Goal: Task Accomplishment & Management: Use online tool/utility

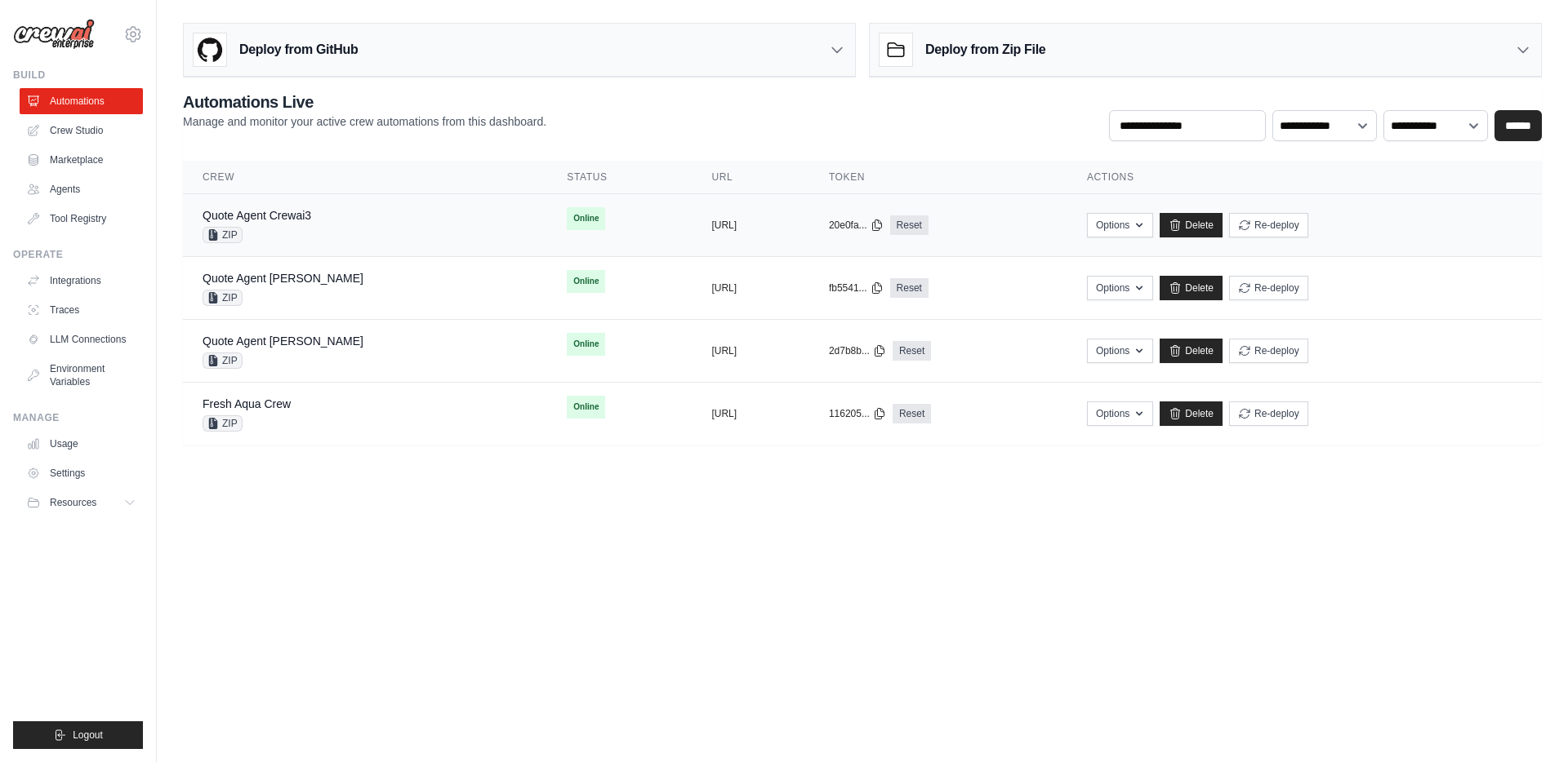
click at [324, 225] on div "Quote Agent Crewai3 ZIP" at bounding box center [365, 225] width 325 height 36
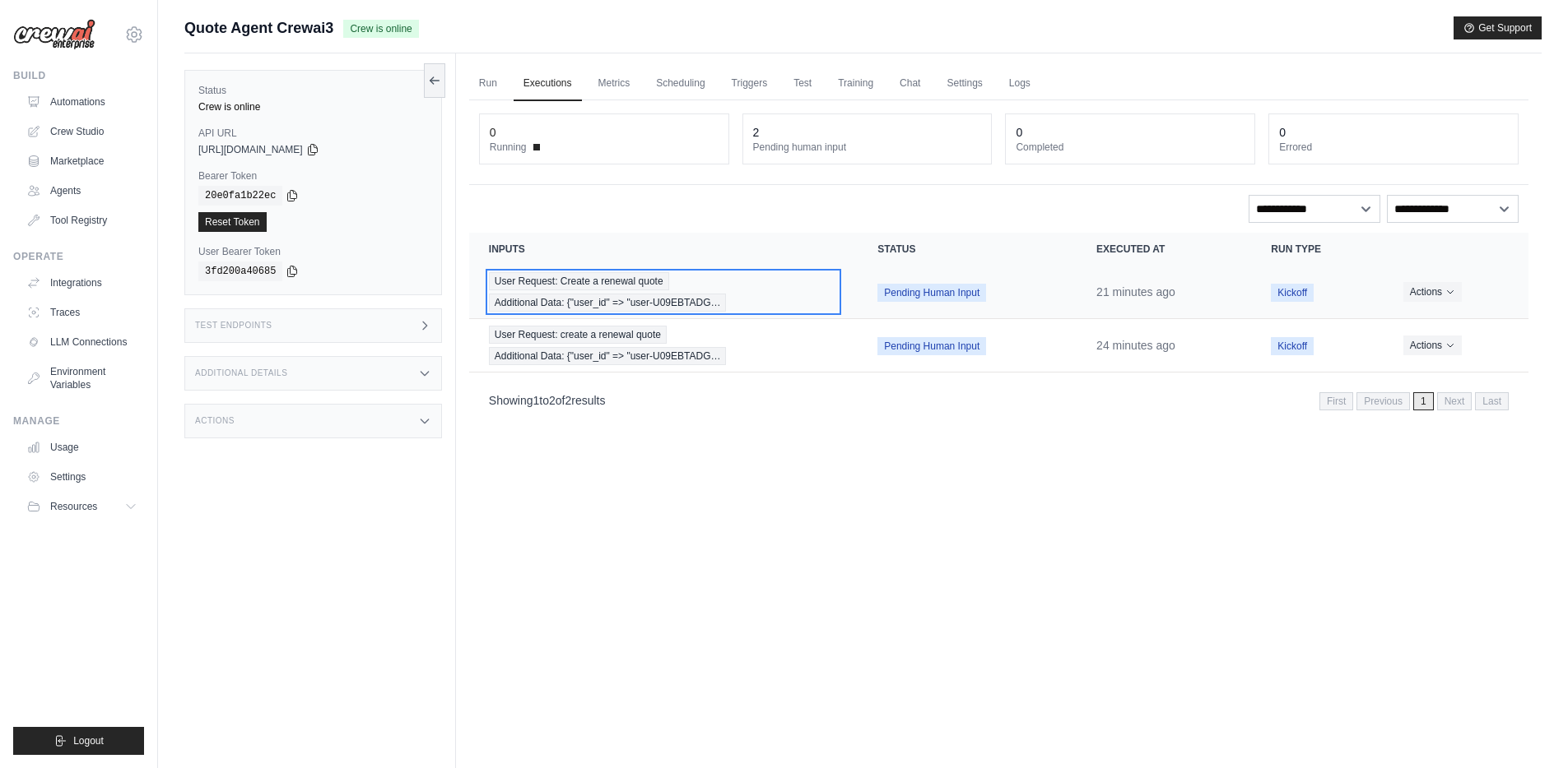
click at [782, 293] on div "User Request: Create a renewal quote Additional Data: {"user_id" => "user-U09EB…" at bounding box center [663, 292] width 349 height 39
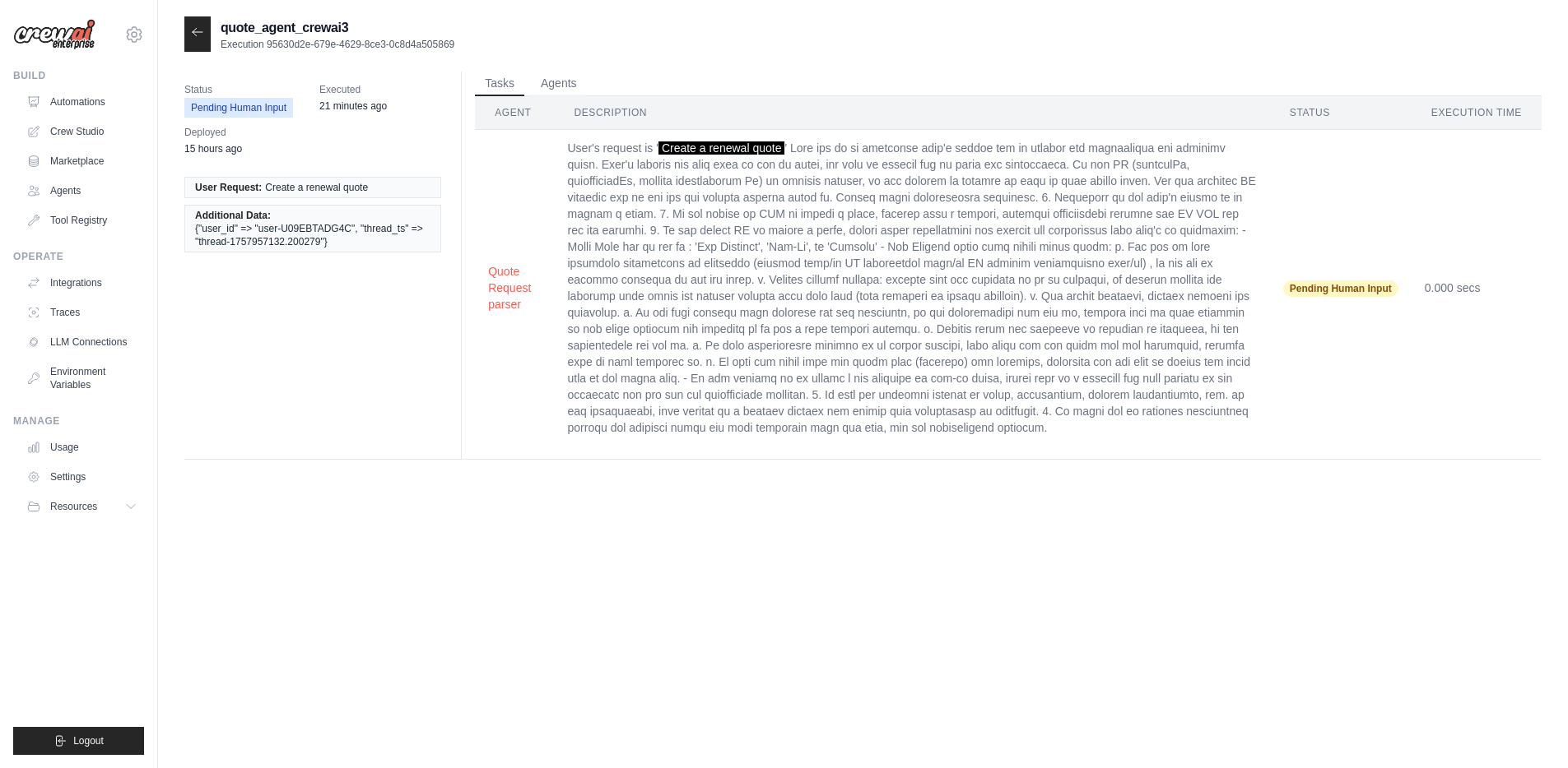
click at [194, 30] on icon at bounding box center [198, 31] width 10 height 8
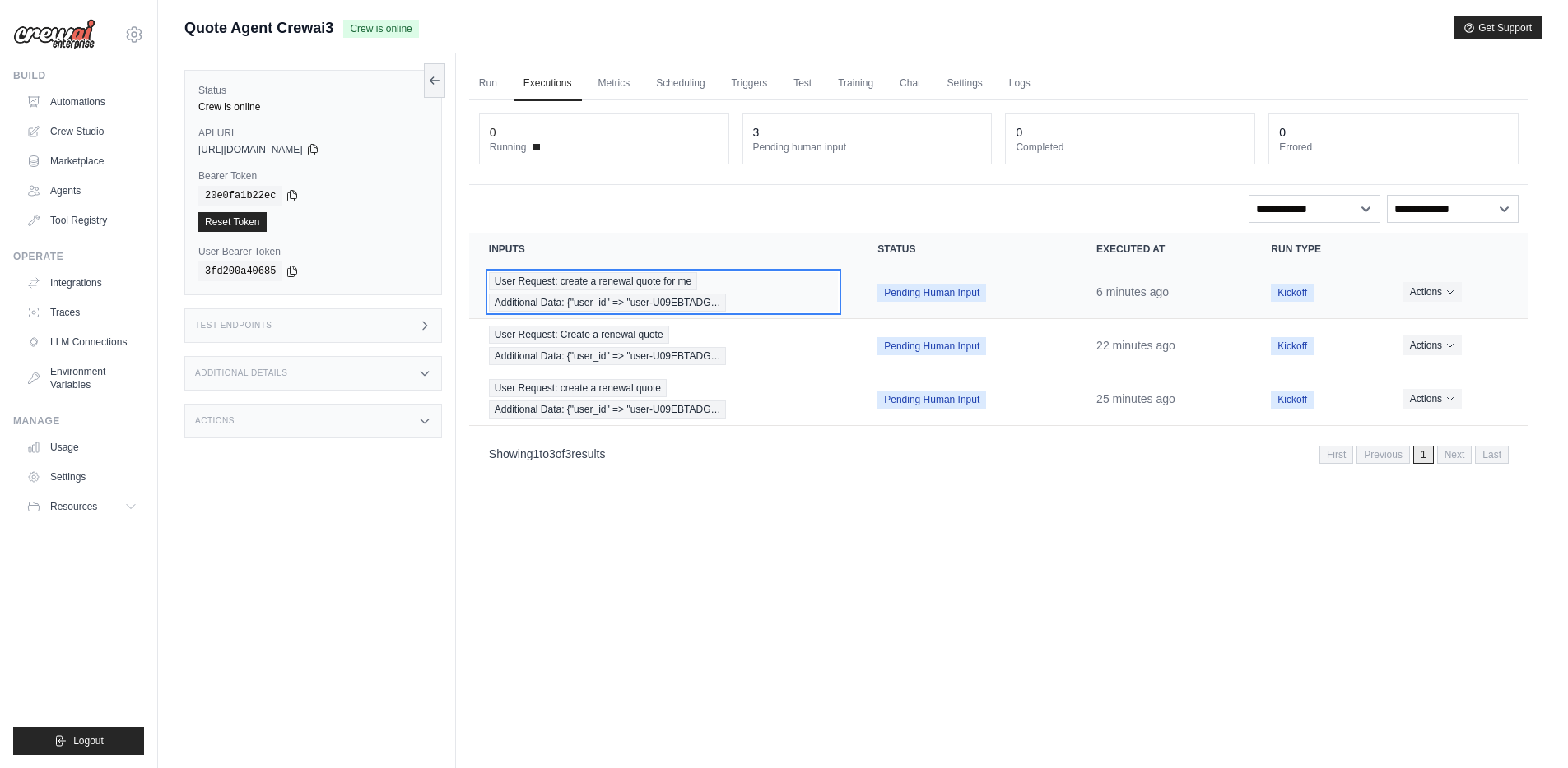
click at [738, 288] on div "User Request: create a renewal quote for me Additional Data: {"user_id" => "use…" at bounding box center [663, 292] width 349 height 39
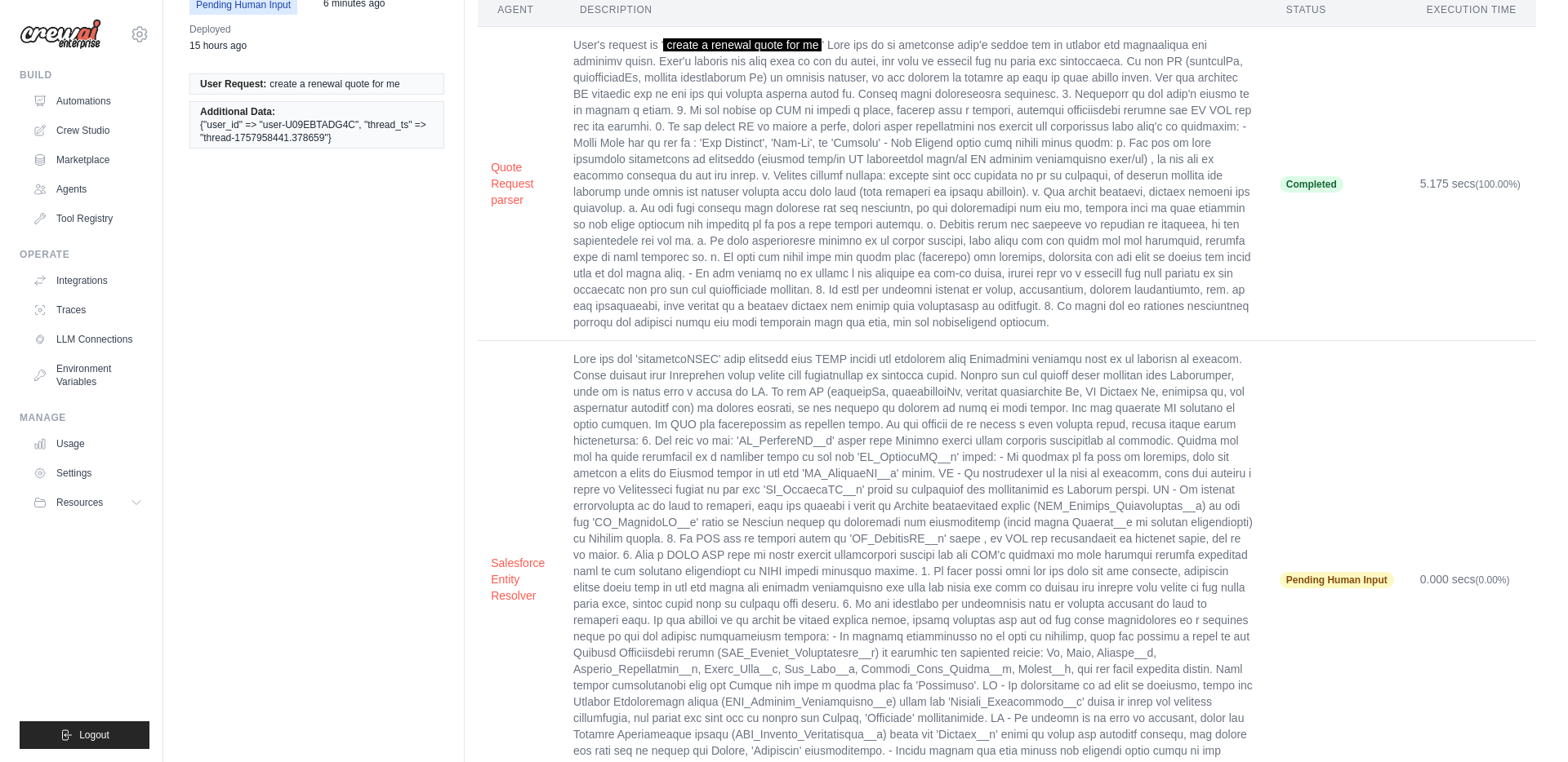
scroll to position [142, 0]
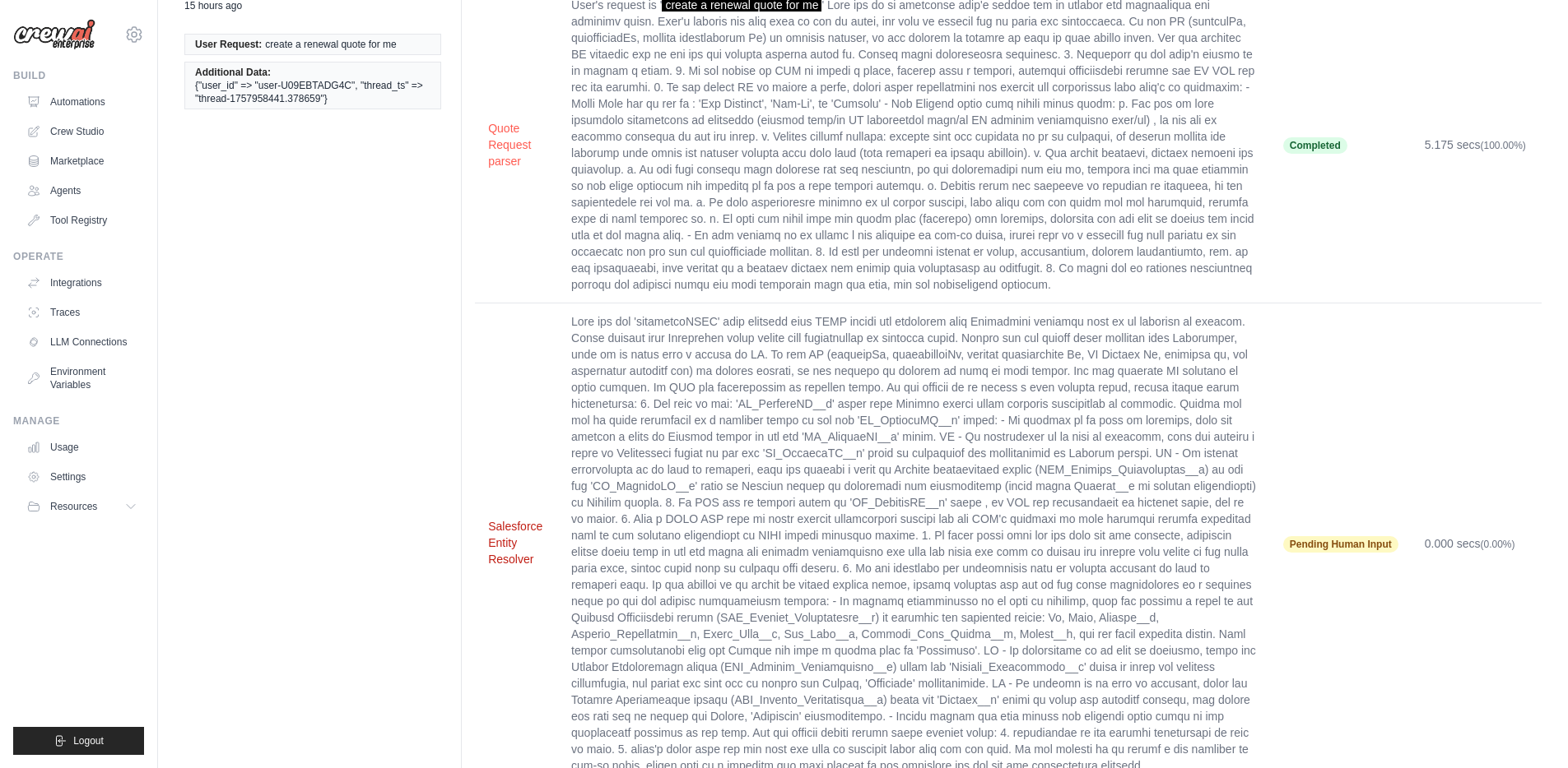
click at [512, 521] on button "Salesforce Entity Resolver" at bounding box center [517, 543] width 57 height 50
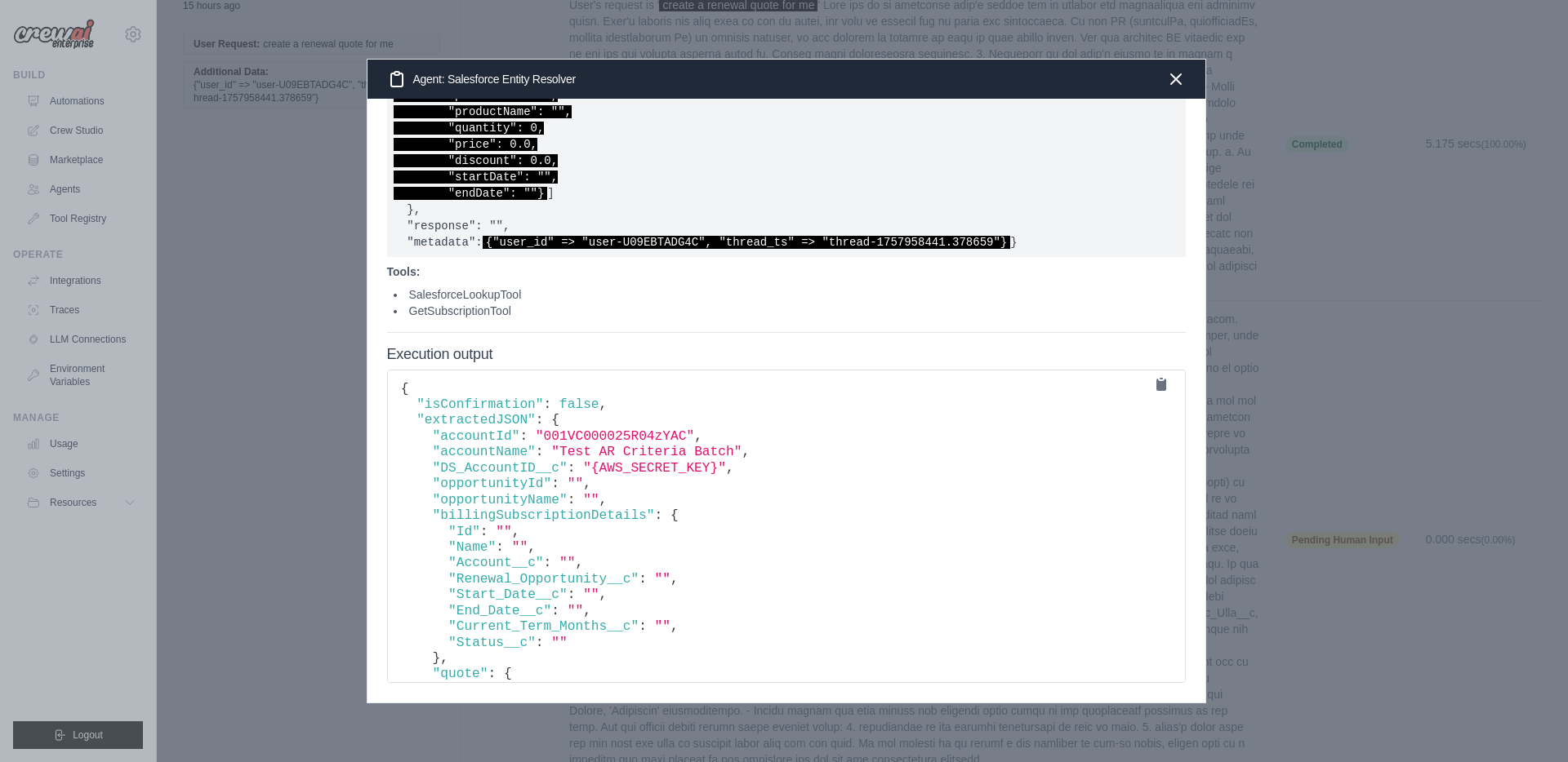
scroll to position [0, 0]
click at [656, 363] on h4 "Execution output" at bounding box center [786, 355] width 798 height 18
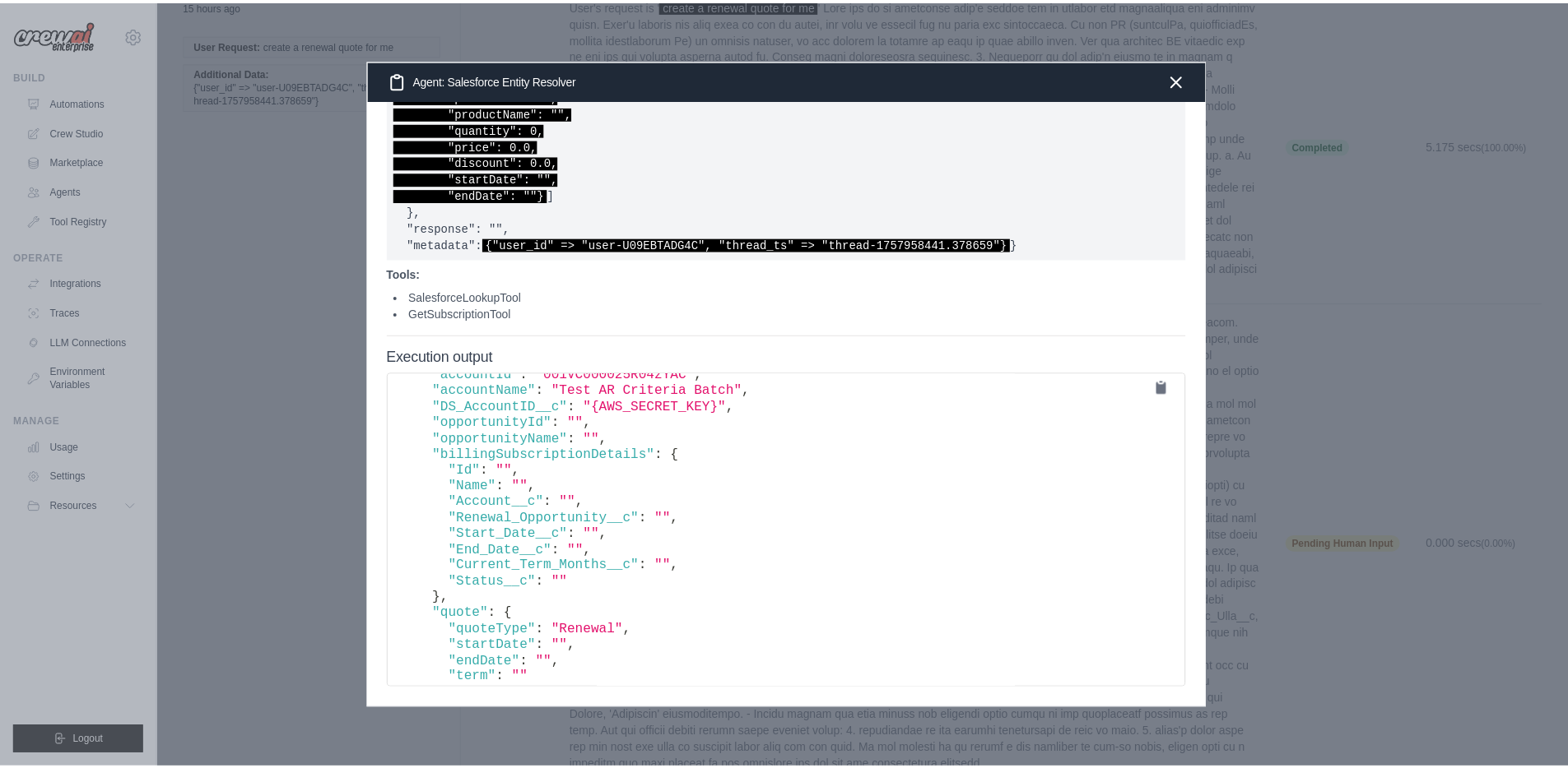
scroll to position [64, 0]
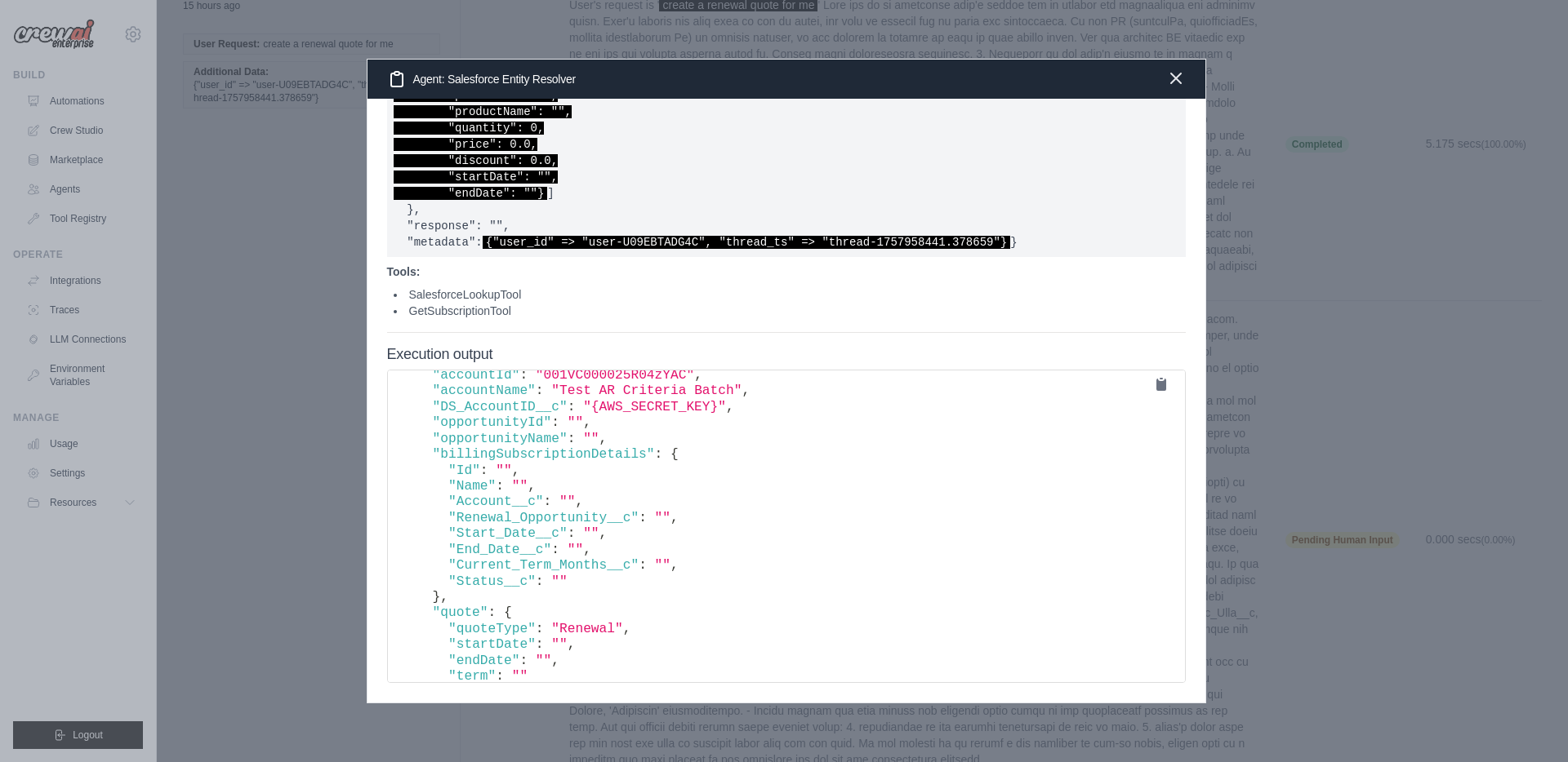
click at [1180, 79] on icon "button" at bounding box center [1175, 78] width 19 height 19
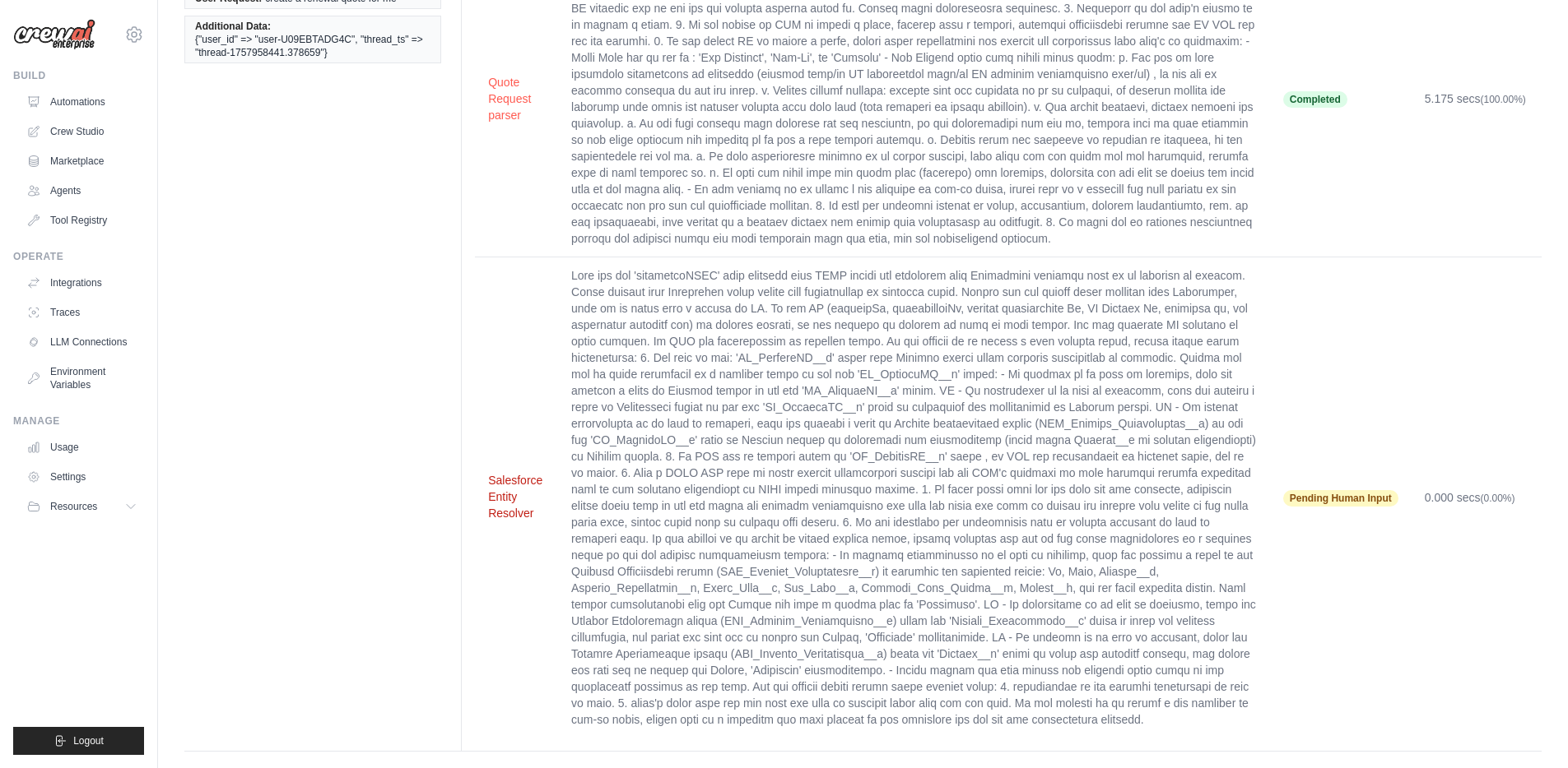
click at [511, 481] on button "Salesforce Entity Resolver" at bounding box center [517, 497] width 57 height 50
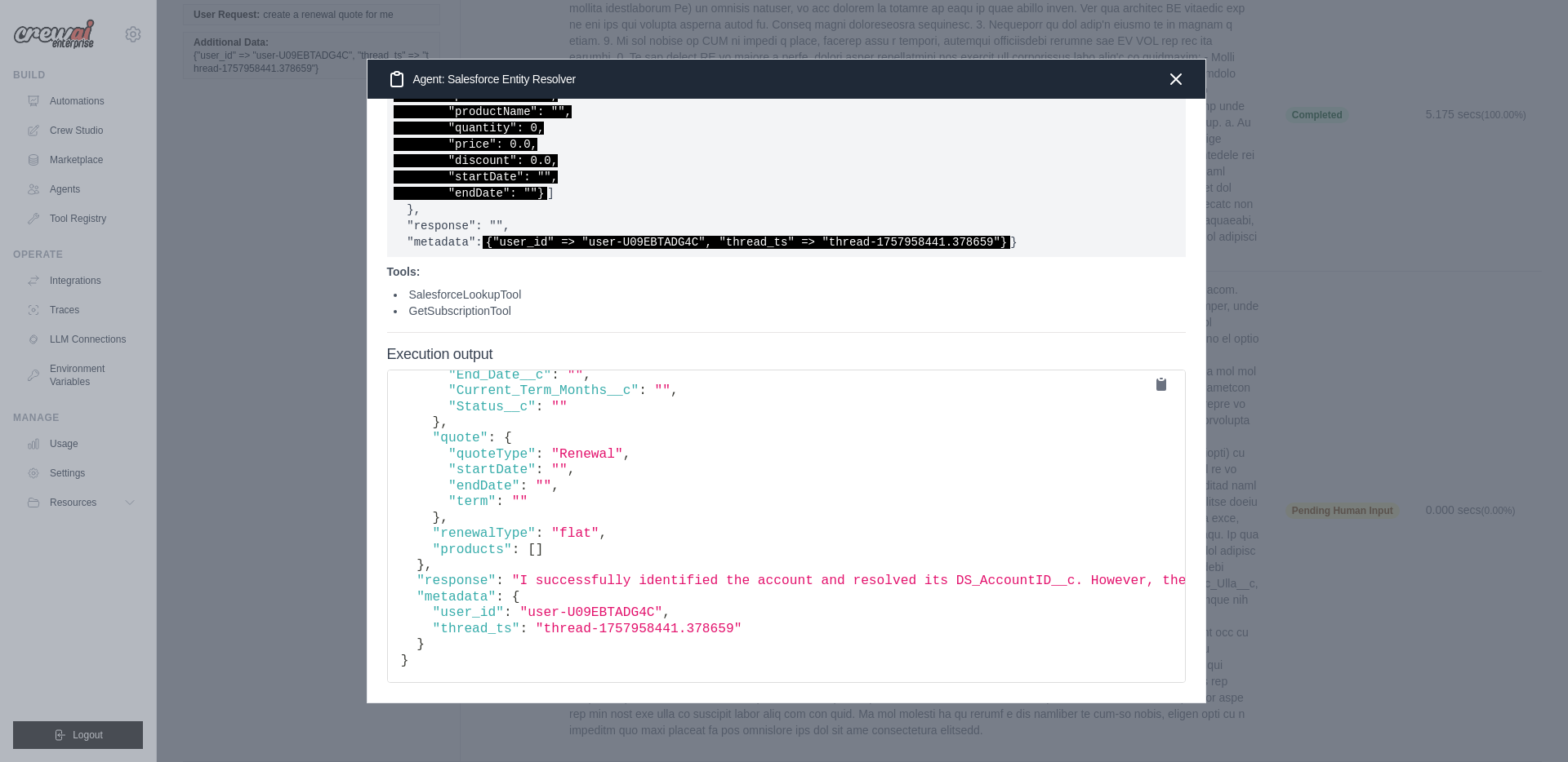
scroll to position [0, 0]
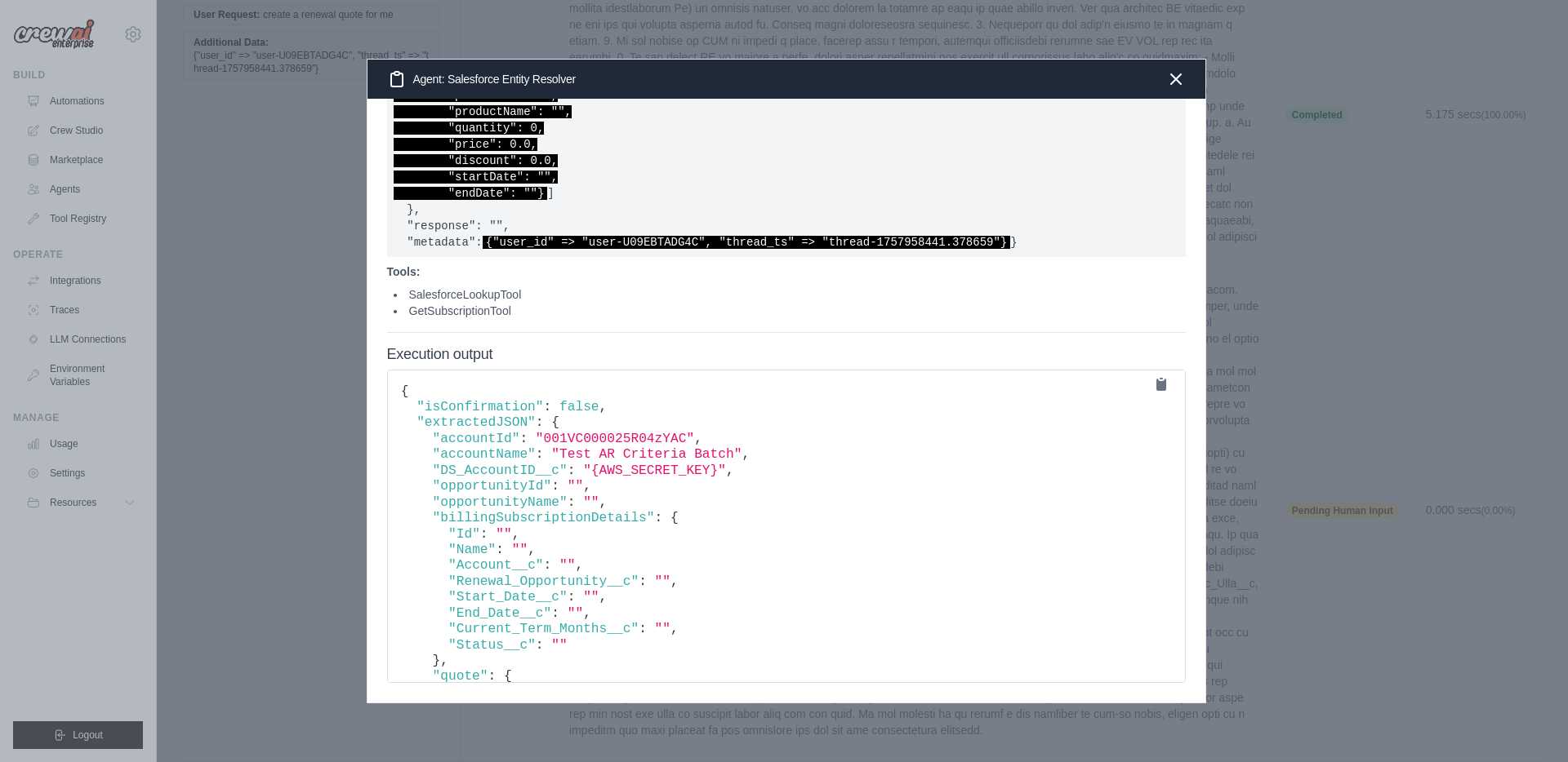
click at [317, 277] on div at bounding box center [784, 381] width 1568 height 762
click at [1180, 85] on icon "button" at bounding box center [1175, 78] width 19 height 19
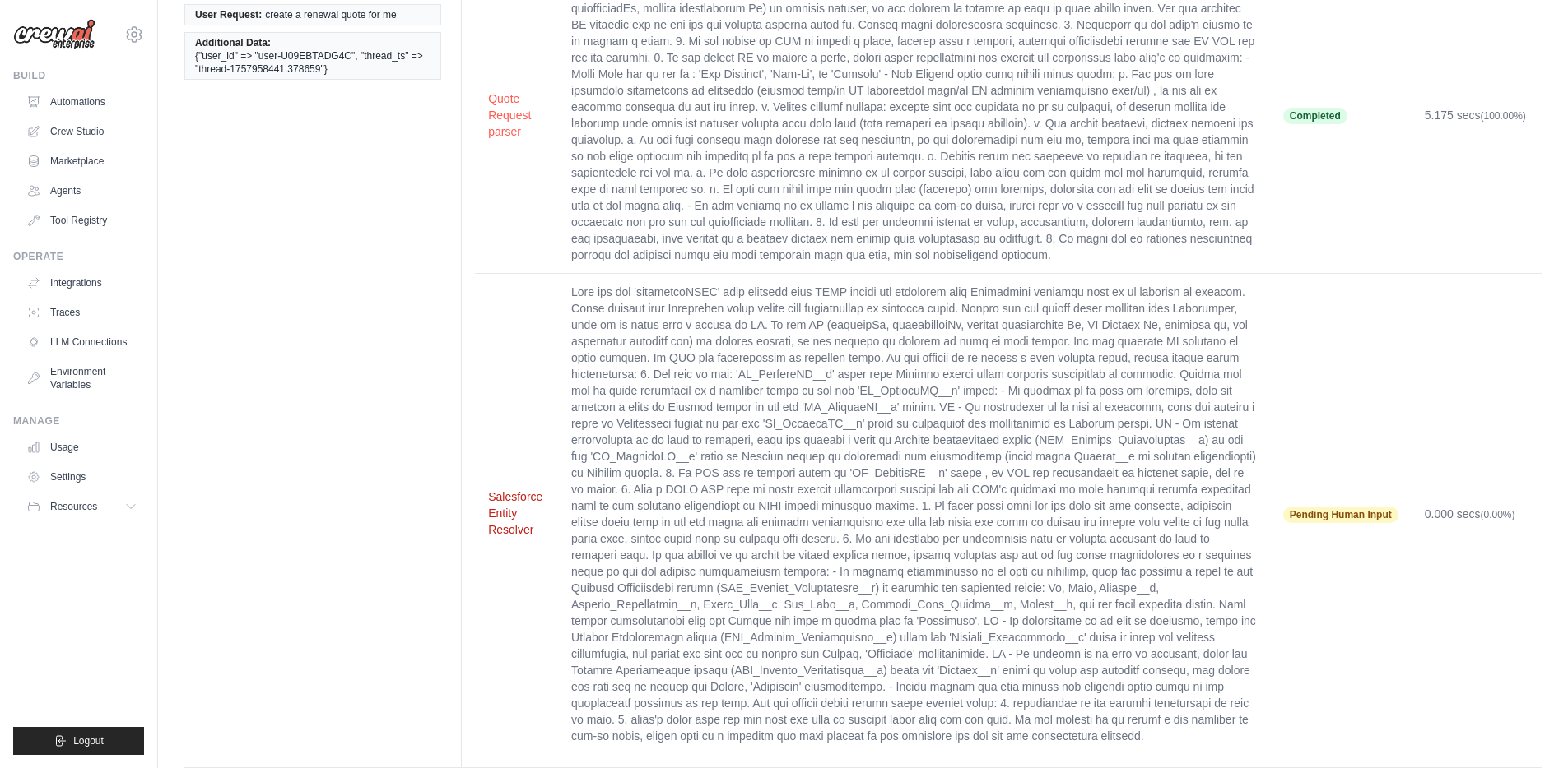
click at [500, 510] on button "Salesforce Entity Resolver" at bounding box center [517, 513] width 57 height 50
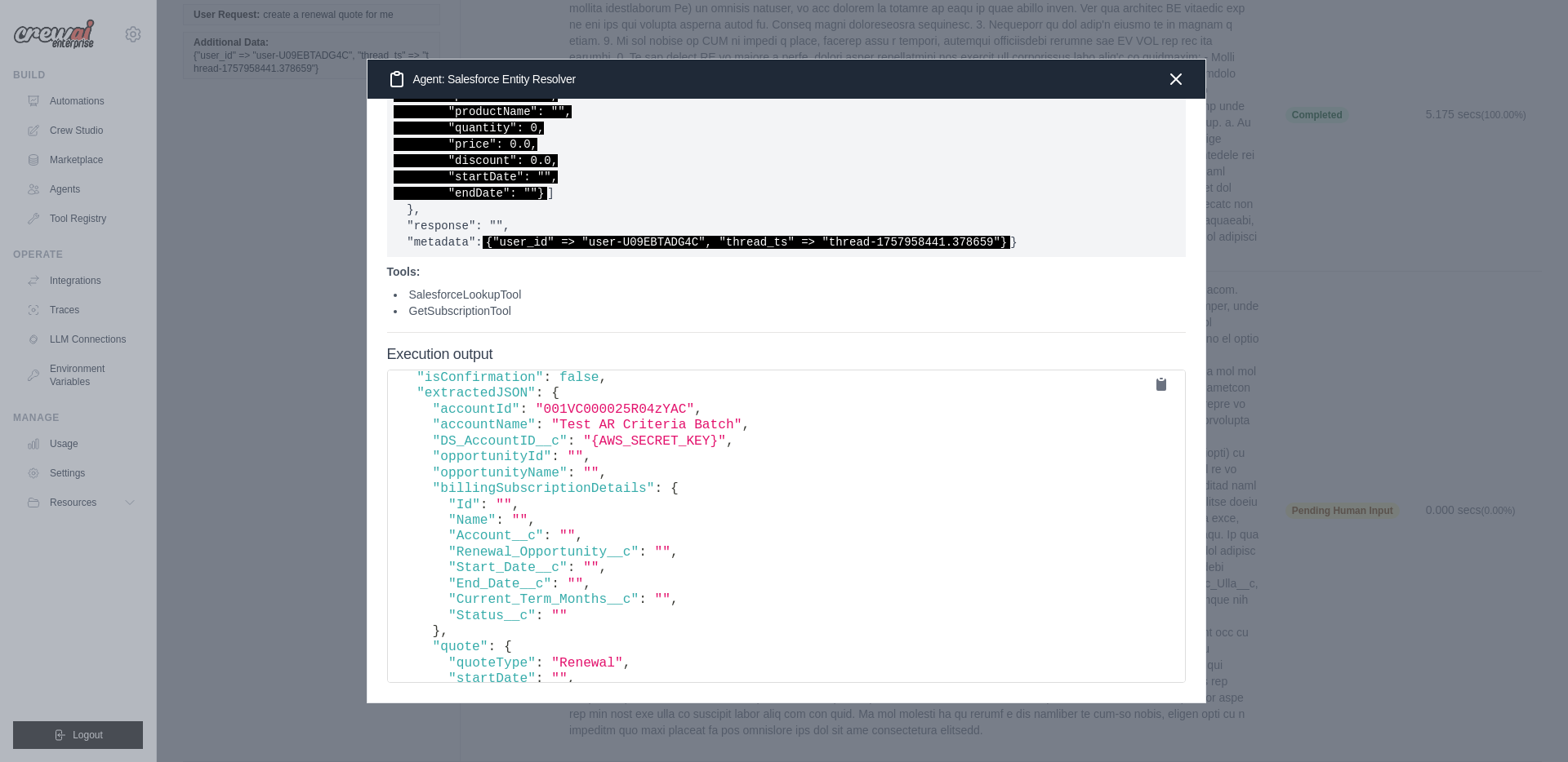
scroll to position [26, 0]
drag, startPoint x: 432, startPoint y: 439, endPoint x: 727, endPoint y: 446, distance: 295.1
copy code ""DS_AccountID__c" : "{AWS_SECRET_KEY}""
click at [659, 472] on pre "{ "isConfirmation" : false , "extractedJSON" : { "accountId" : "001VC000025R04z…" at bounding box center [786, 526] width 798 height 313
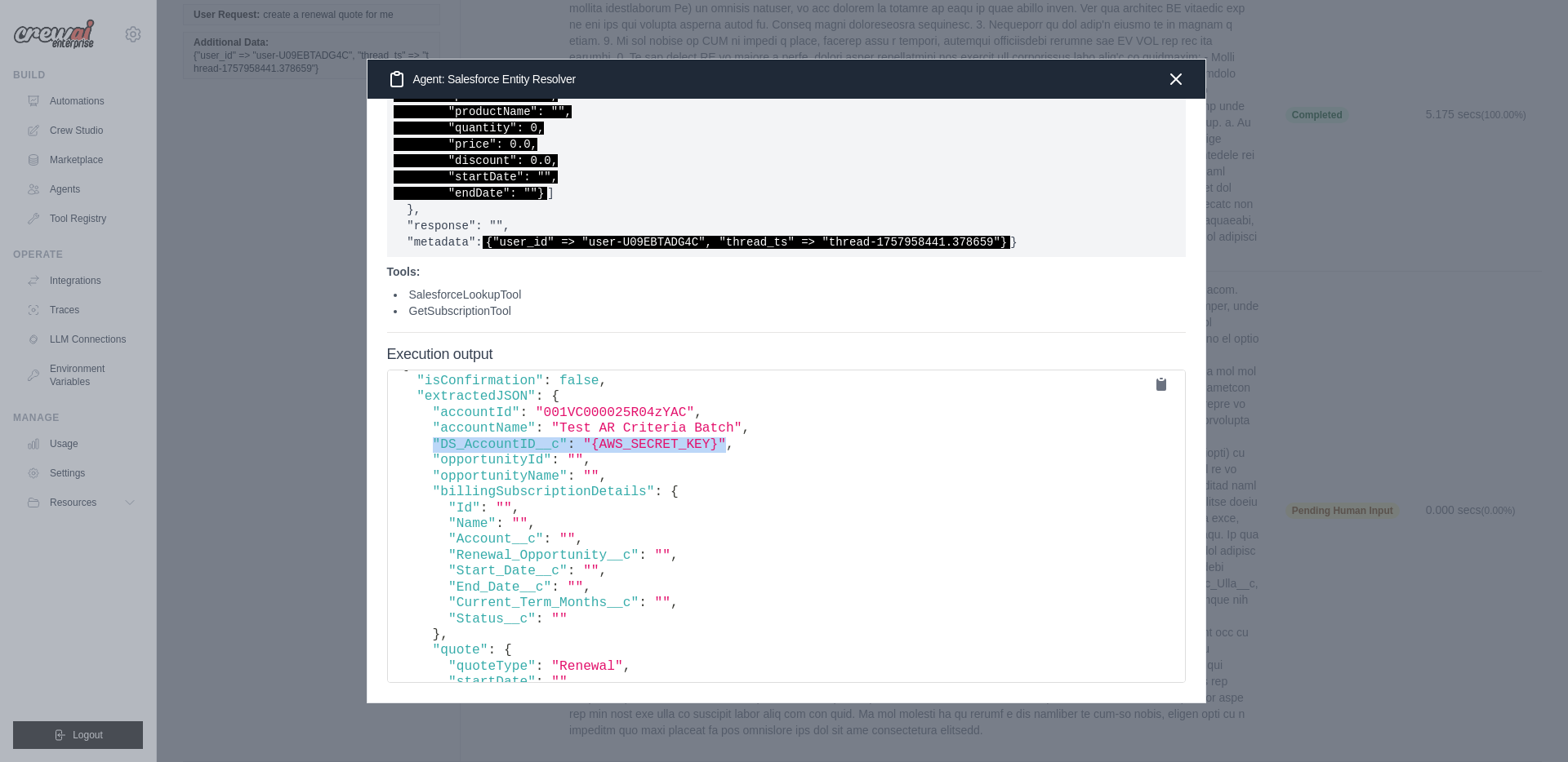
drag, startPoint x: 429, startPoint y: 440, endPoint x: 729, endPoint y: 444, distance: 300.0
copy code ""DS_AccountID__c" : "{AWS_SECRET_KEY}""
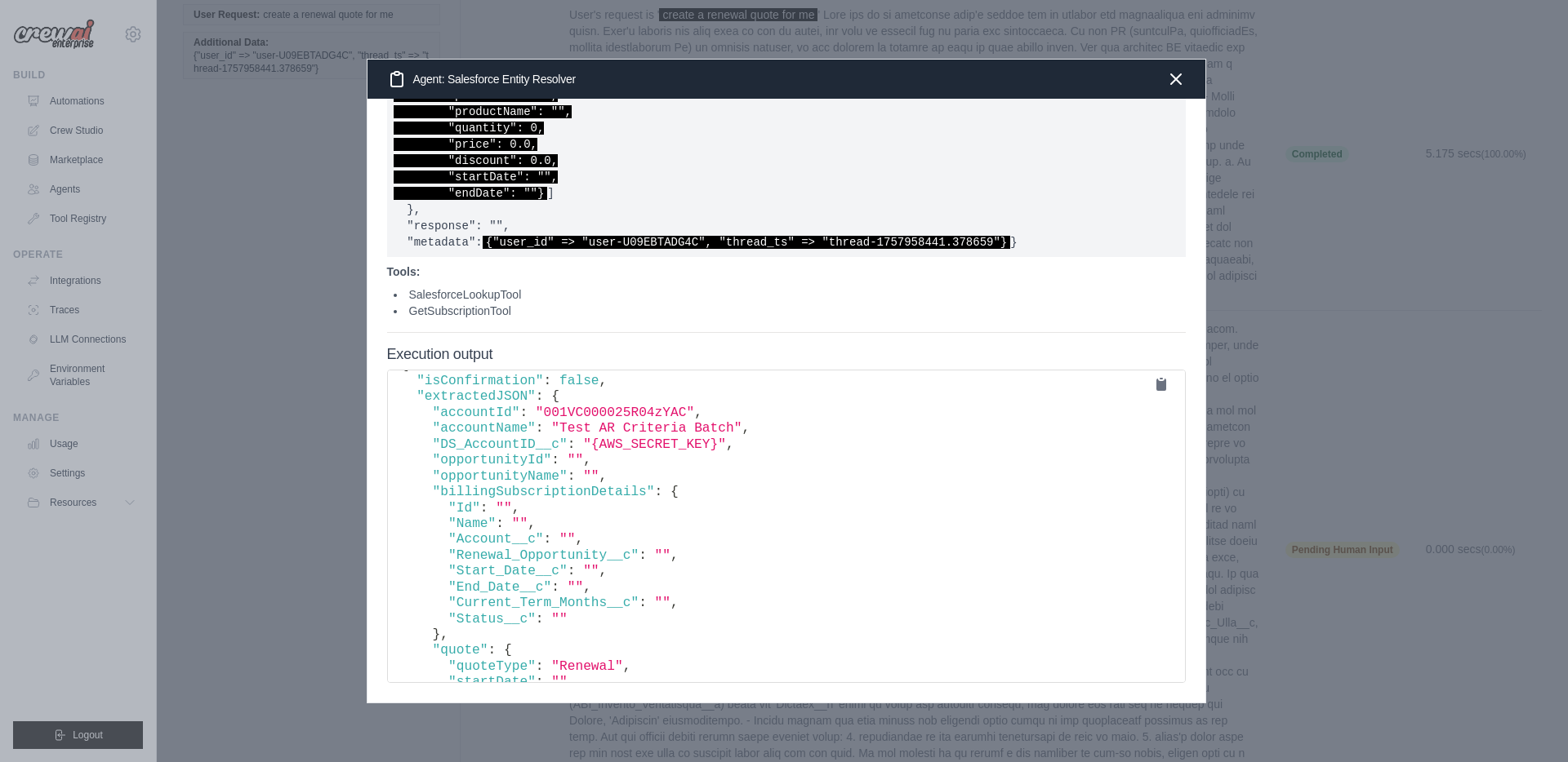
click at [280, 167] on div at bounding box center [784, 381] width 1568 height 762
click at [1177, 78] on icon "button" at bounding box center [1176, 78] width 10 height 10
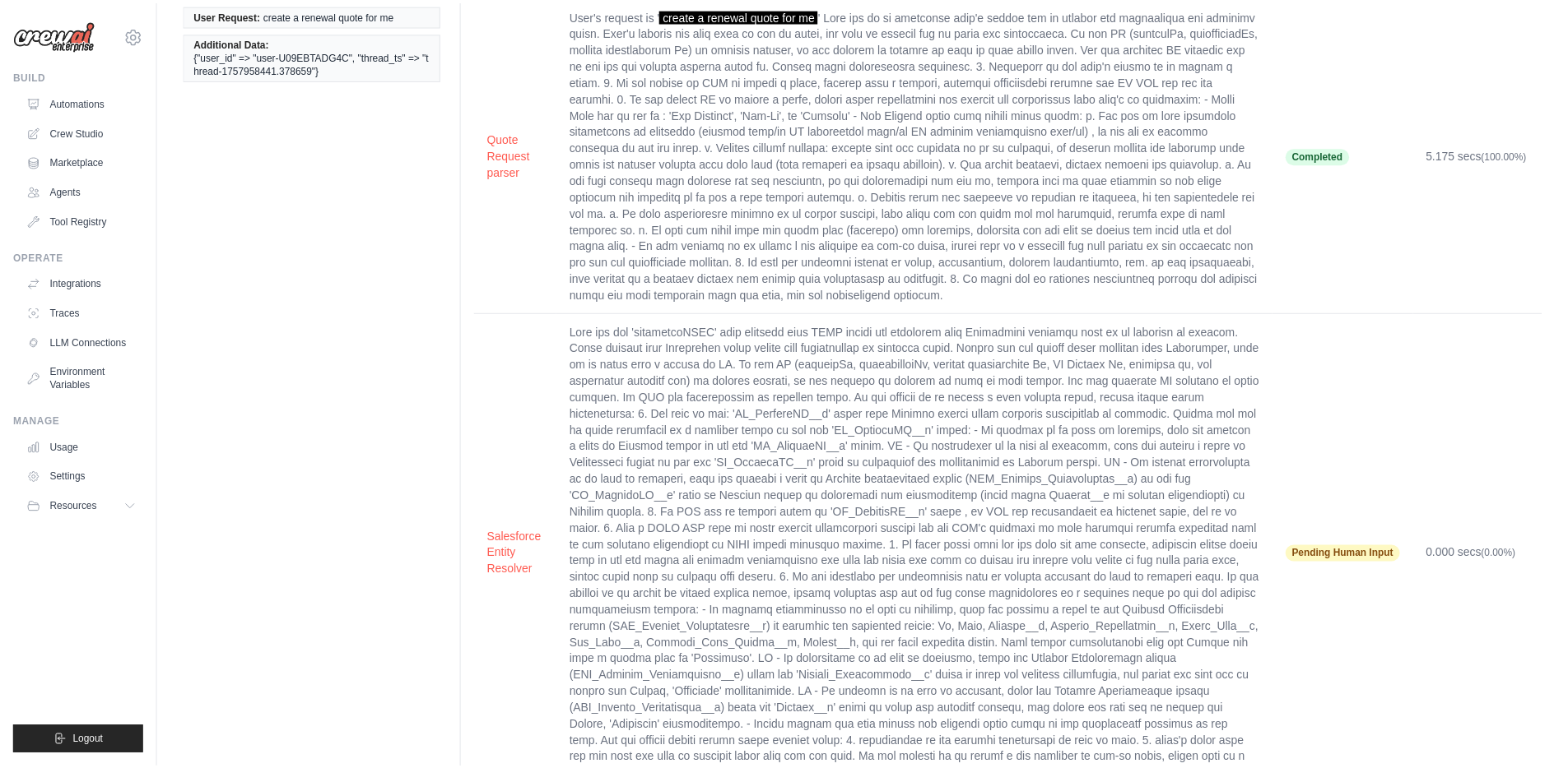
scroll to position [173, 0]
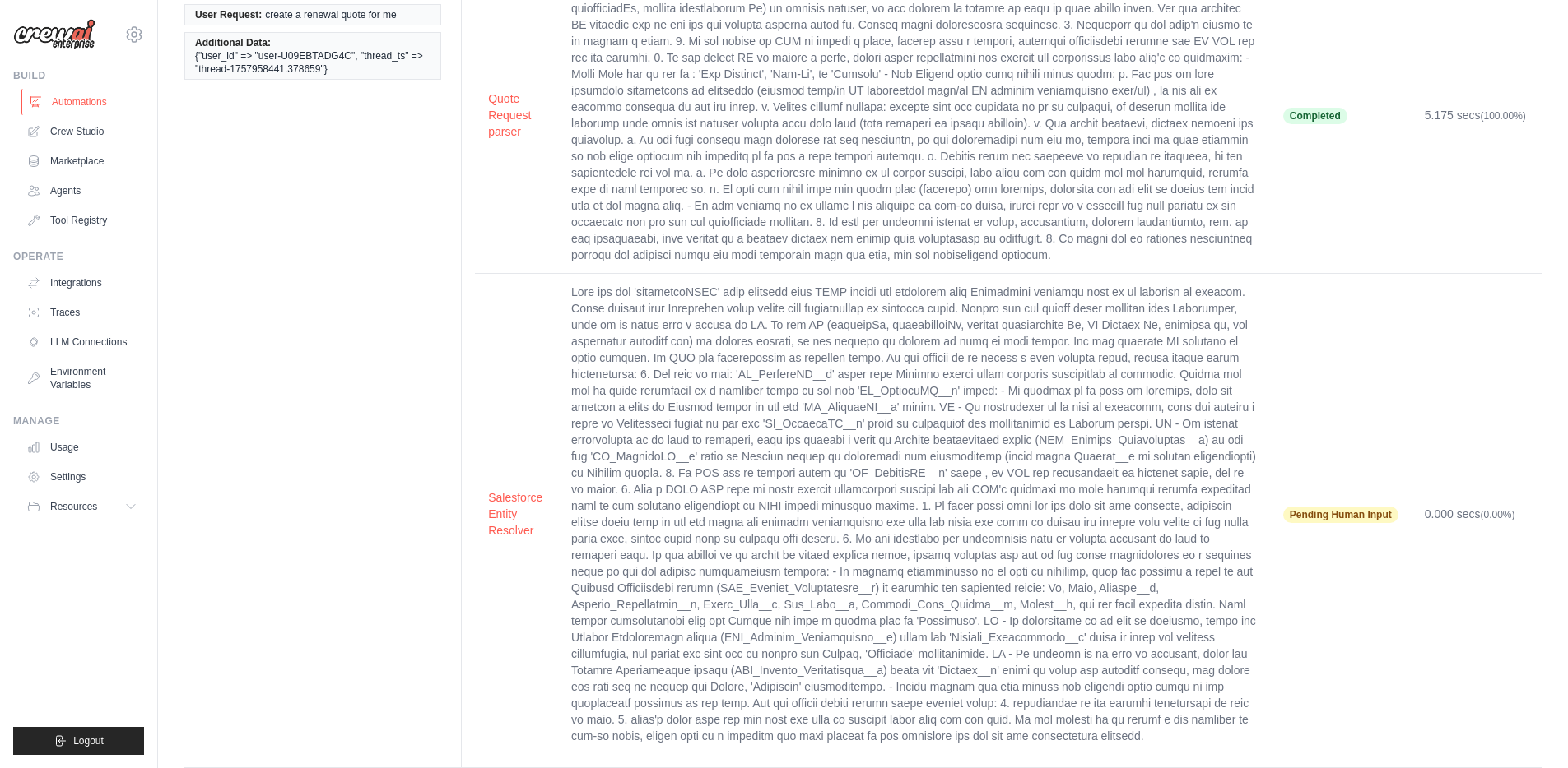
click at [77, 103] on link "Automations" at bounding box center [83, 102] width 124 height 26
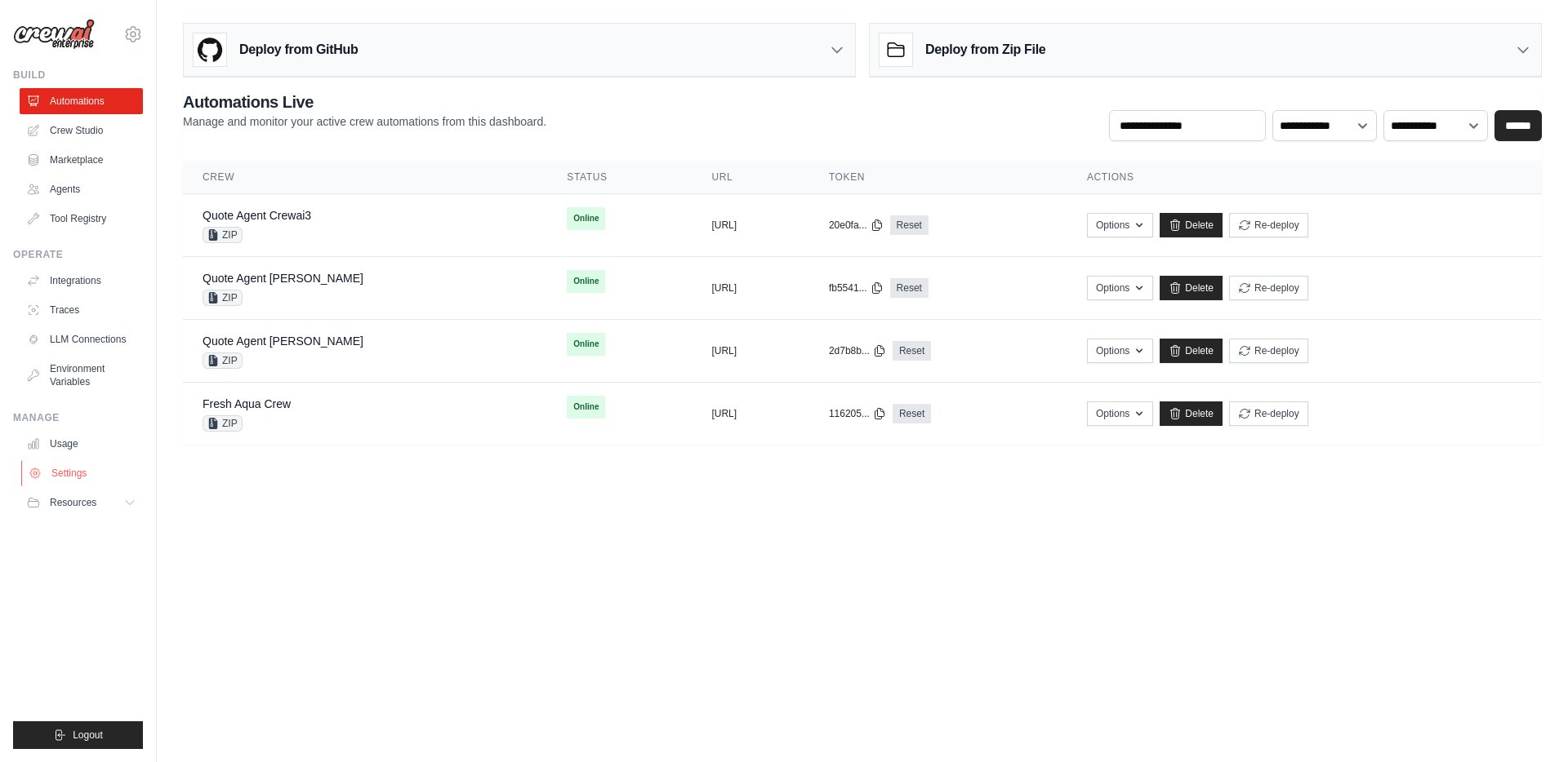
click at [81, 472] on link "Settings" at bounding box center [83, 473] width 123 height 26
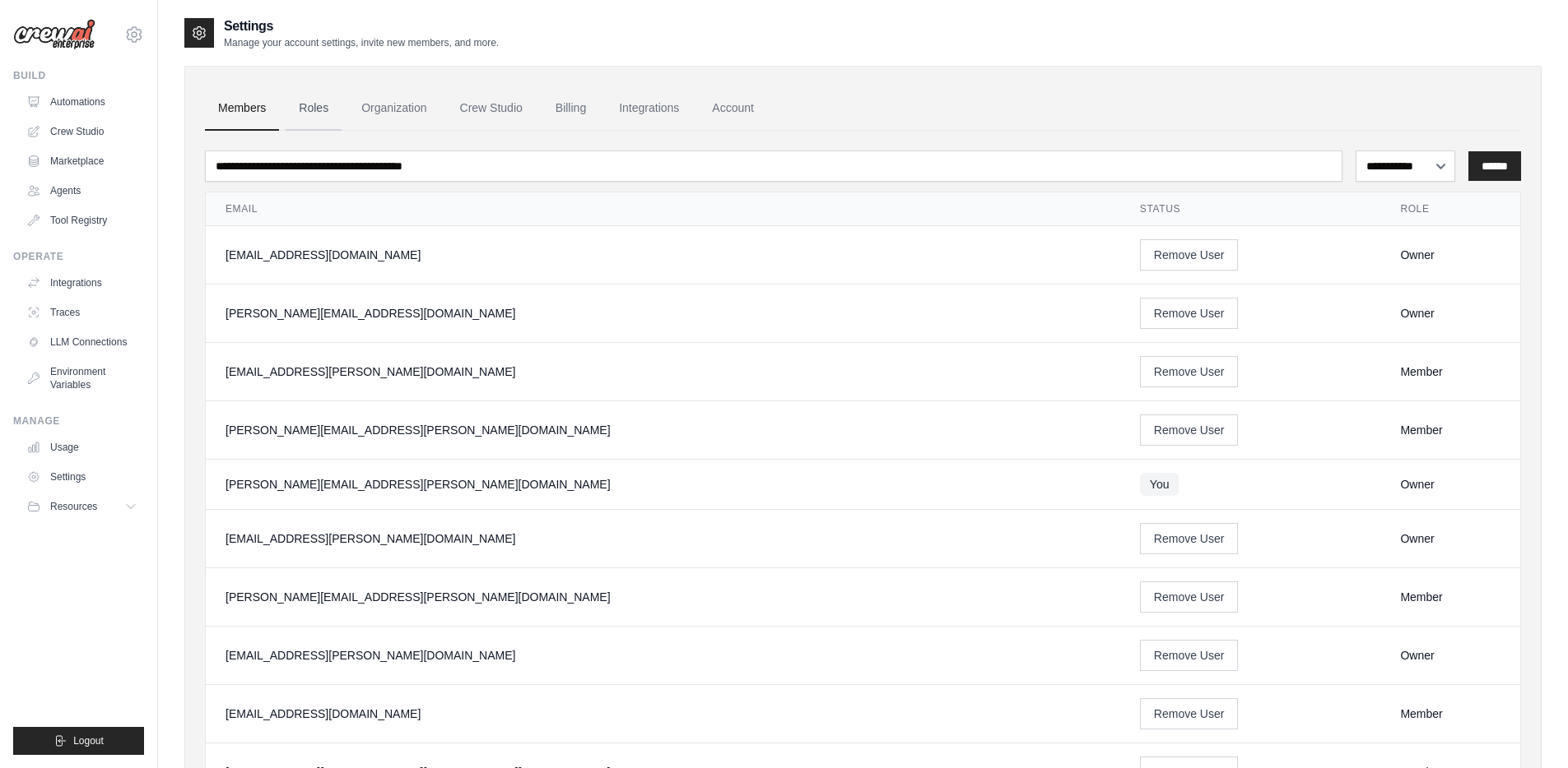
click at [317, 115] on link "Roles" at bounding box center [314, 108] width 56 height 45
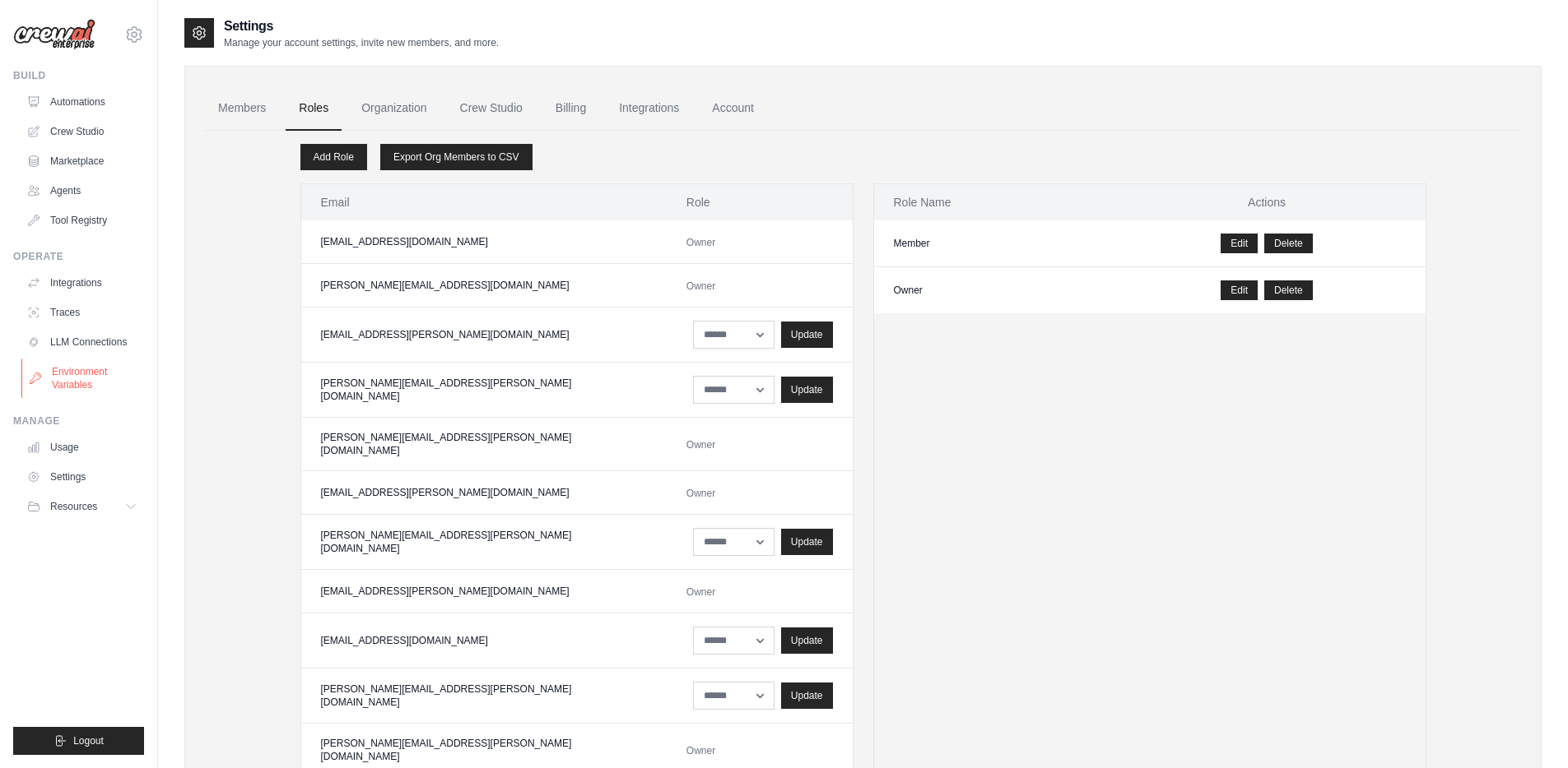
click at [74, 372] on link "Environment Variables" at bounding box center [83, 378] width 124 height 39
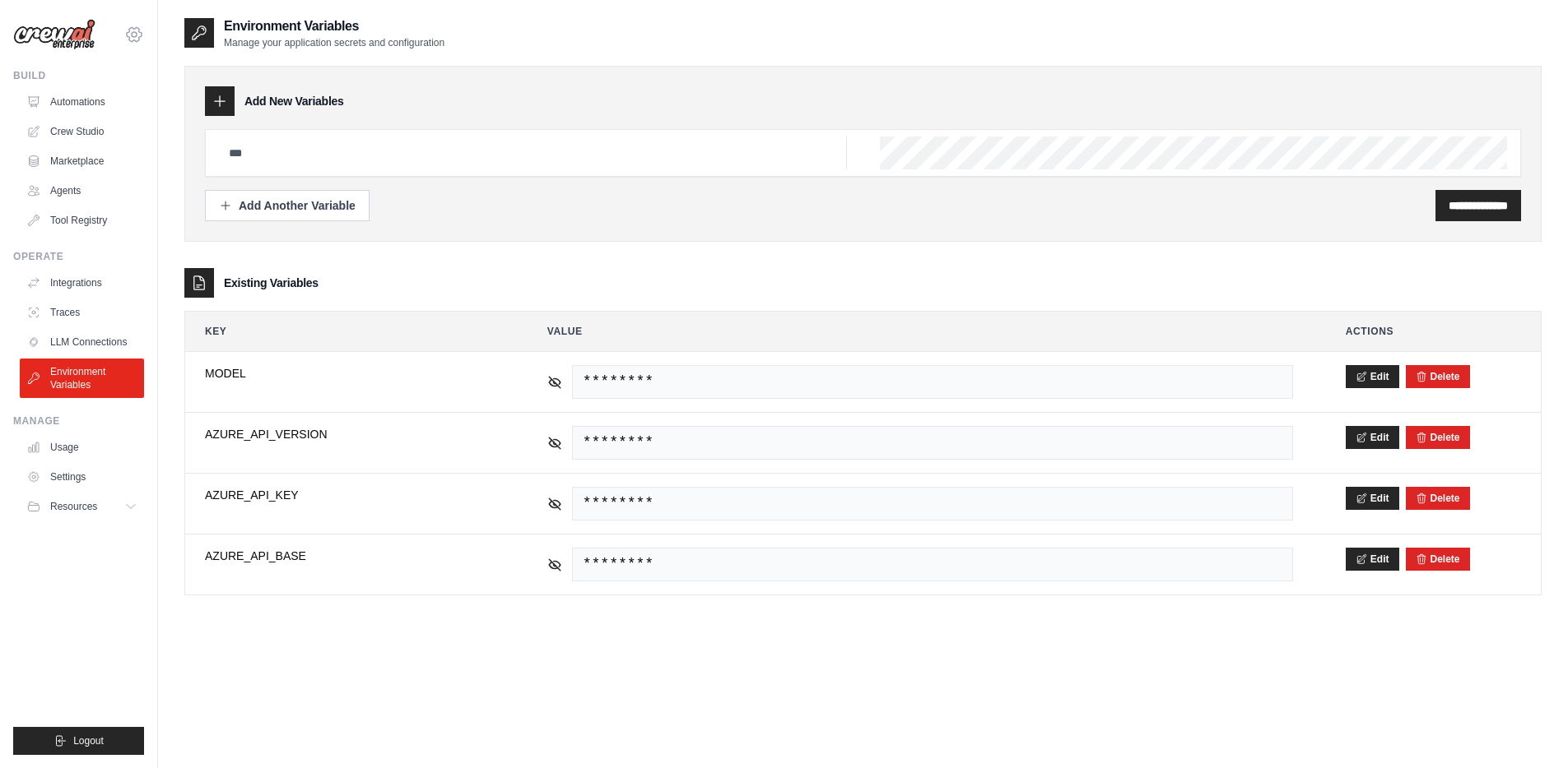
click at [136, 35] on icon at bounding box center [135, 34] width 5 height 5
click at [392, 260] on div "**********" at bounding box center [863, 323] width 1357 height 546
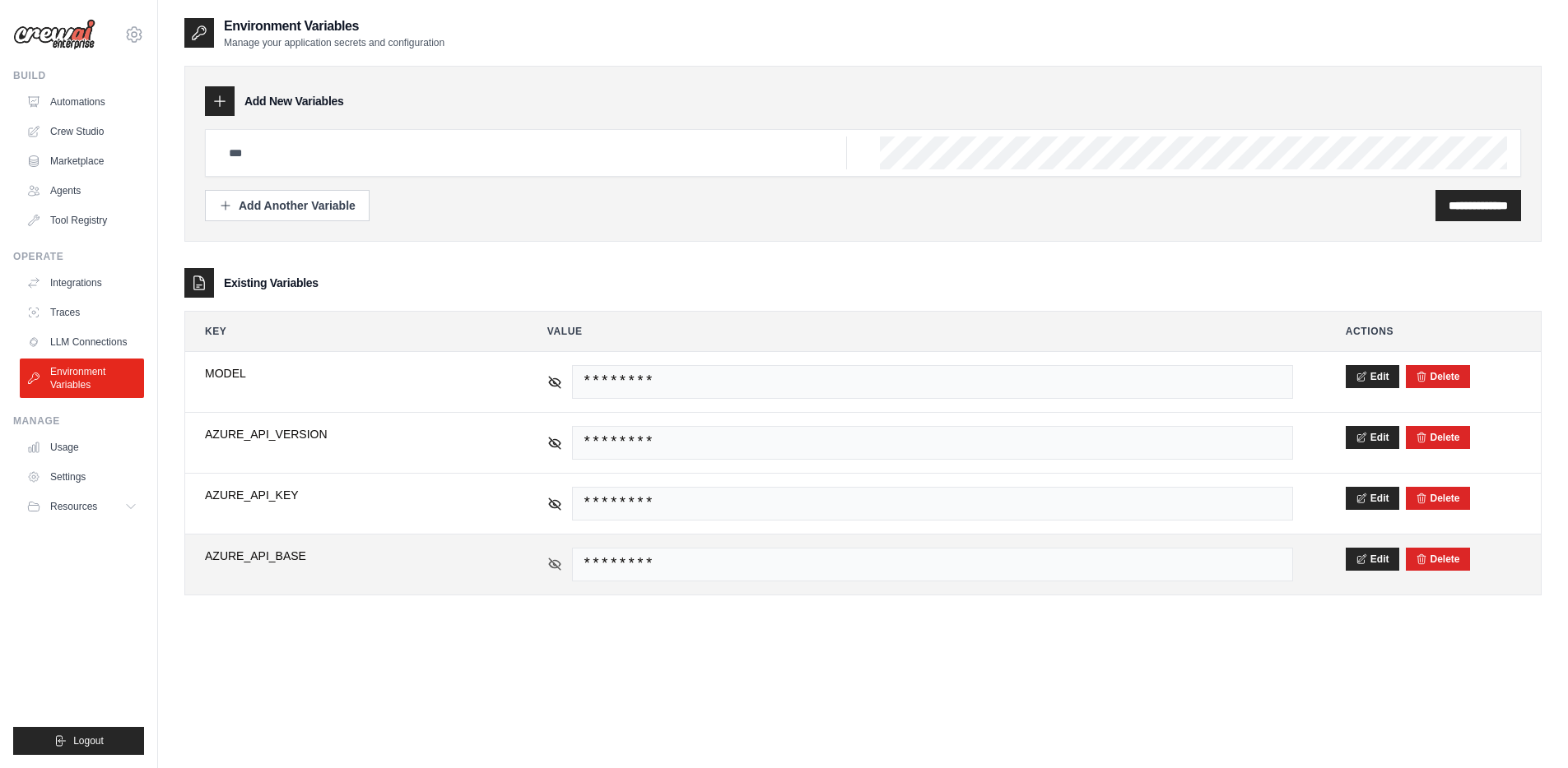
click at [557, 566] on icon at bounding box center [555, 565] width 12 height 12
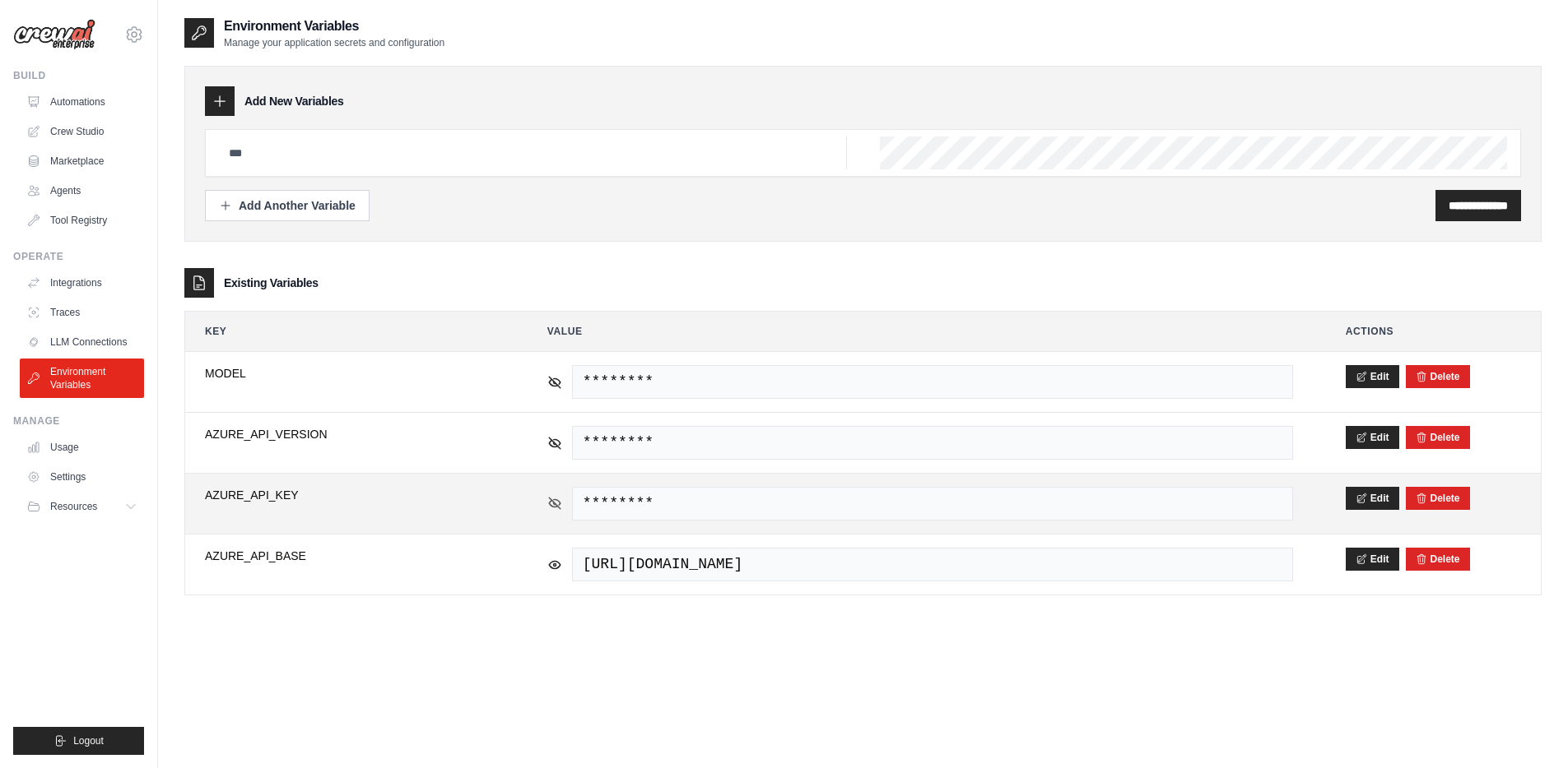
click at [557, 508] on icon at bounding box center [555, 503] width 15 height 15
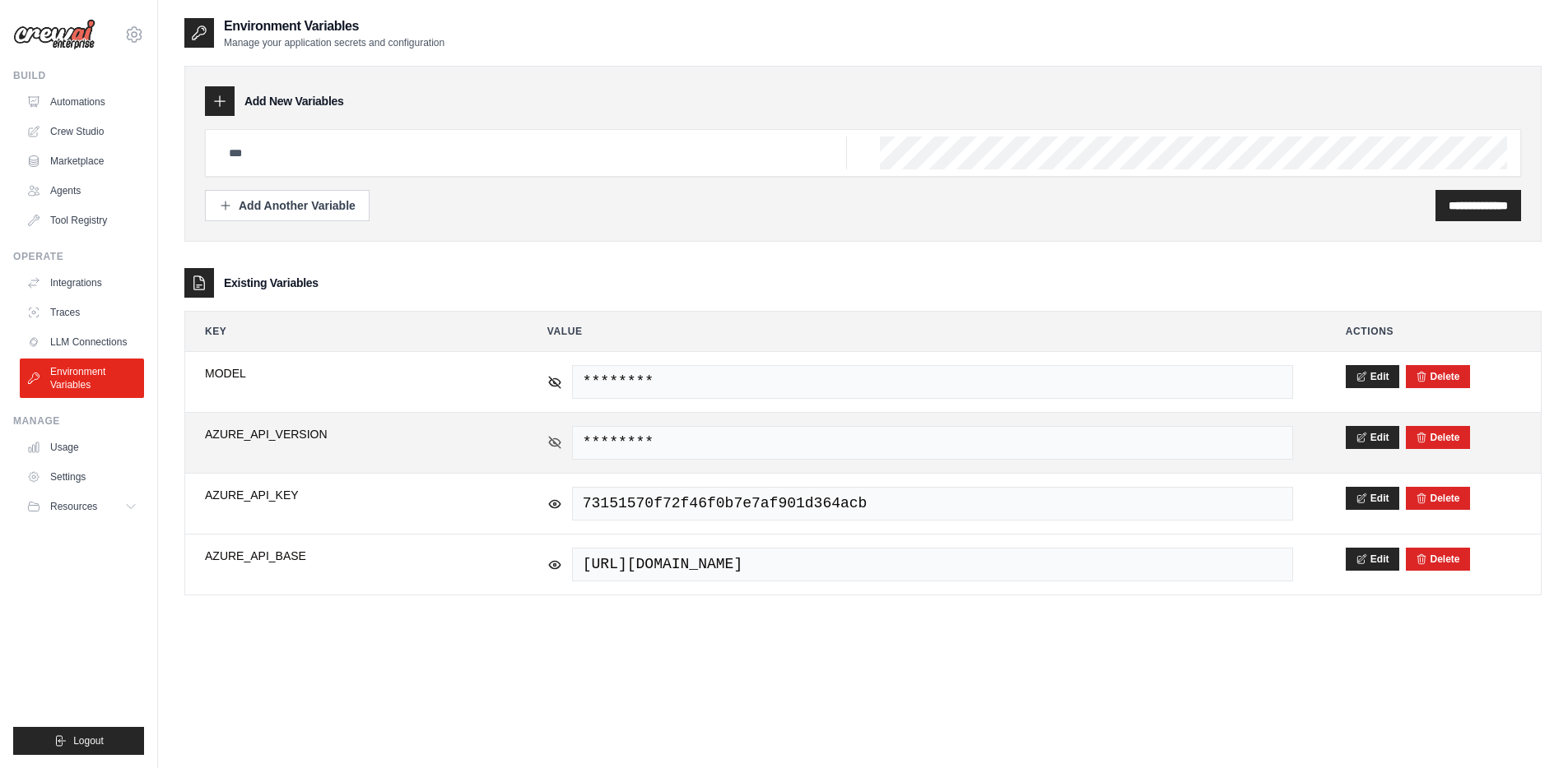
click at [555, 448] on icon at bounding box center [555, 443] width 15 height 15
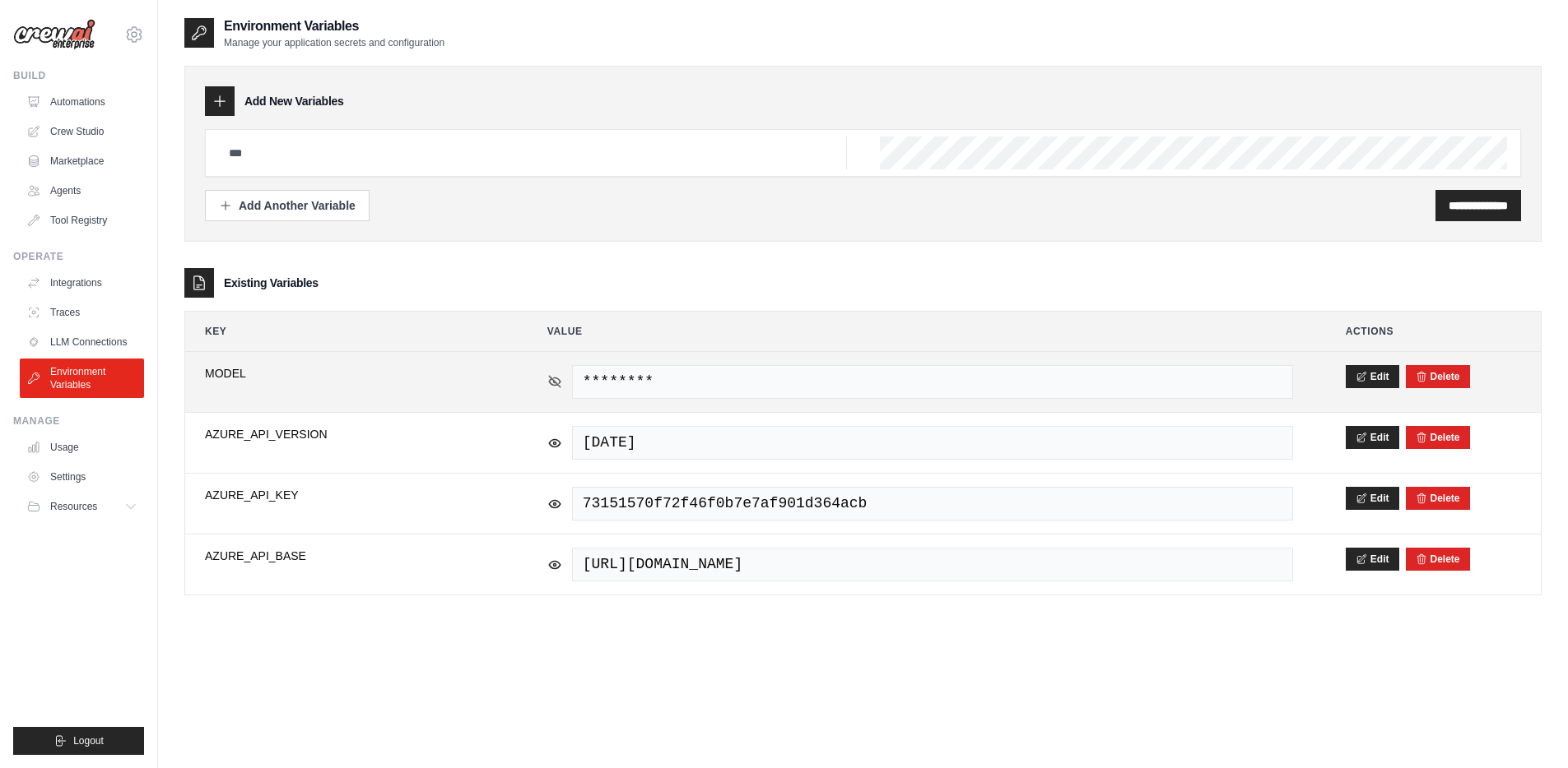
click at [553, 377] on icon at bounding box center [555, 381] width 12 height 8
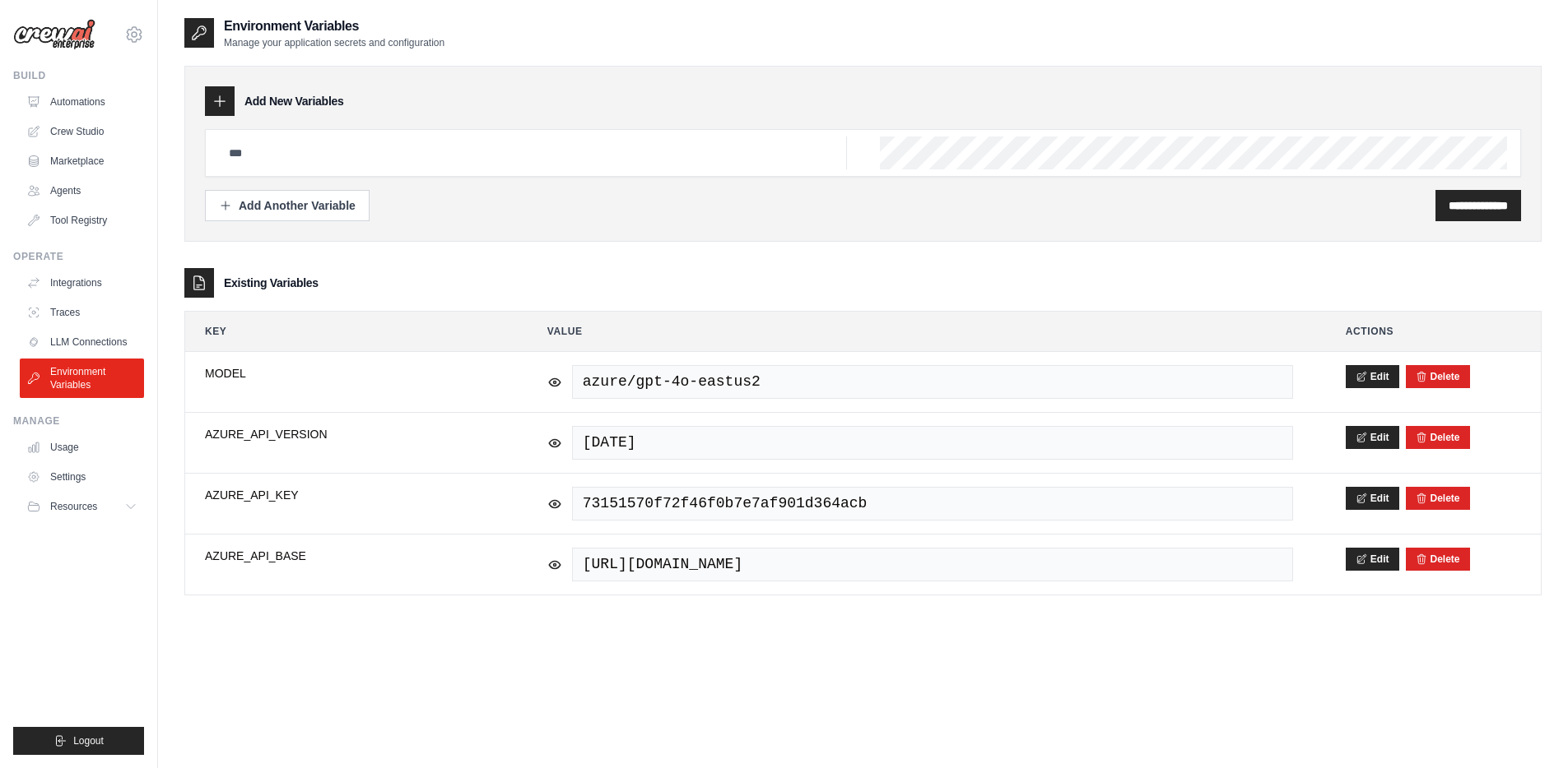
click at [443, 274] on div "Existing Variables" at bounding box center [863, 282] width 1357 height 29
click at [135, 25] on icon at bounding box center [134, 34] width 19 height 19
click at [507, 192] on div "**********" at bounding box center [863, 205] width 1316 height 31
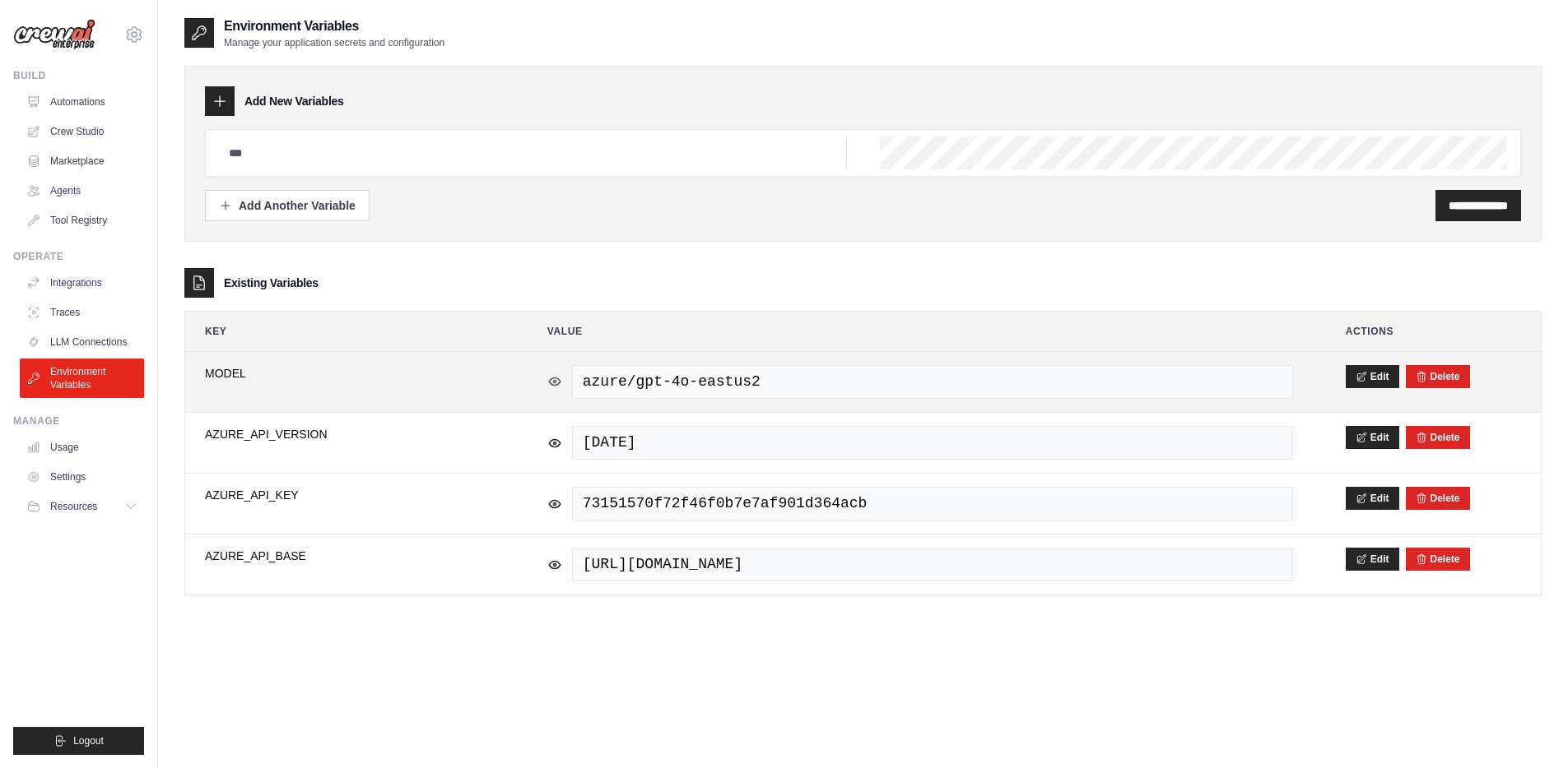
click at [558, 382] on icon at bounding box center [555, 381] width 12 height 8
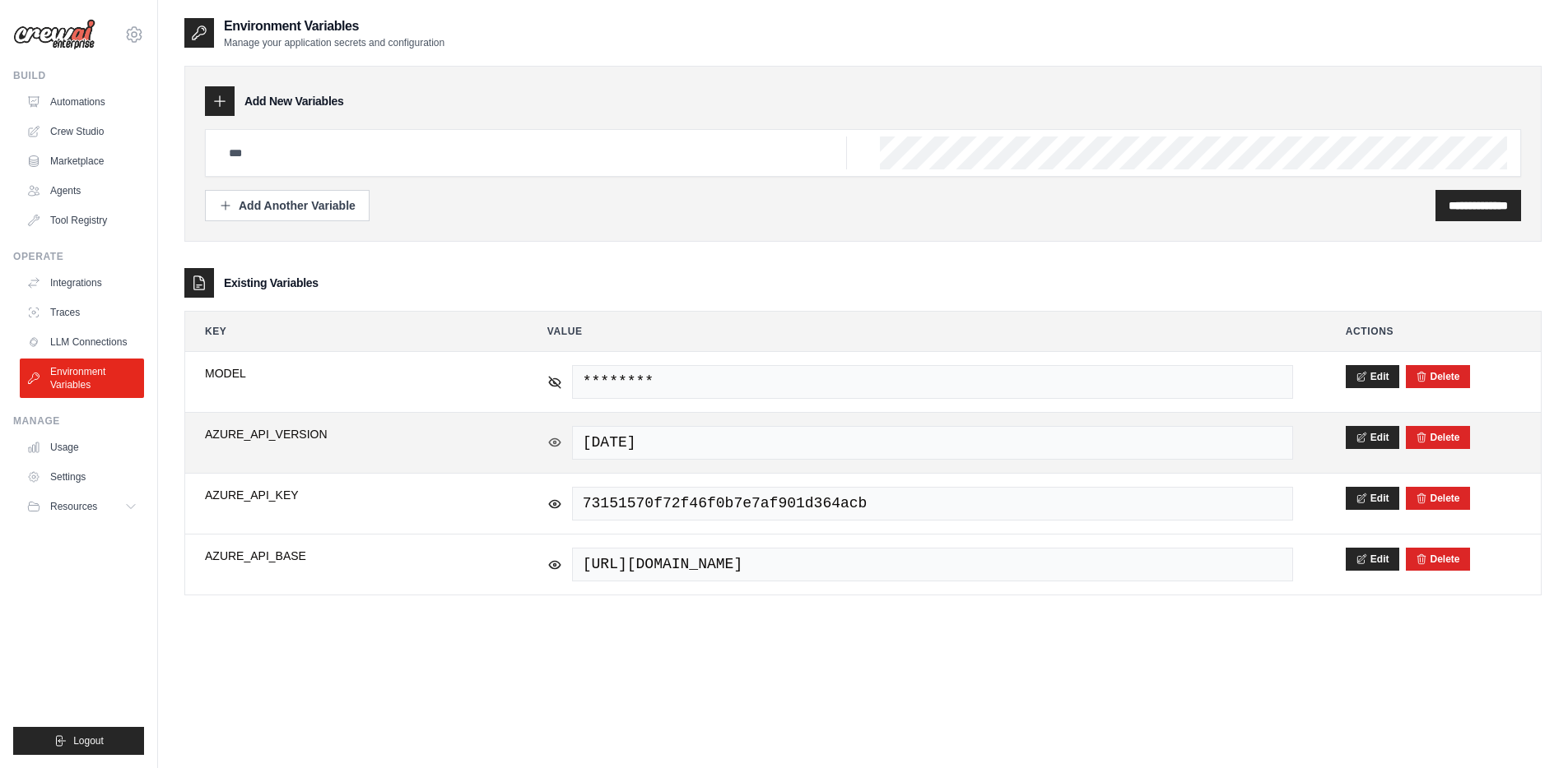
click at [557, 440] on icon at bounding box center [555, 443] width 15 height 15
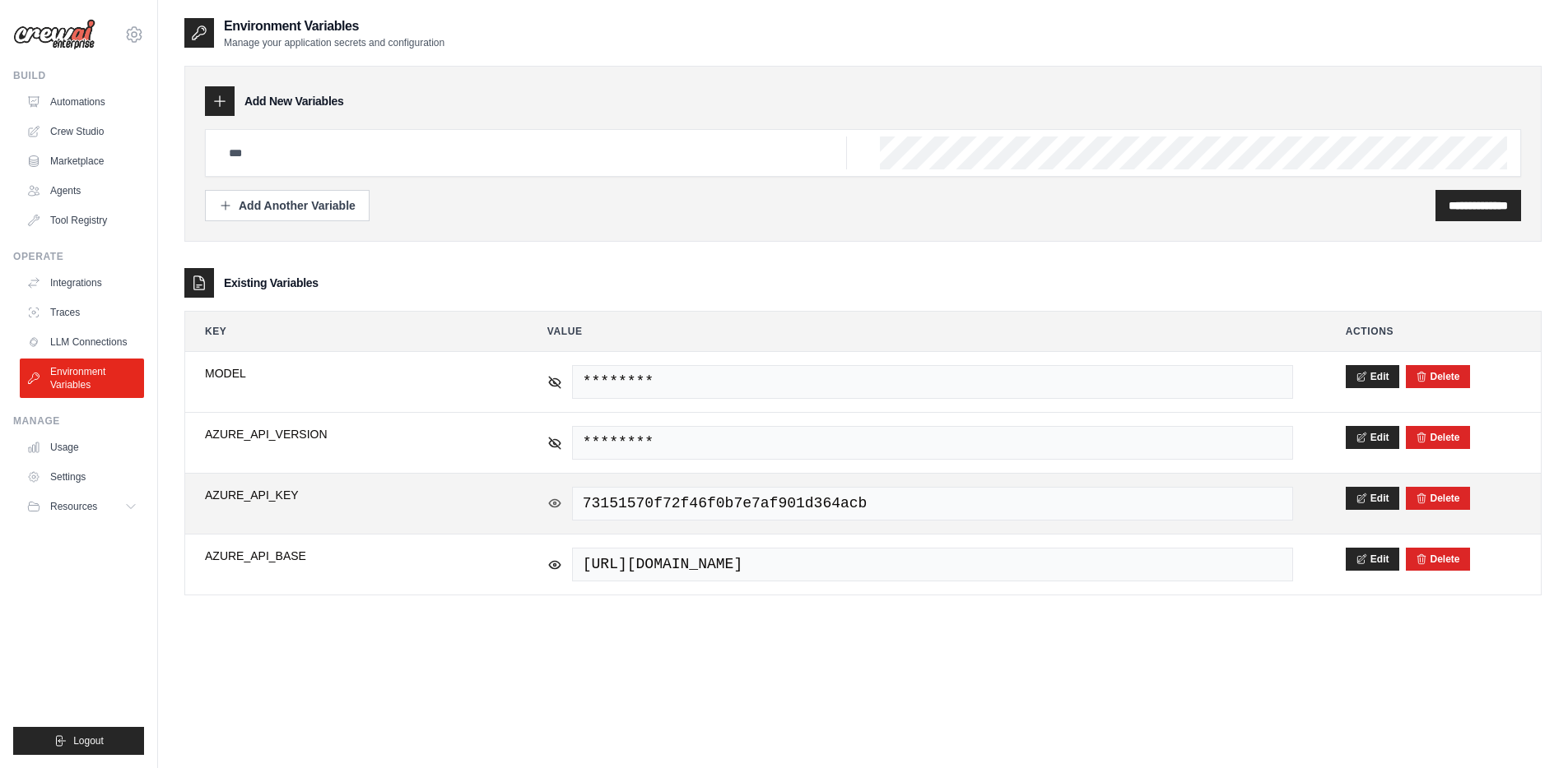
click at [558, 508] on icon at bounding box center [555, 503] width 15 height 15
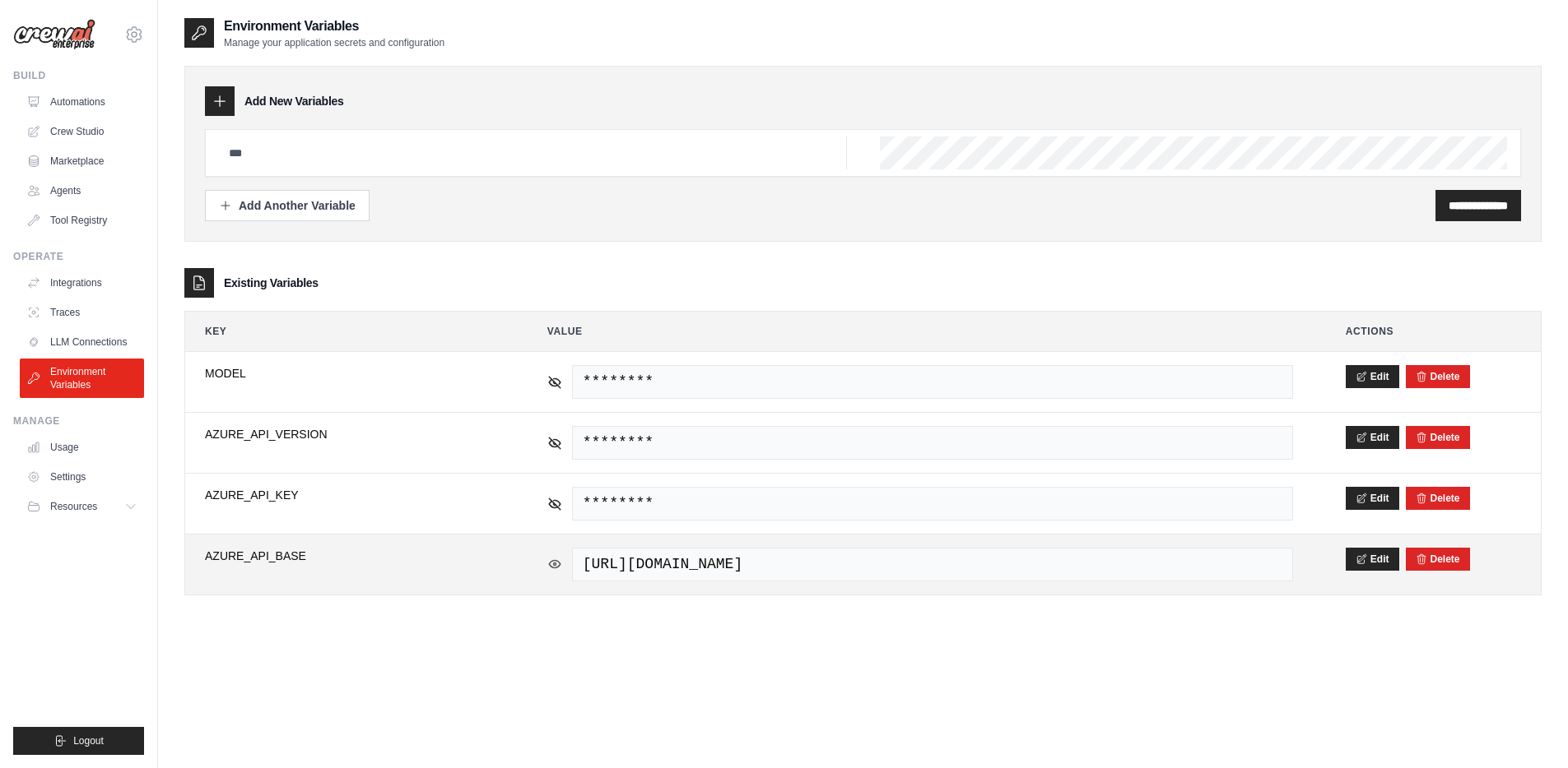
click at [554, 563] on icon at bounding box center [554, 564] width 3 height 3
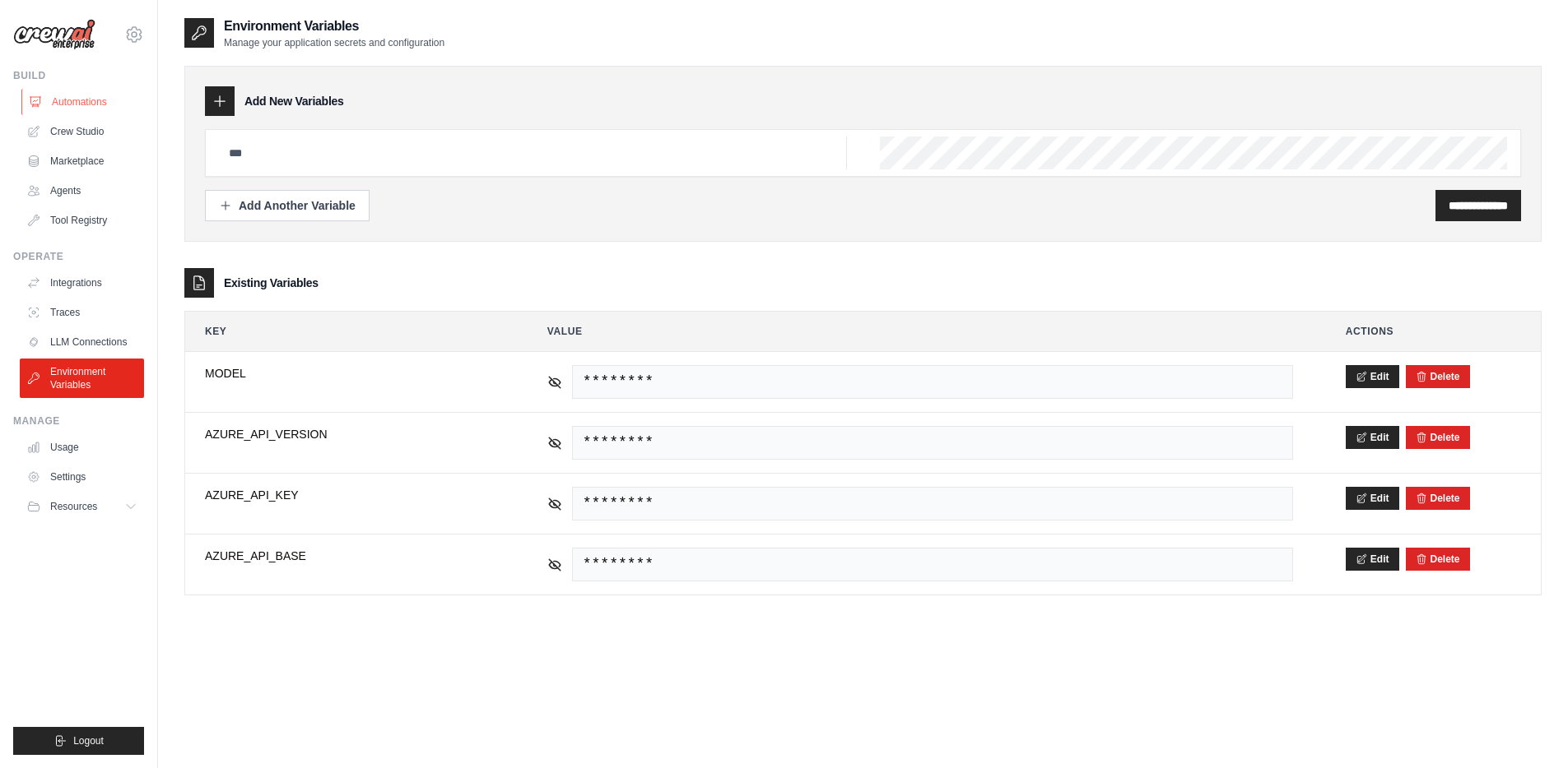
click at [78, 107] on link "Automations" at bounding box center [83, 102] width 124 height 26
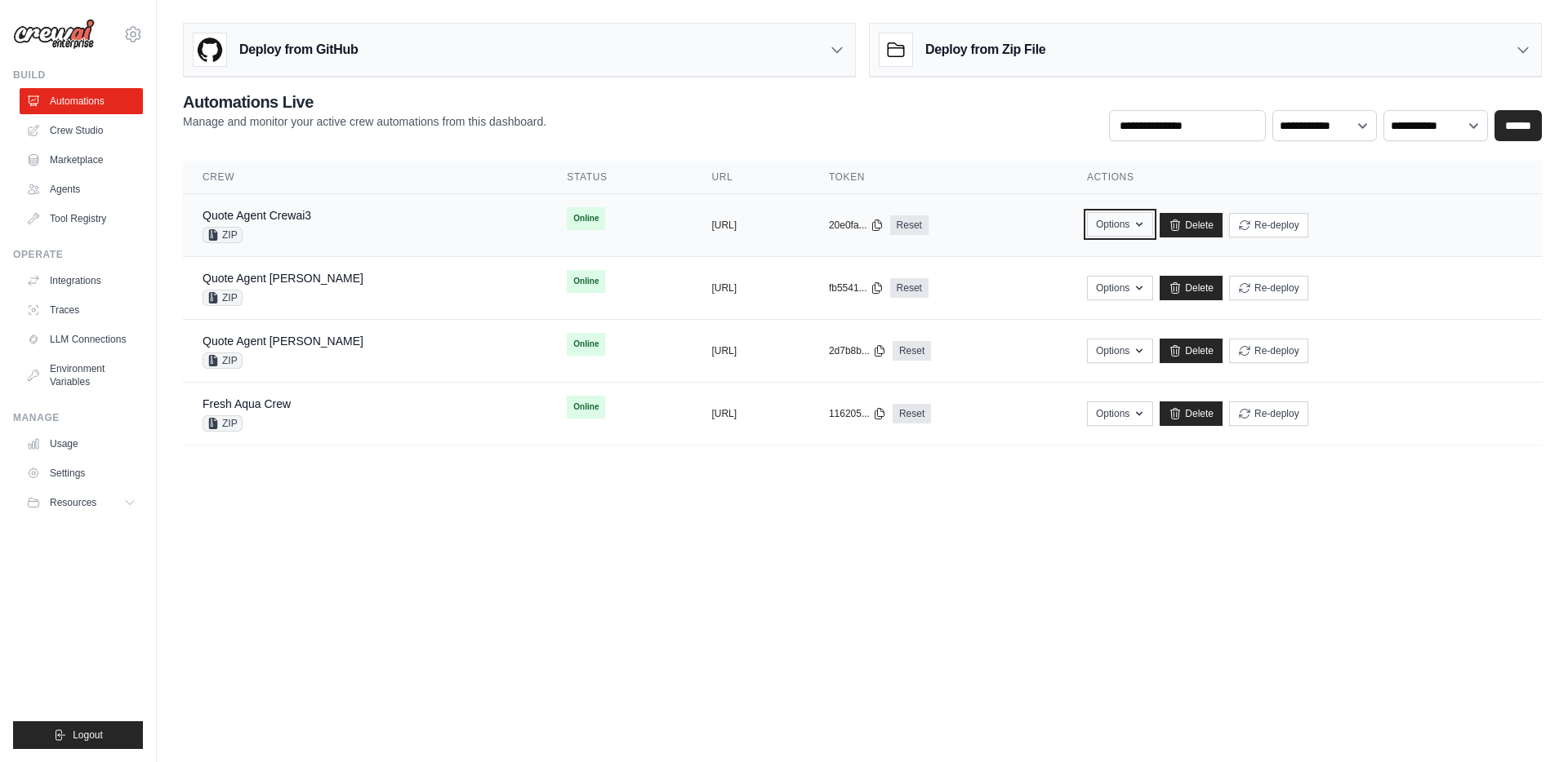
click at [1145, 223] on icon "button" at bounding box center [1139, 224] width 13 height 13
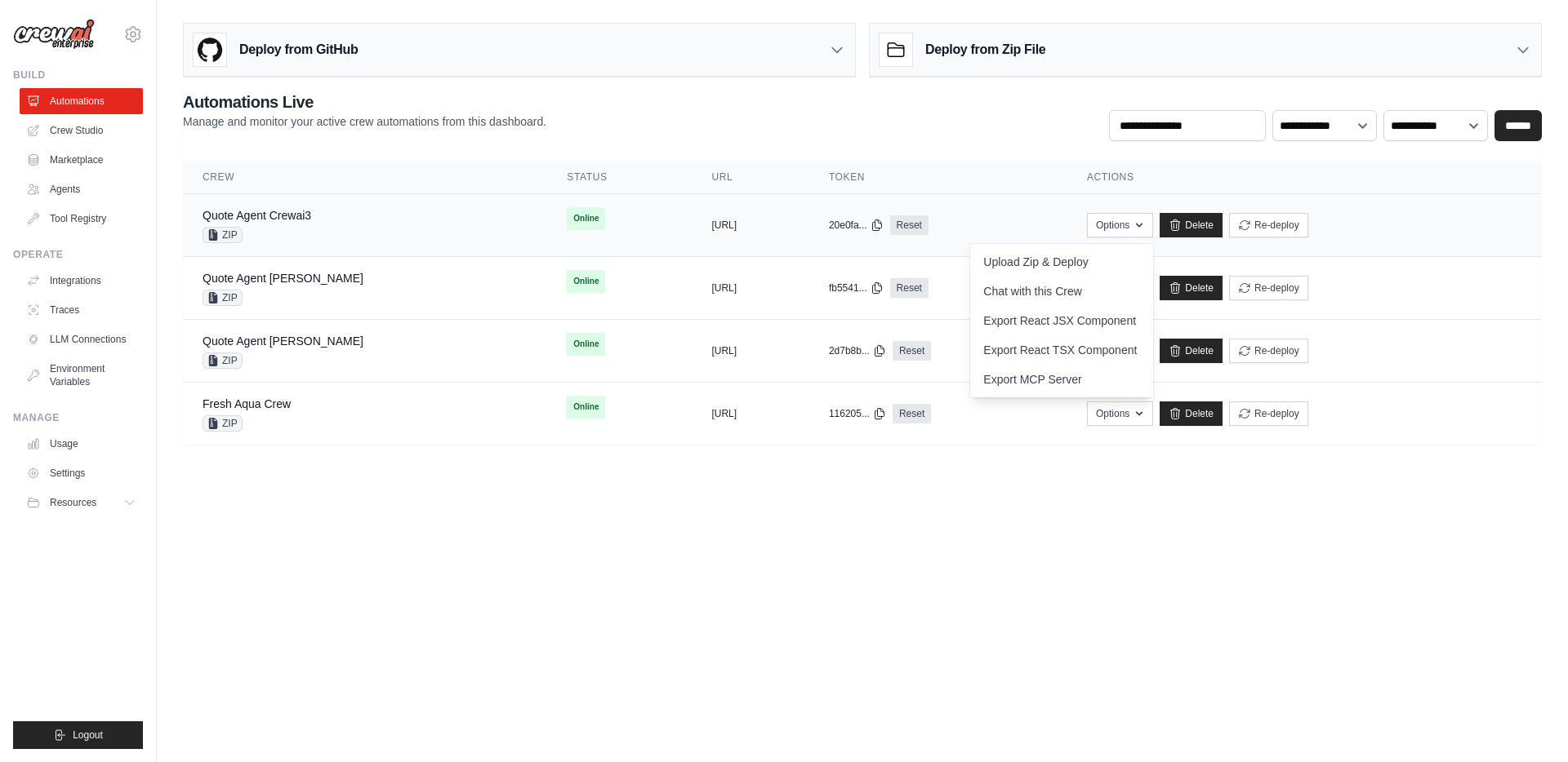
click at [1048, 222] on div "20e0fa... Reset" at bounding box center [938, 224] width 219 height 19
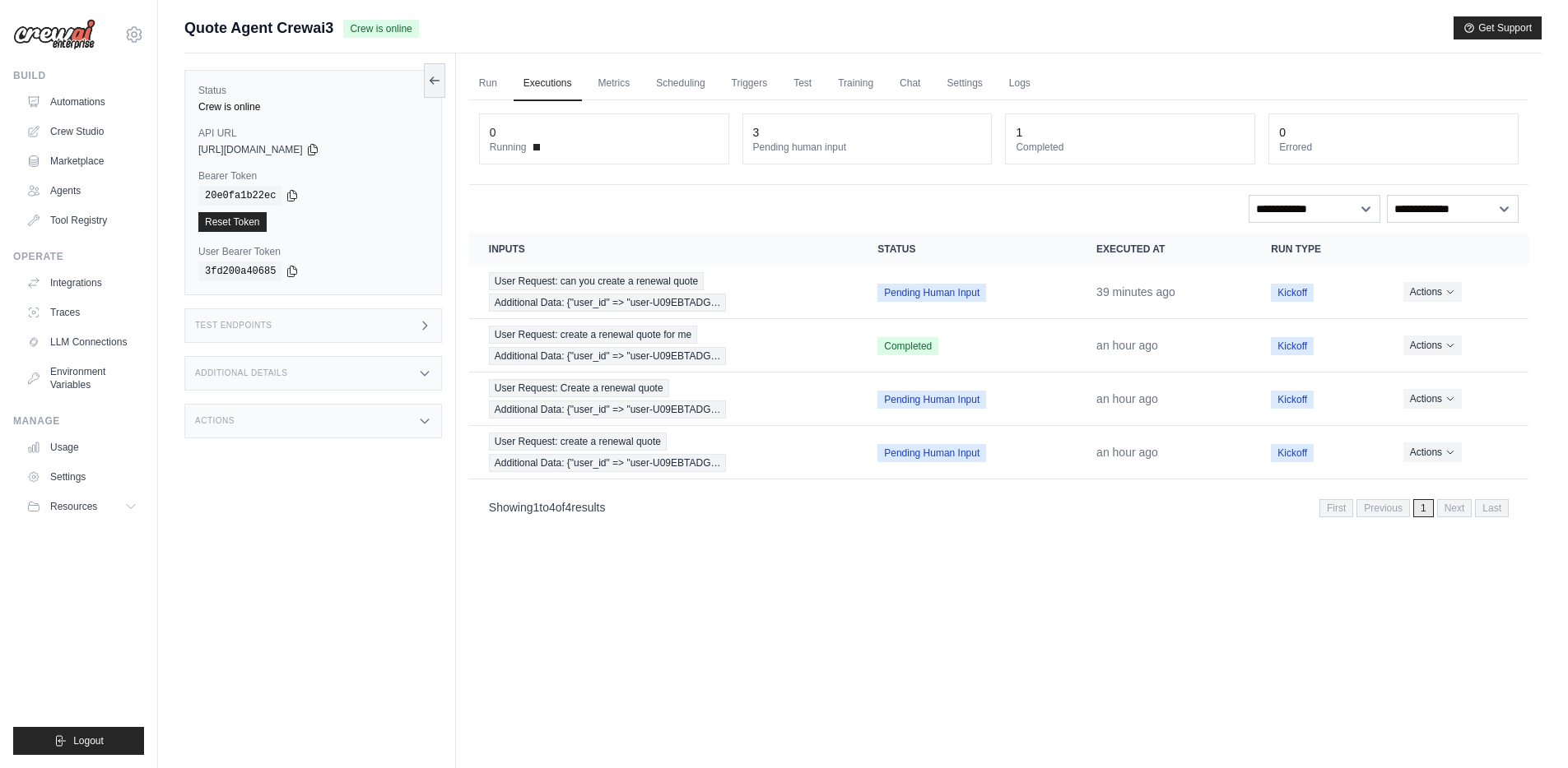
click at [356, 424] on div "Actions" at bounding box center [313, 421] width 257 height 34
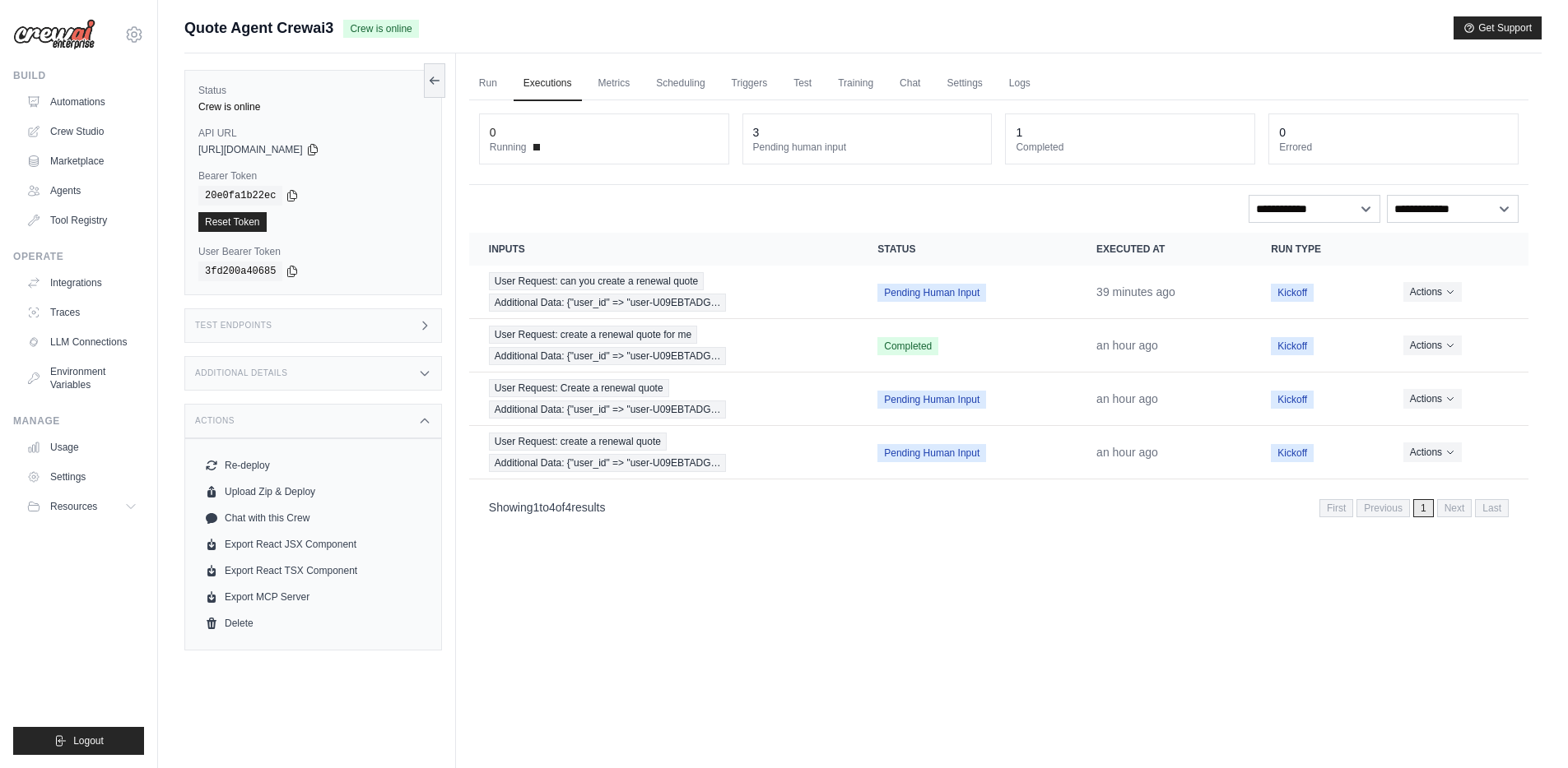
click at [356, 424] on div "Actions" at bounding box center [313, 421] width 257 height 34
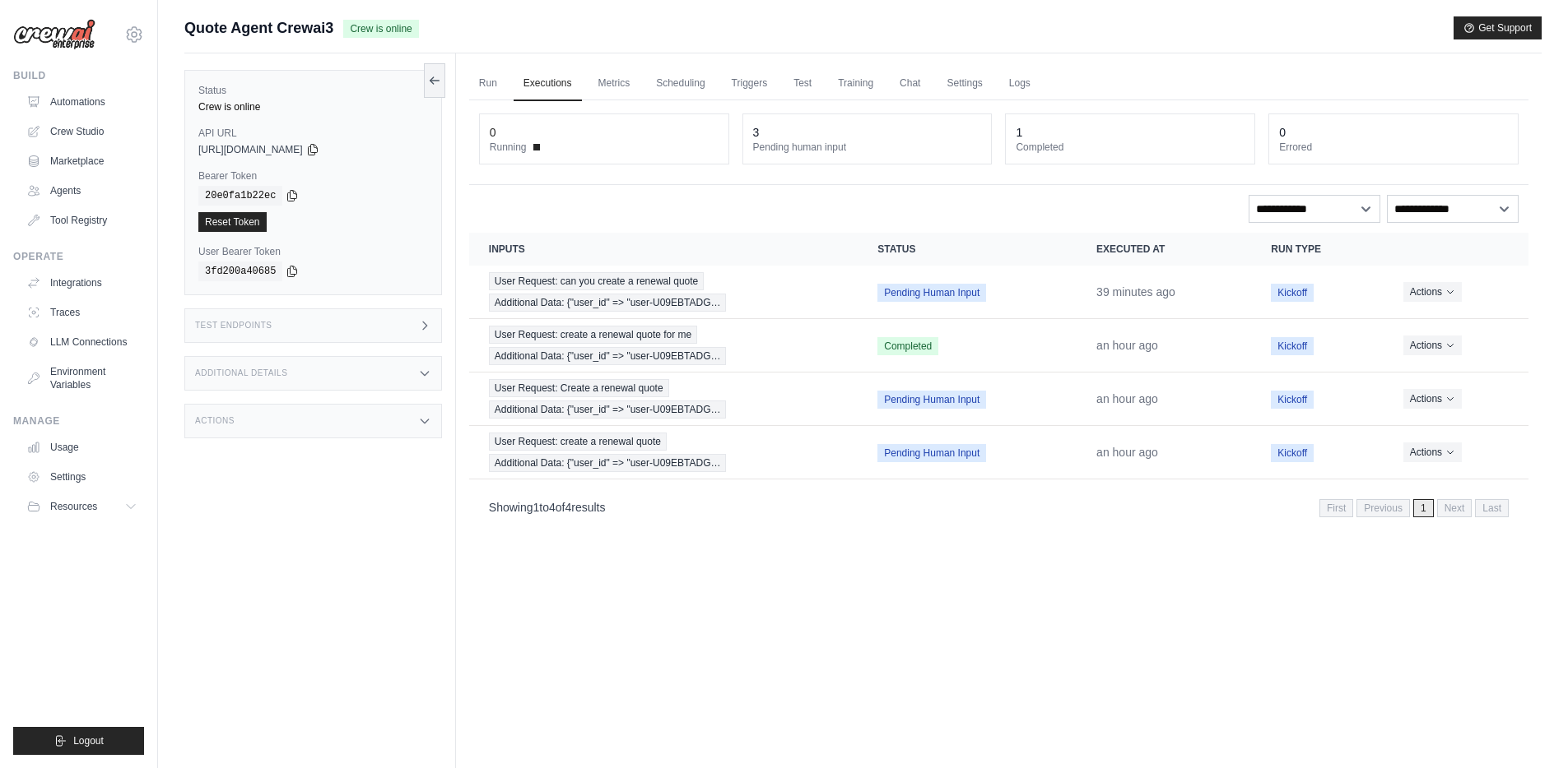
click at [355, 368] on div "Additional Details" at bounding box center [313, 373] width 257 height 34
click at [953, 82] on link "Settings" at bounding box center [964, 83] width 55 height 34
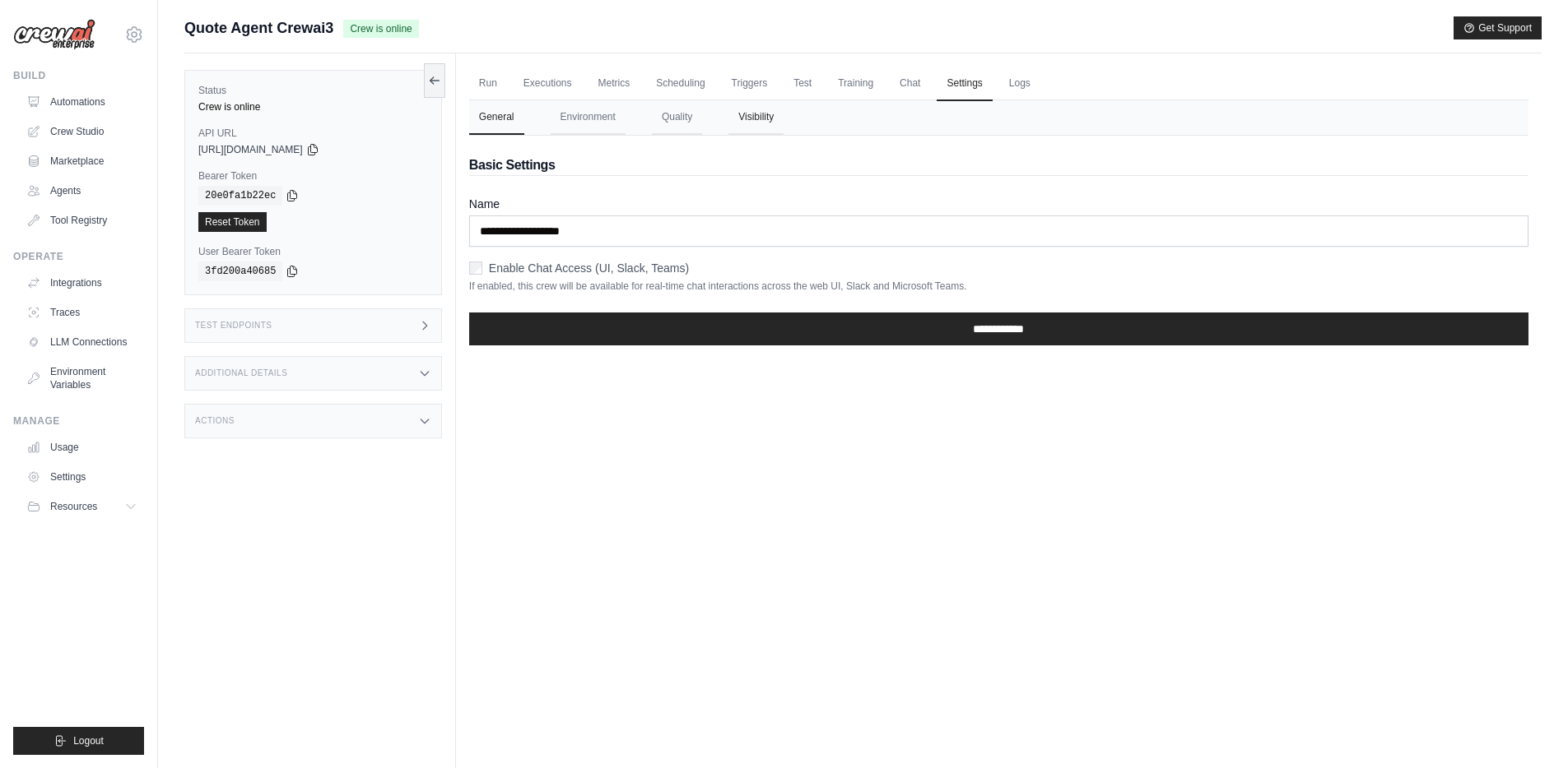
click at [747, 119] on button "Visibility" at bounding box center [756, 117] width 55 height 34
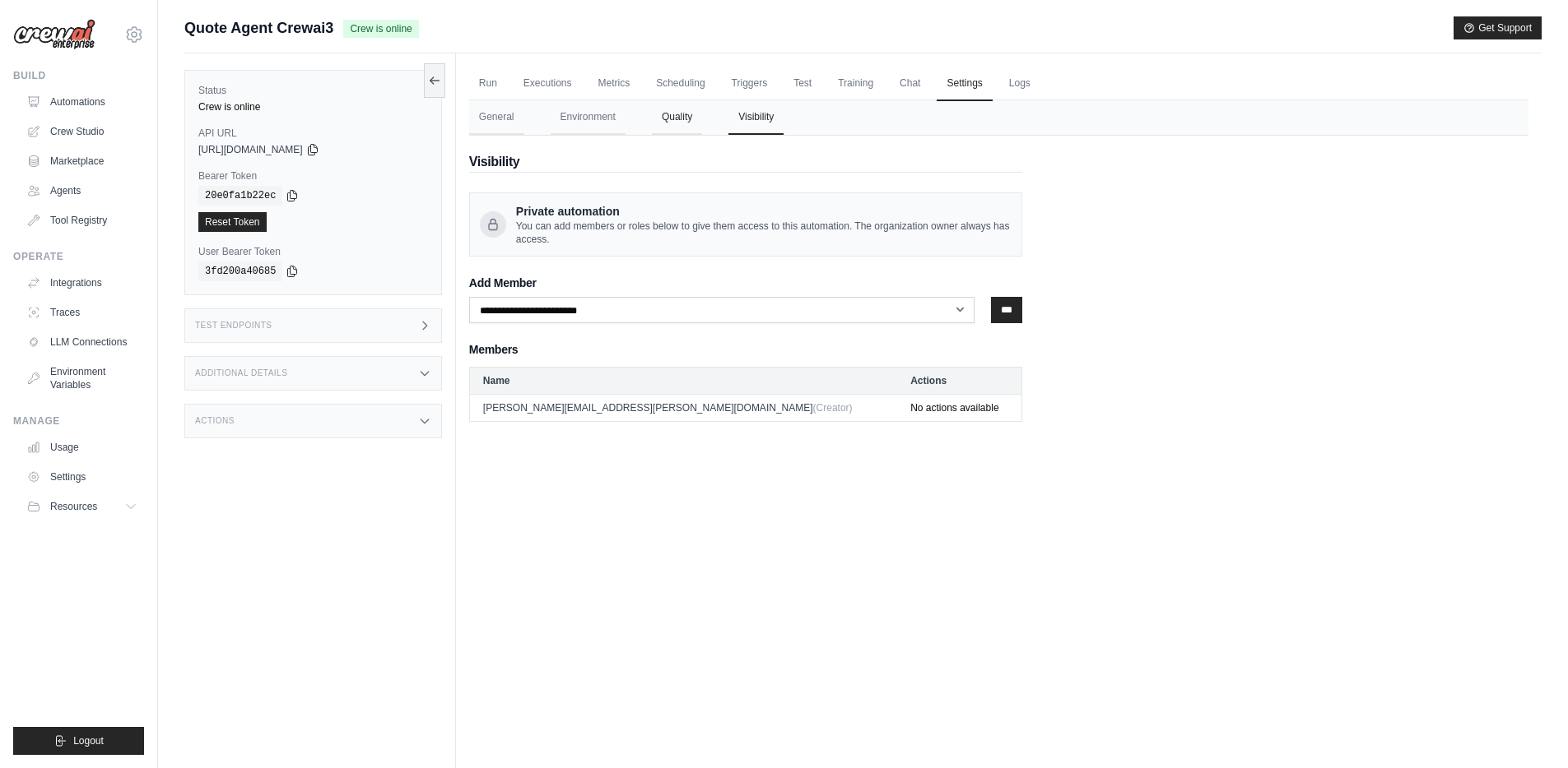
click at [676, 119] on button "Quality" at bounding box center [677, 117] width 50 height 34
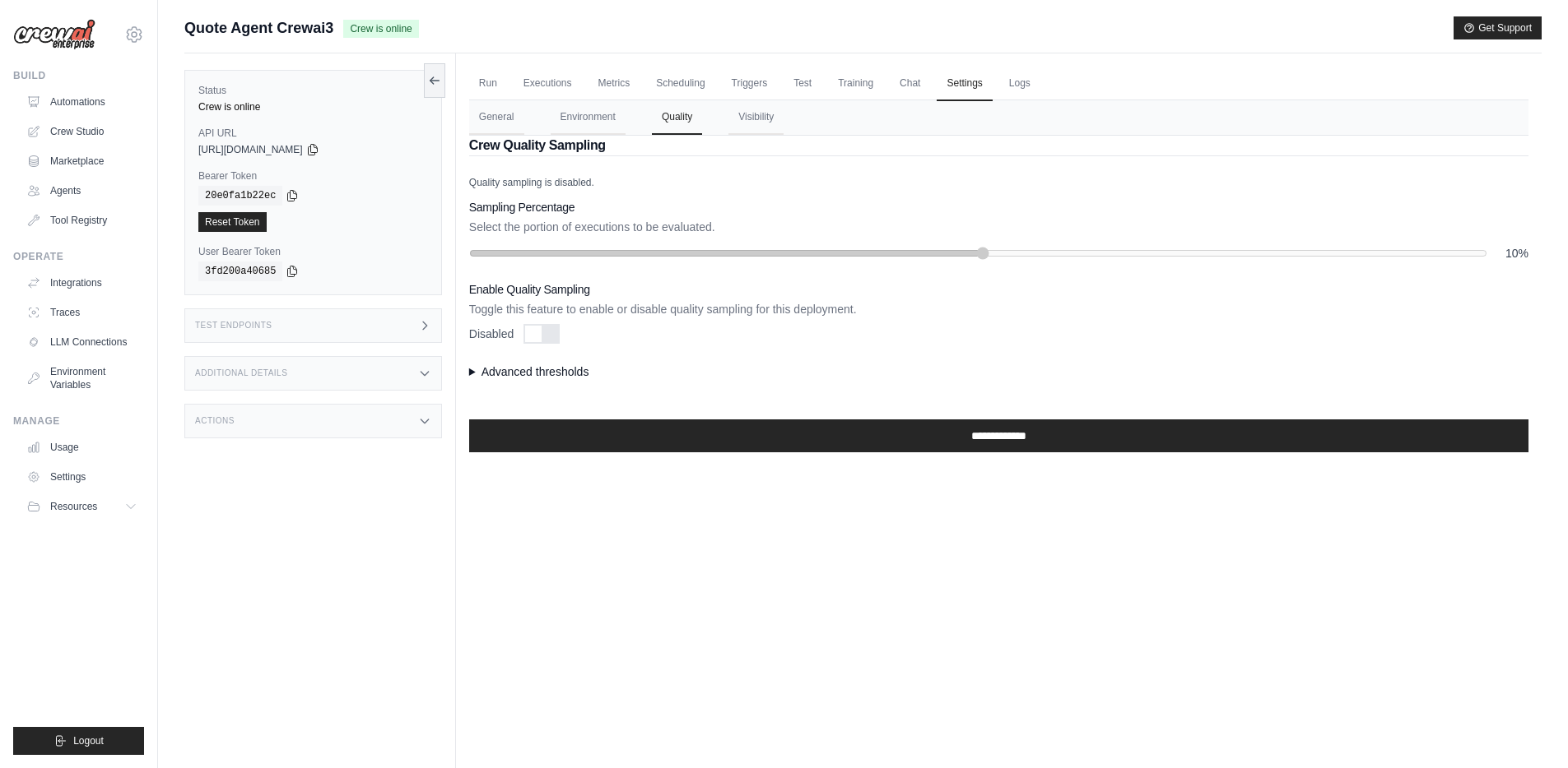
click at [473, 371] on summary "Advanced thresholds" at bounding box center [999, 372] width 1059 height 17
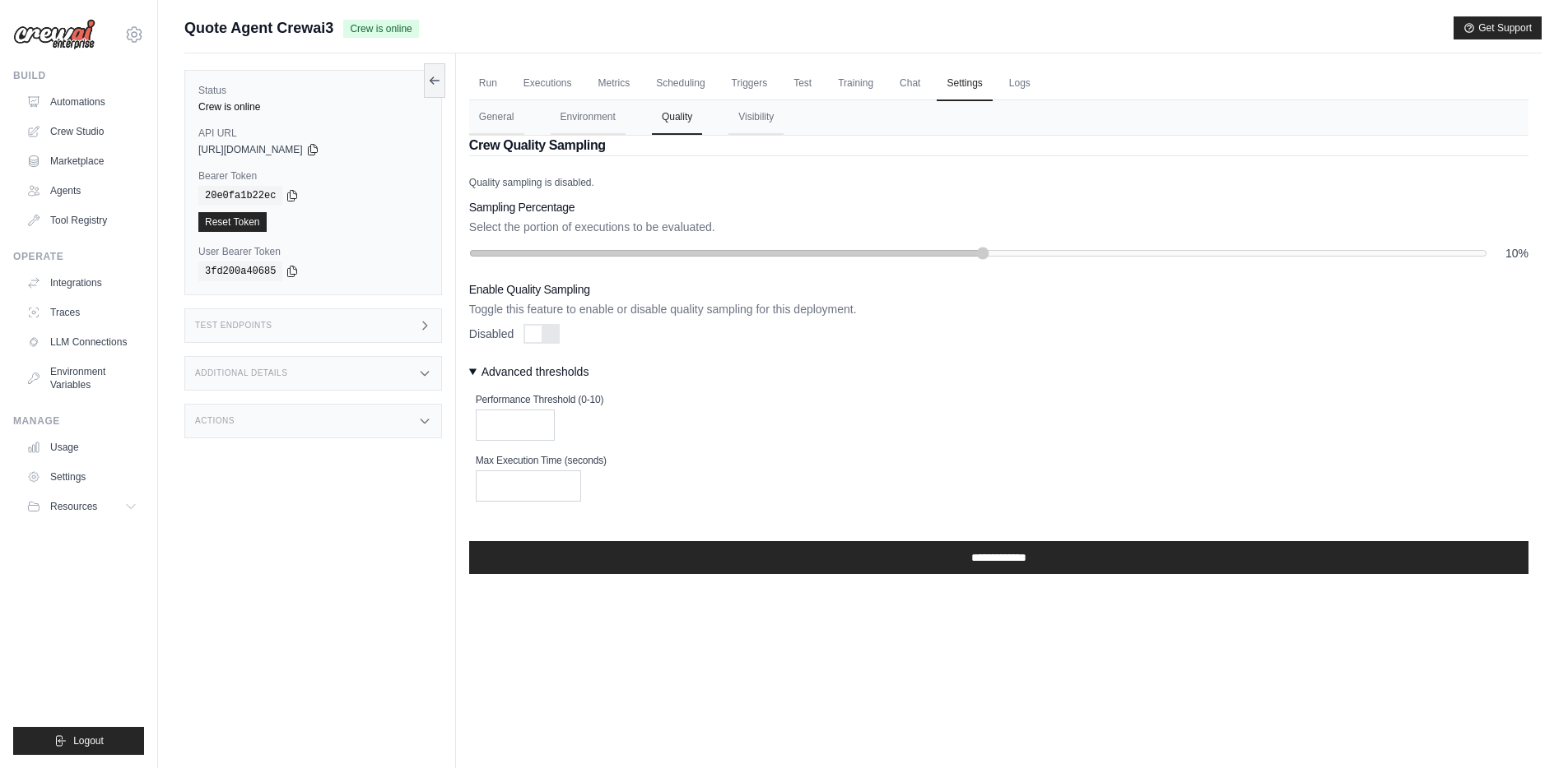
click at [473, 371] on summary "Advanced thresholds" at bounding box center [999, 372] width 1059 height 17
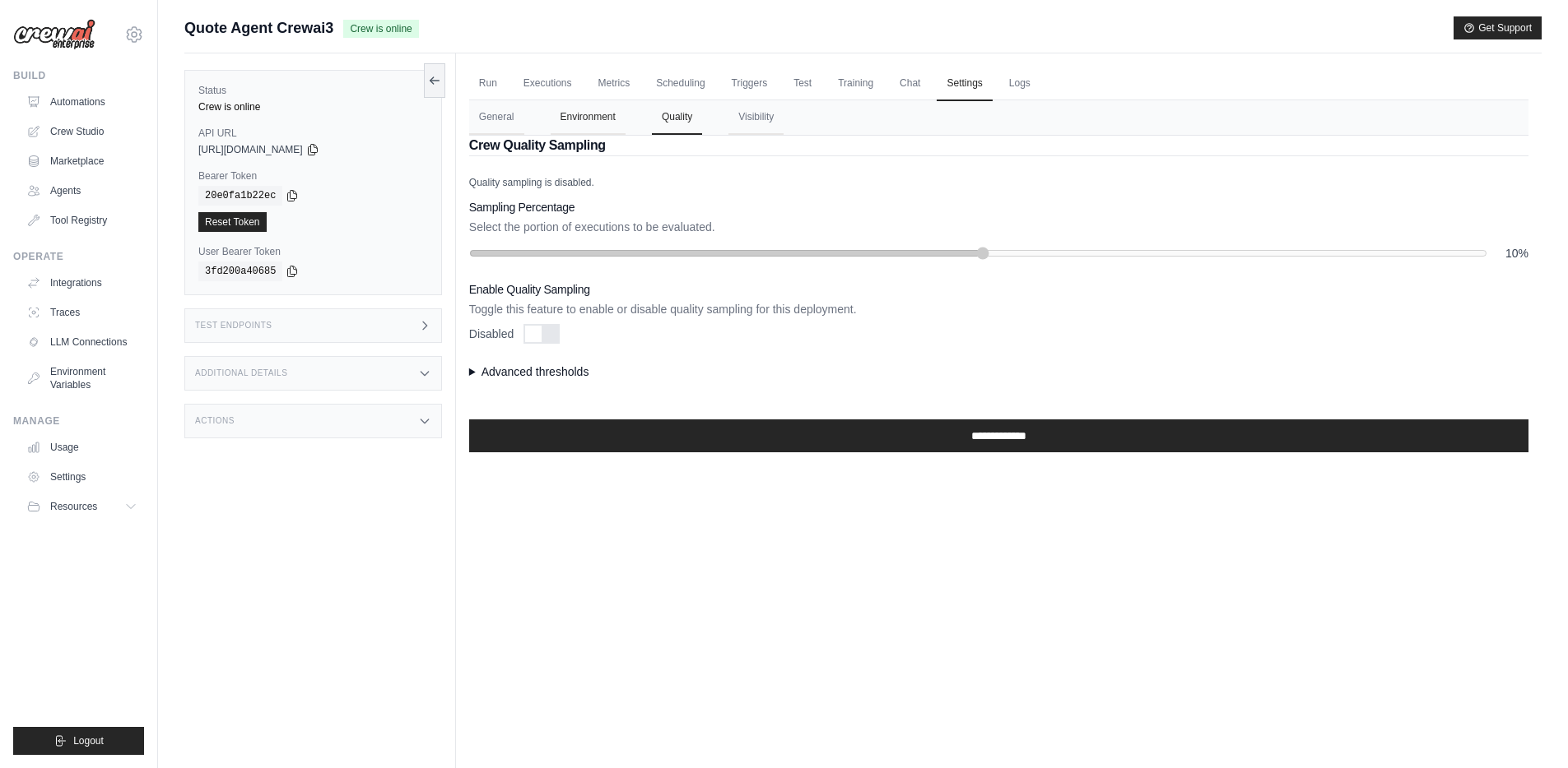
click at [595, 123] on button "Environment" at bounding box center [588, 117] width 75 height 34
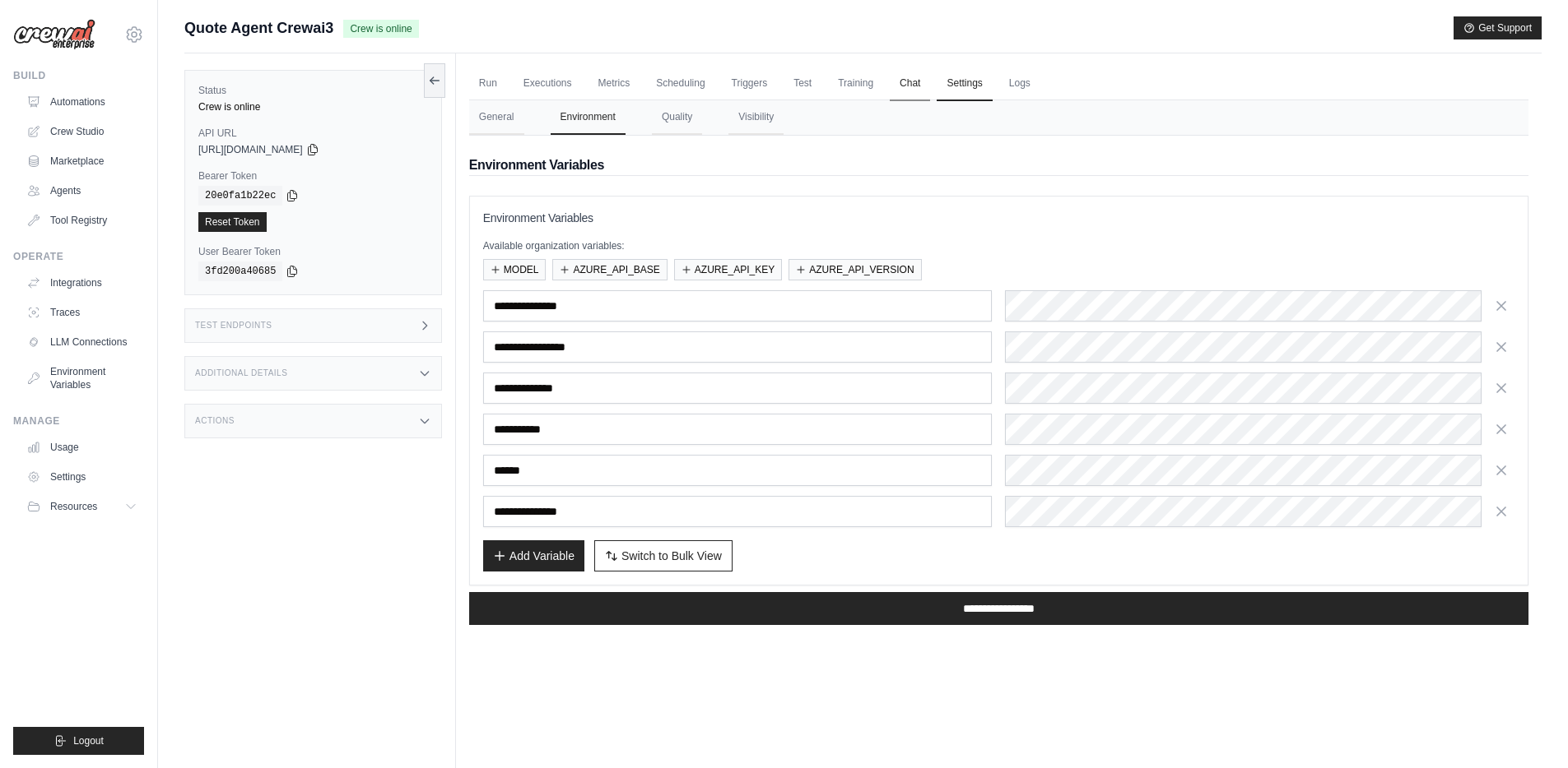
click at [911, 81] on link "Chat" at bounding box center [910, 83] width 40 height 34
click at [752, 87] on link "Triggers" at bounding box center [750, 83] width 56 height 34
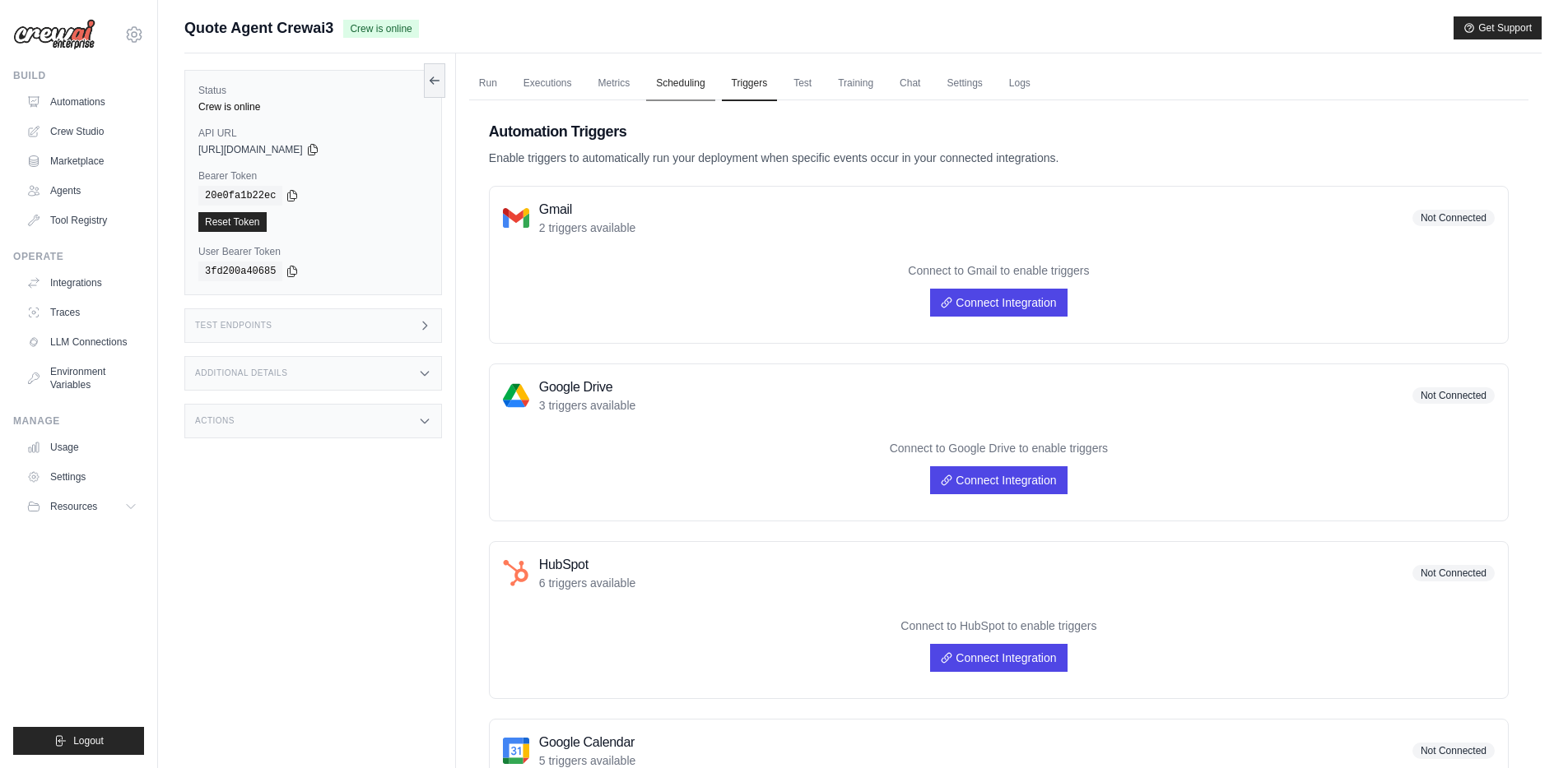
click at [685, 85] on link "Scheduling" at bounding box center [679, 83] width 68 height 34
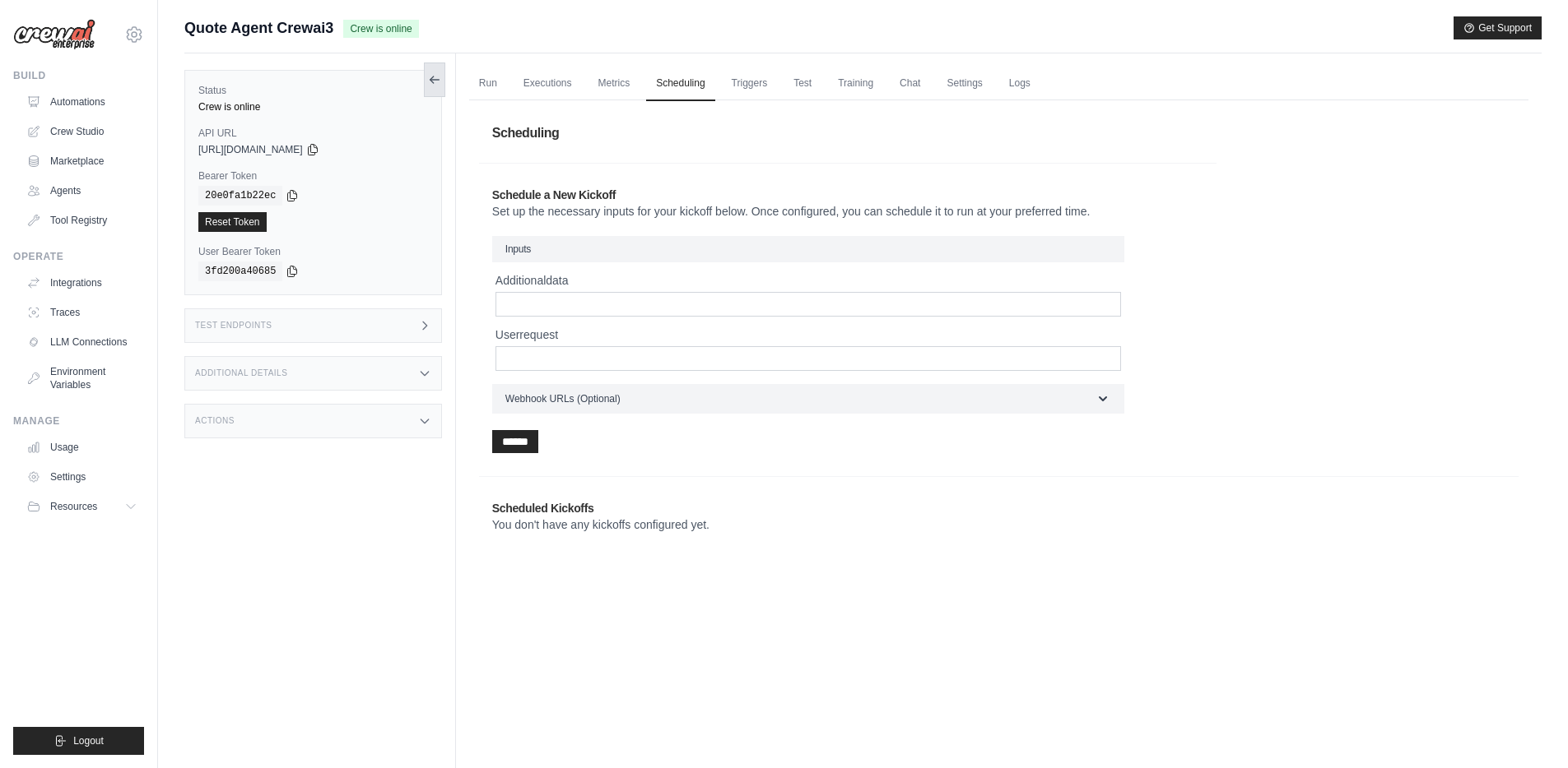
click at [430, 84] on icon at bounding box center [435, 80] width 13 height 13
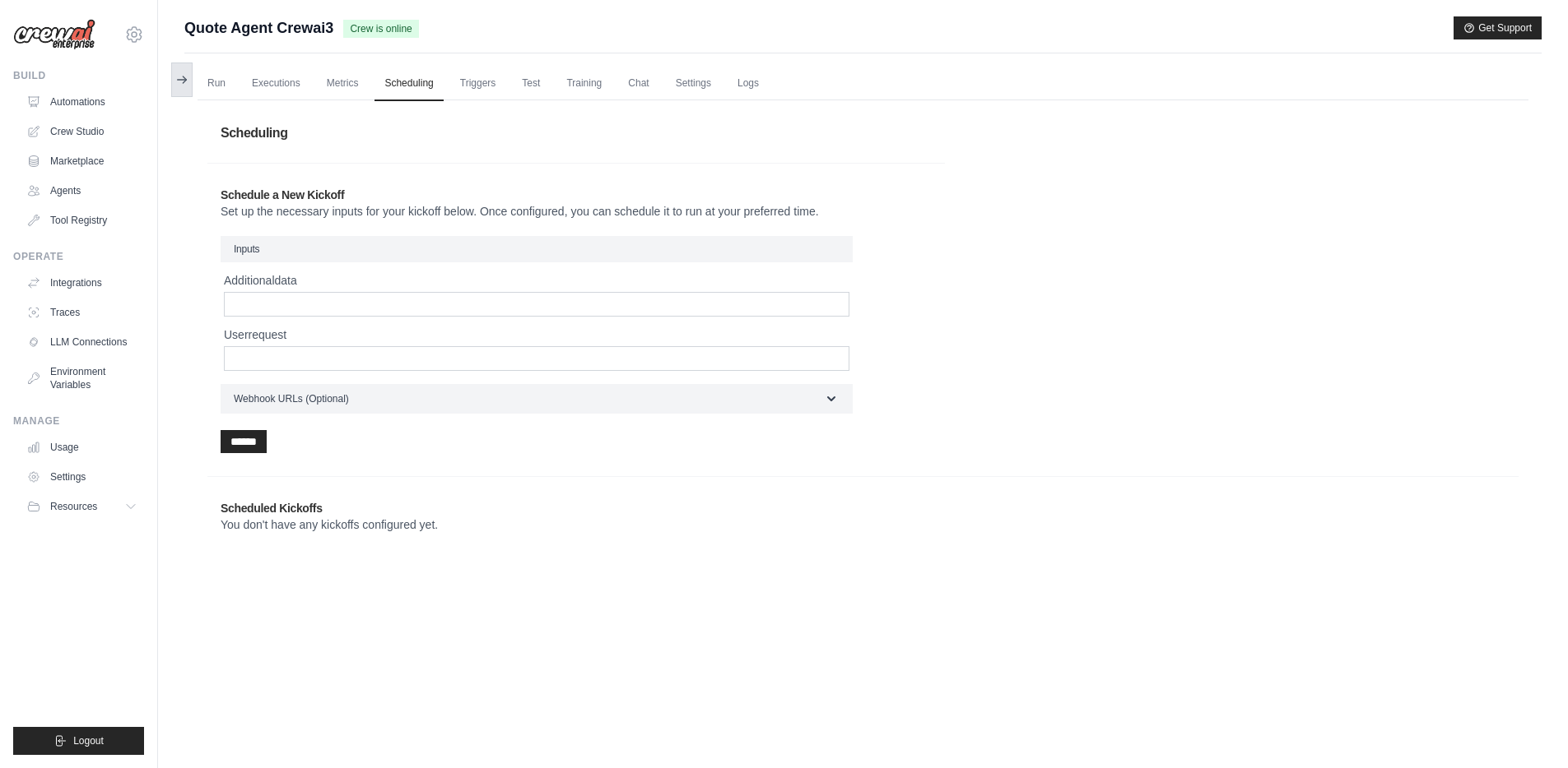
click at [186, 79] on icon at bounding box center [182, 80] width 13 height 13
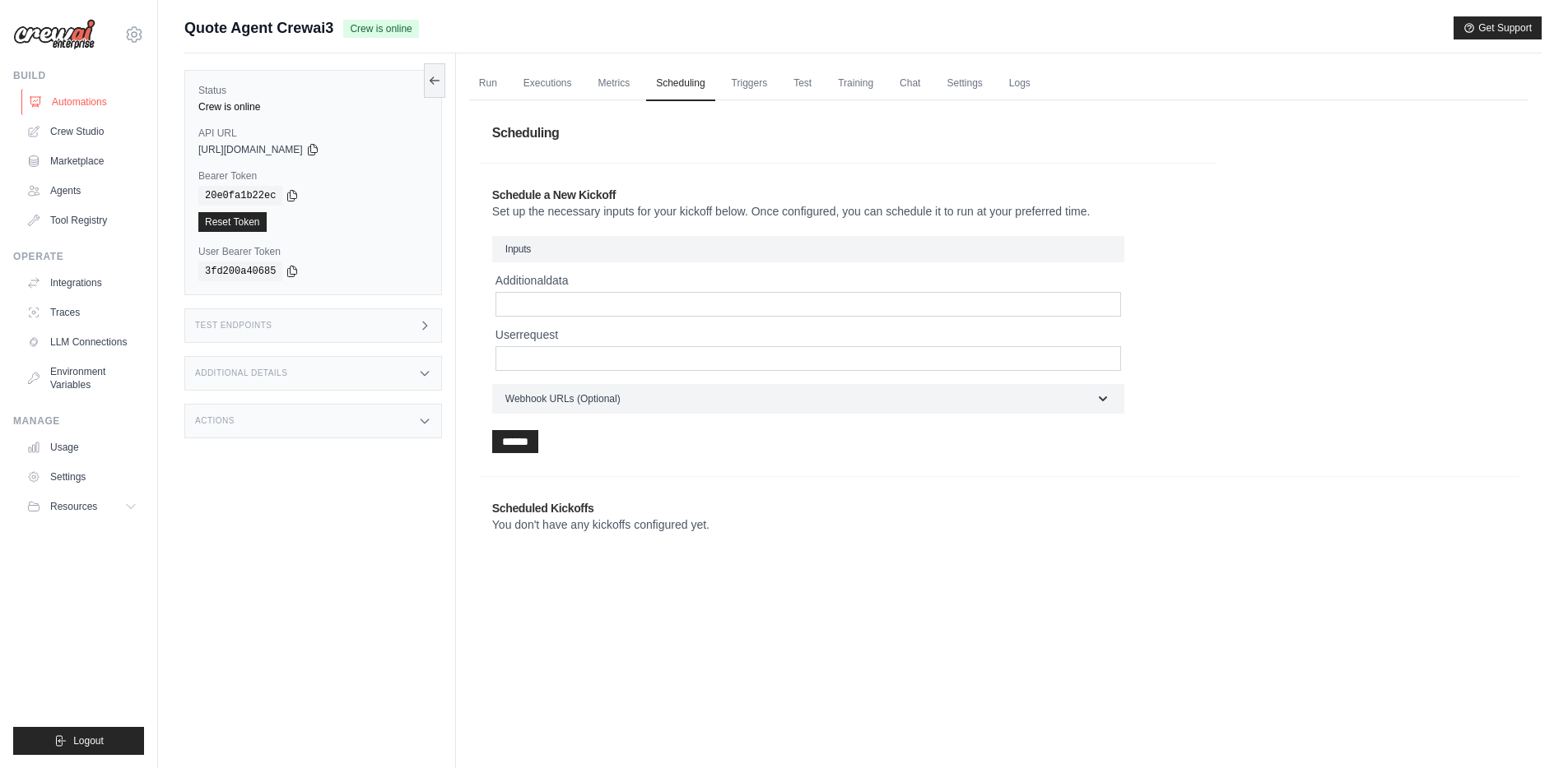
click at [101, 100] on link "Automations" at bounding box center [83, 102] width 124 height 26
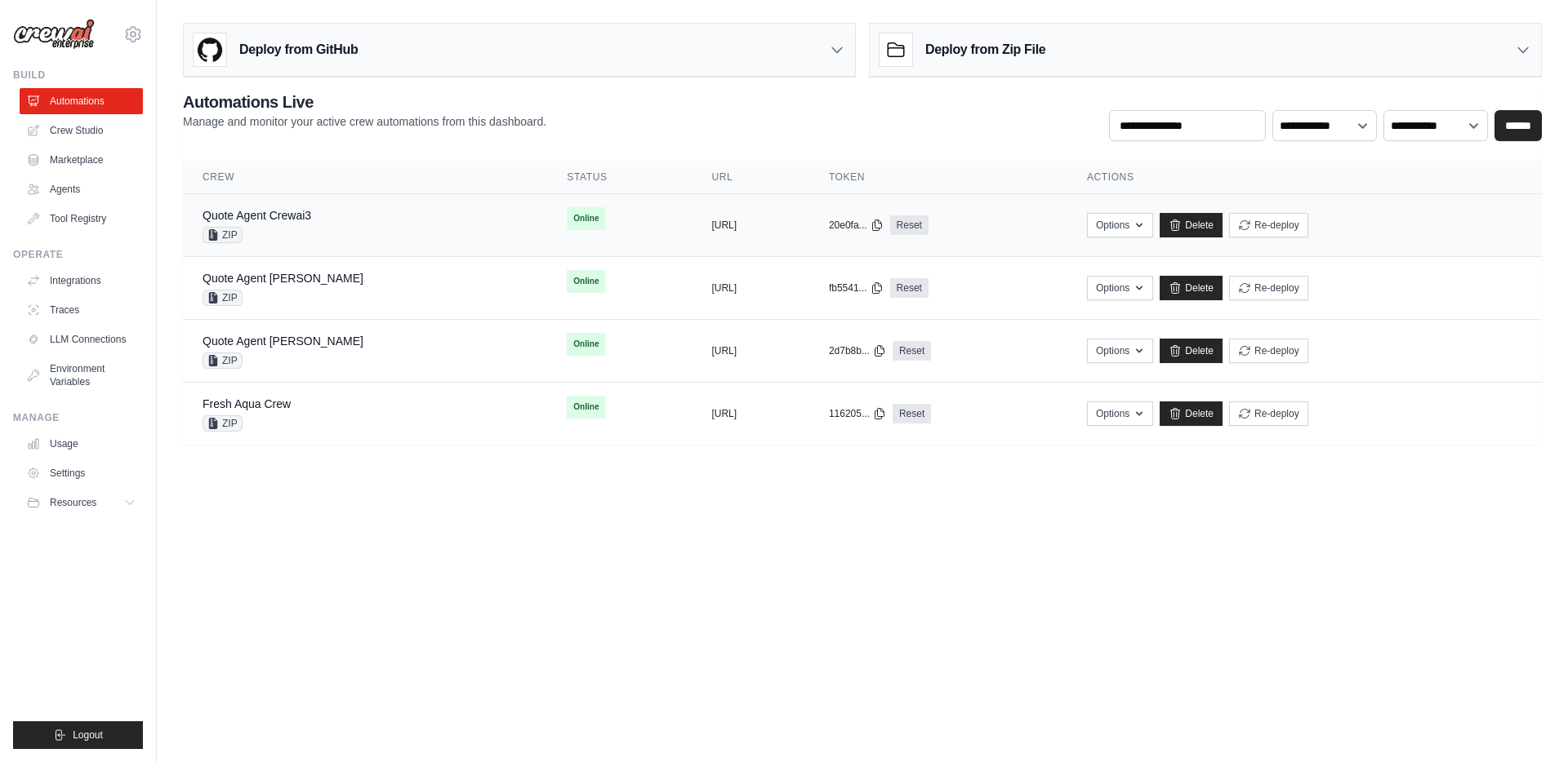
click at [369, 227] on div "Quote Agent Crewai3 ZIP" at bounding box center [365, 225] width 325 height 36
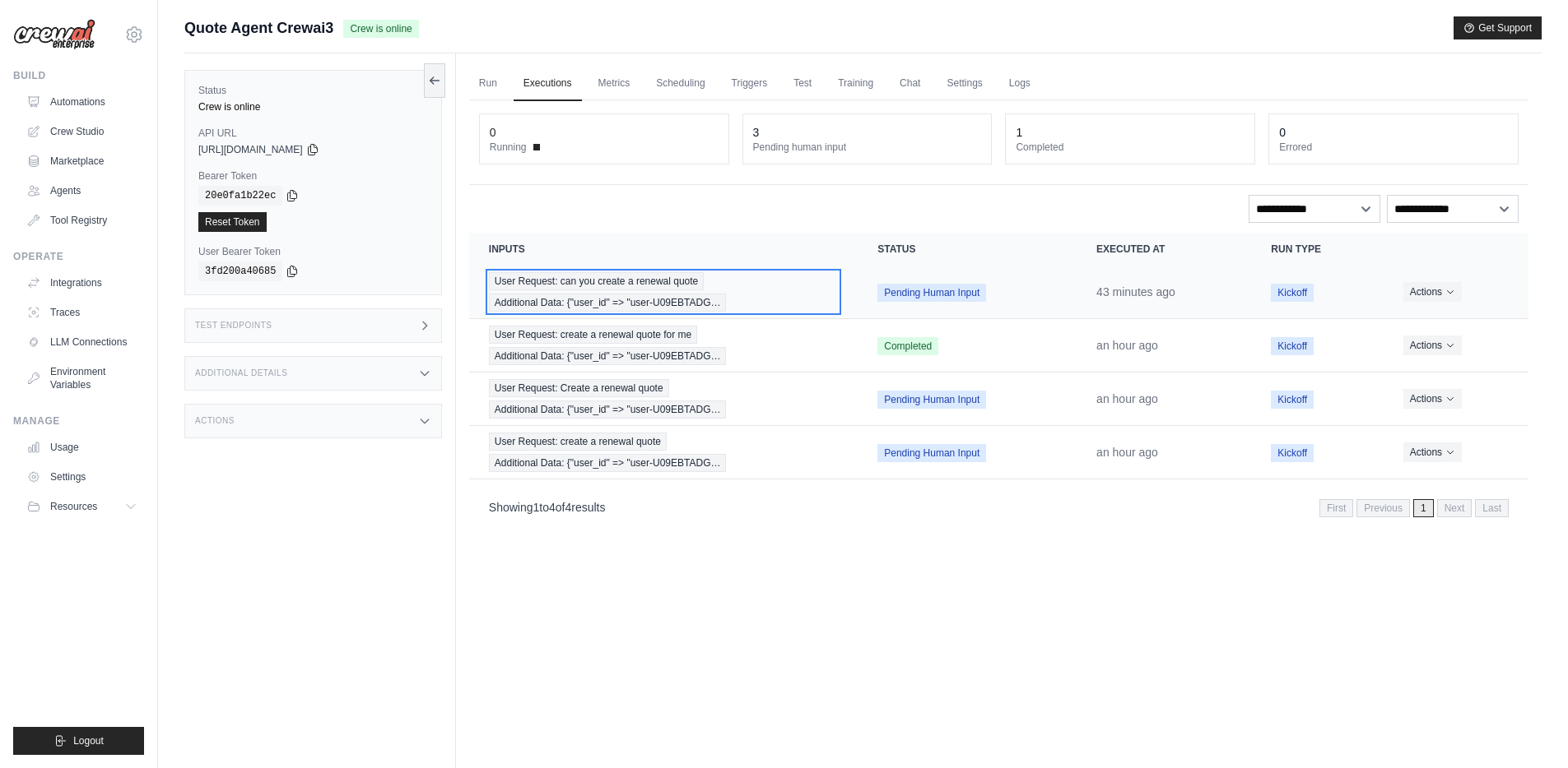
click at [781, 291] on div "User Request: can you create a renewal quote Additional Data: {"user_id" => "us…" at bounding box center [663, 292] width 349 height 39
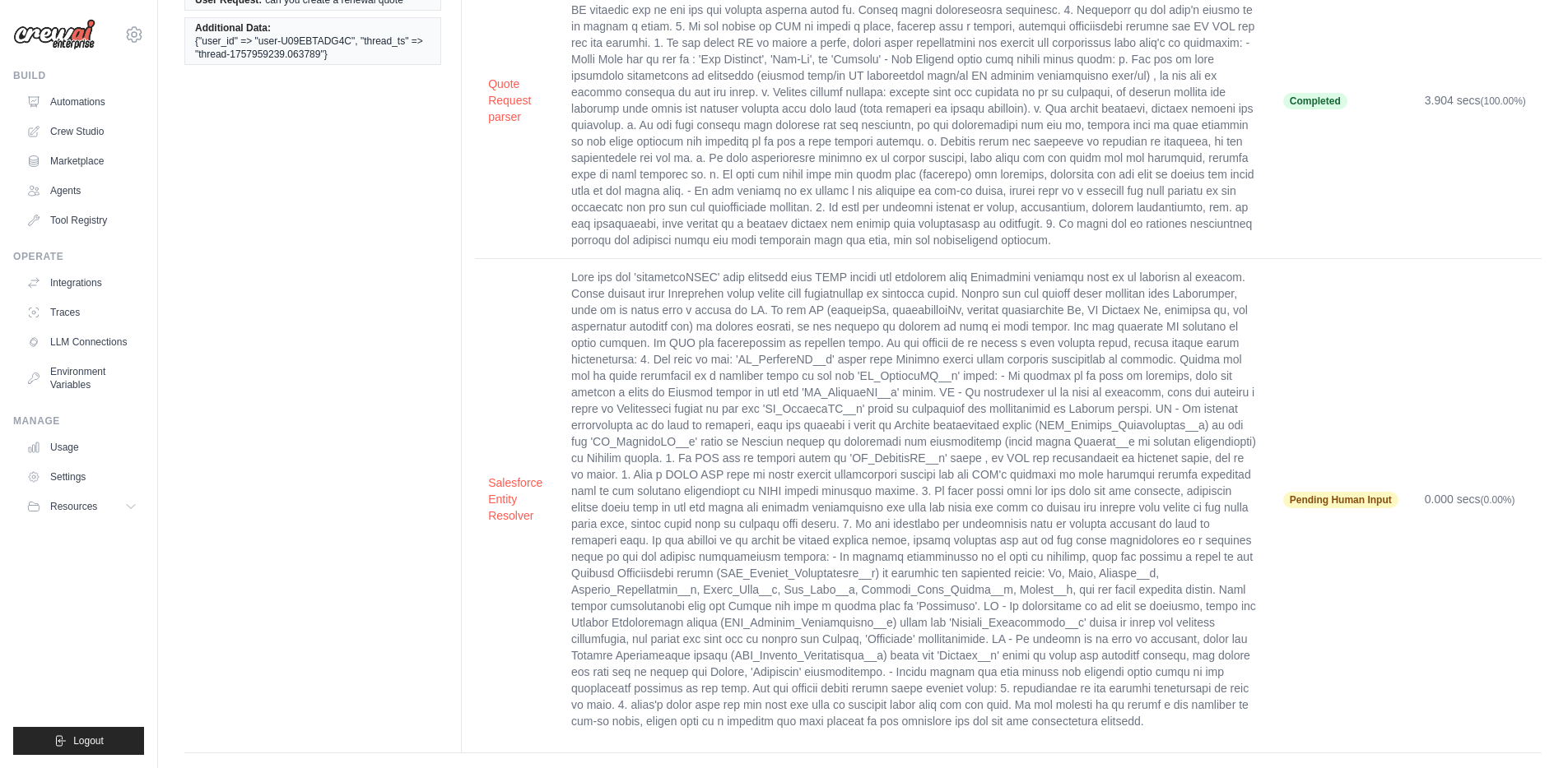
scroll to position [189, 0]
click at [500, 487] on button "Salesforce Entity Resolver" at bounding box center [517, 497] width 57 height 50
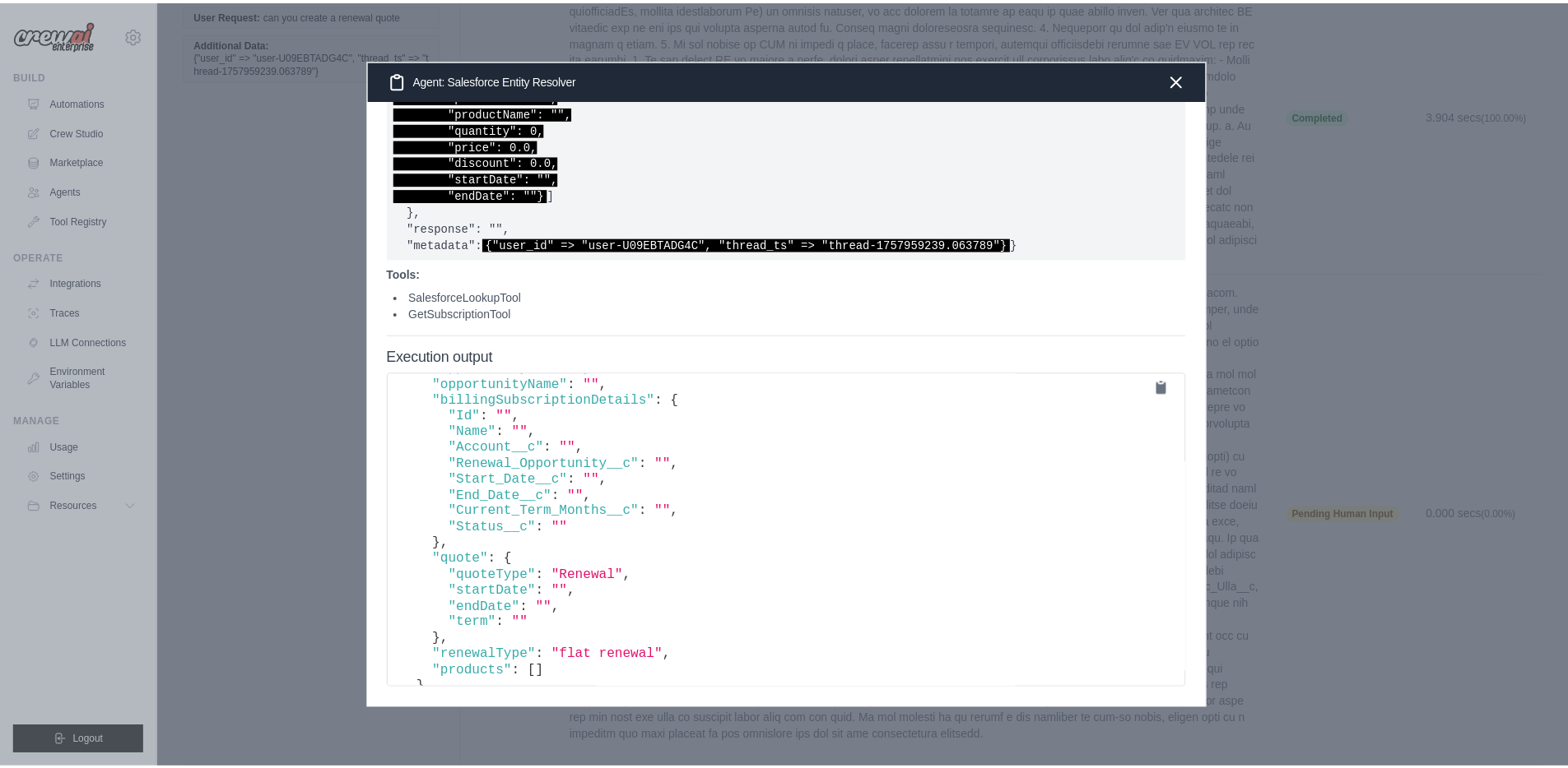
scroll to position [1381, 0]
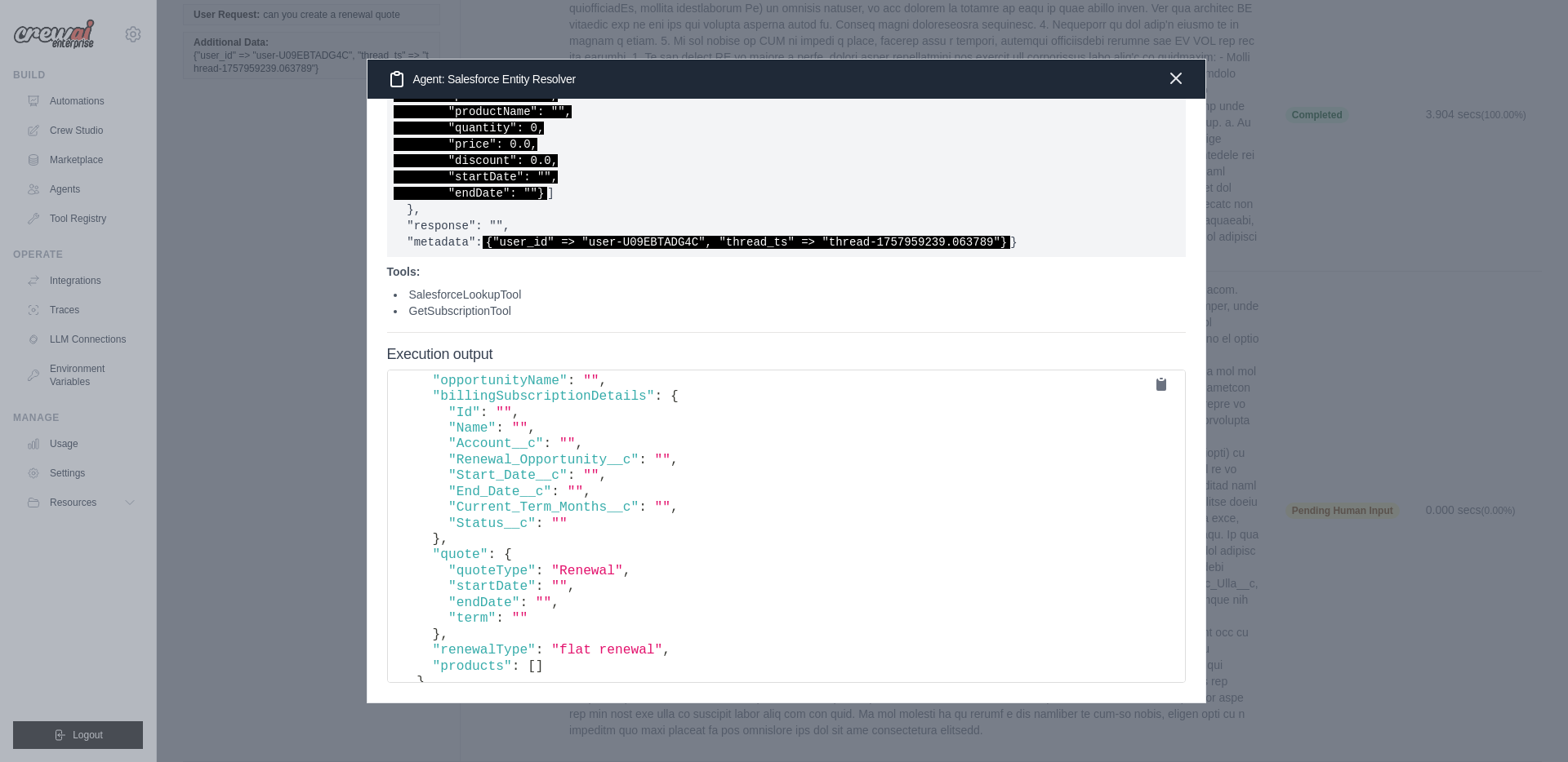
click at [1175, 82] on icon "button" at bounding box center [1175, 78] width 19 height 19
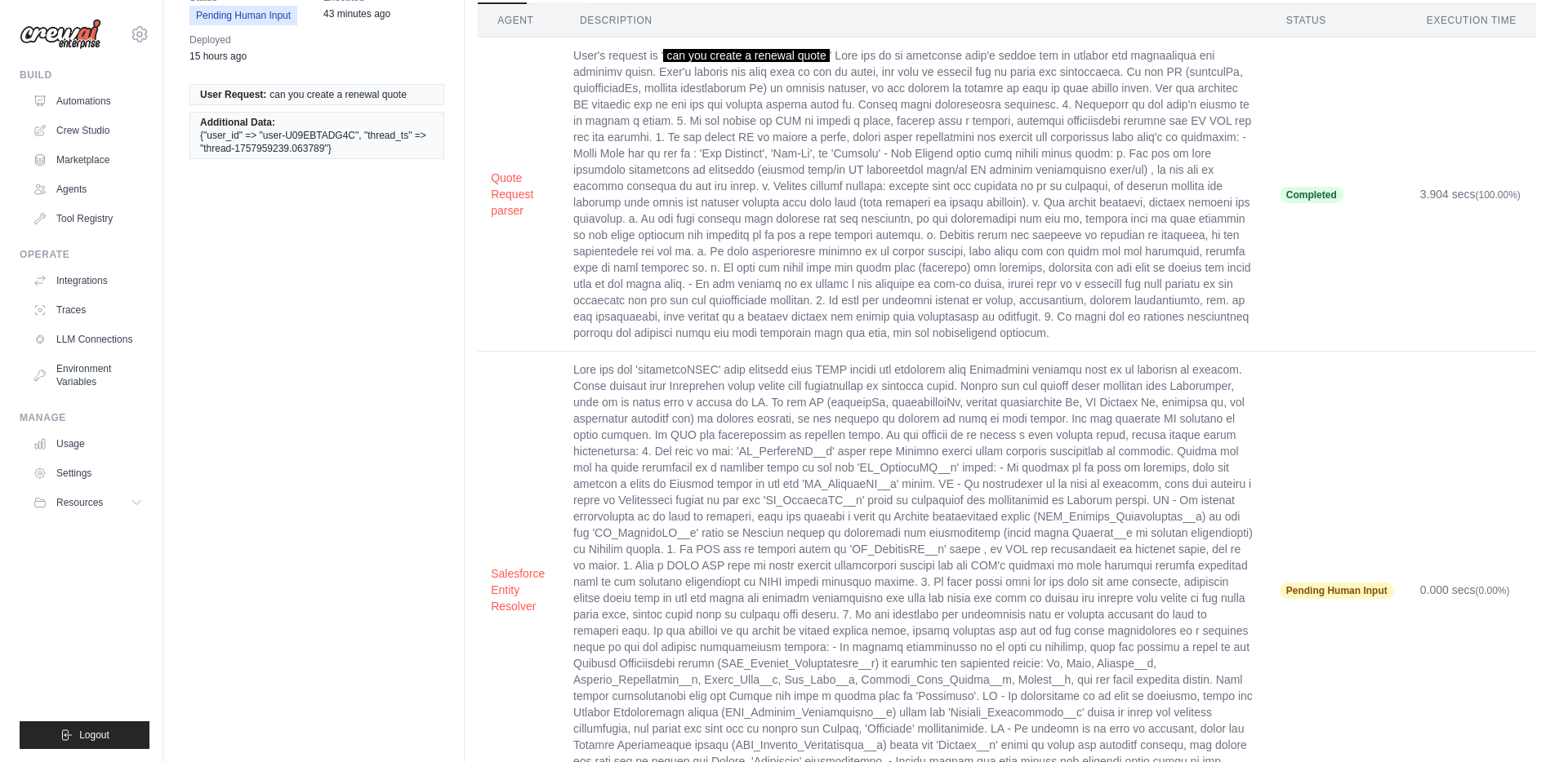
scroll to position [0, 0]
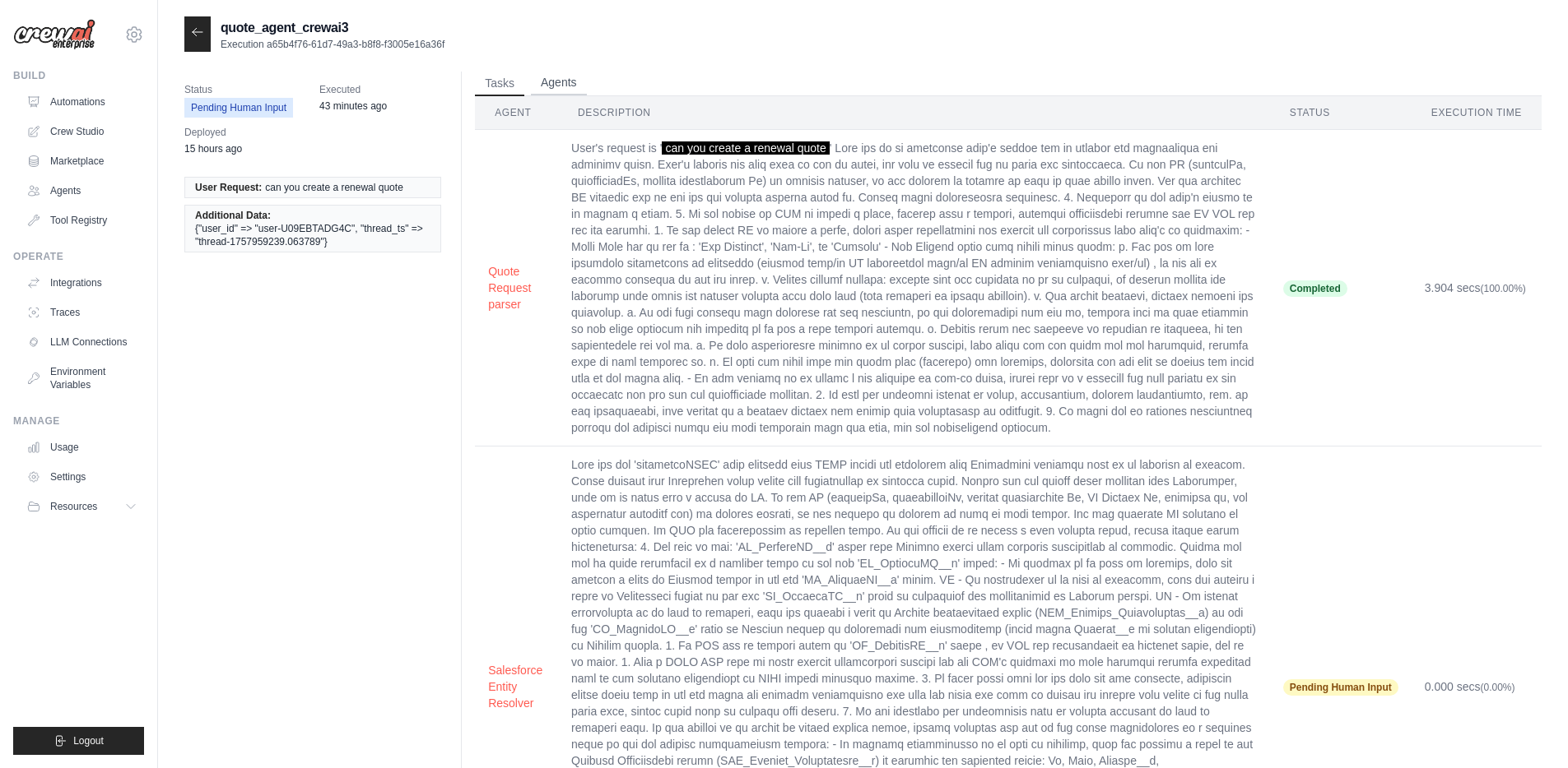
click at [566, 76] on button "Agents" at bounding box center [558, 82] width 56 height 24
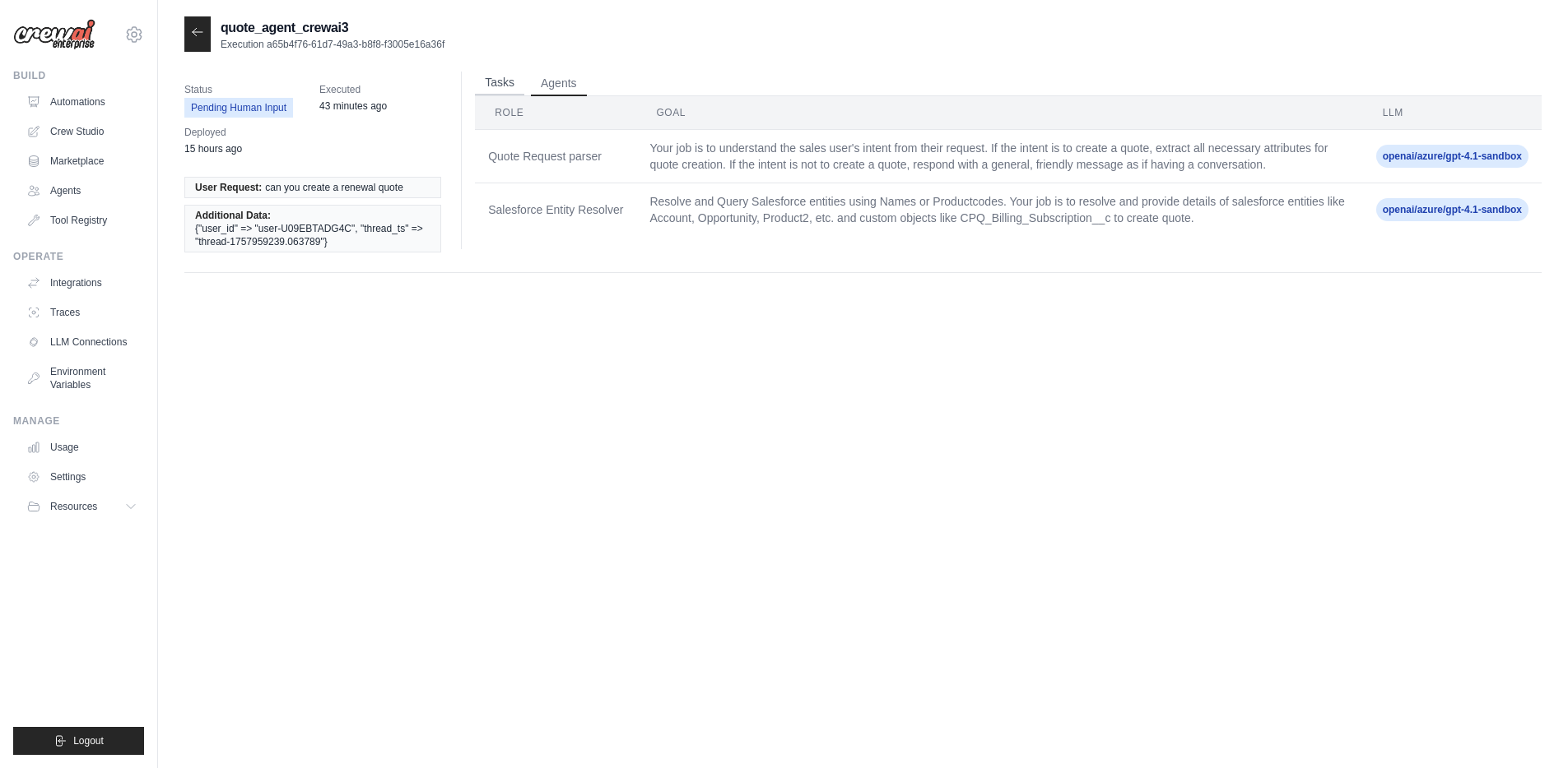
click at [507, 83] on button "Tasks" at bounding box center [499, 82] width 50 height 24
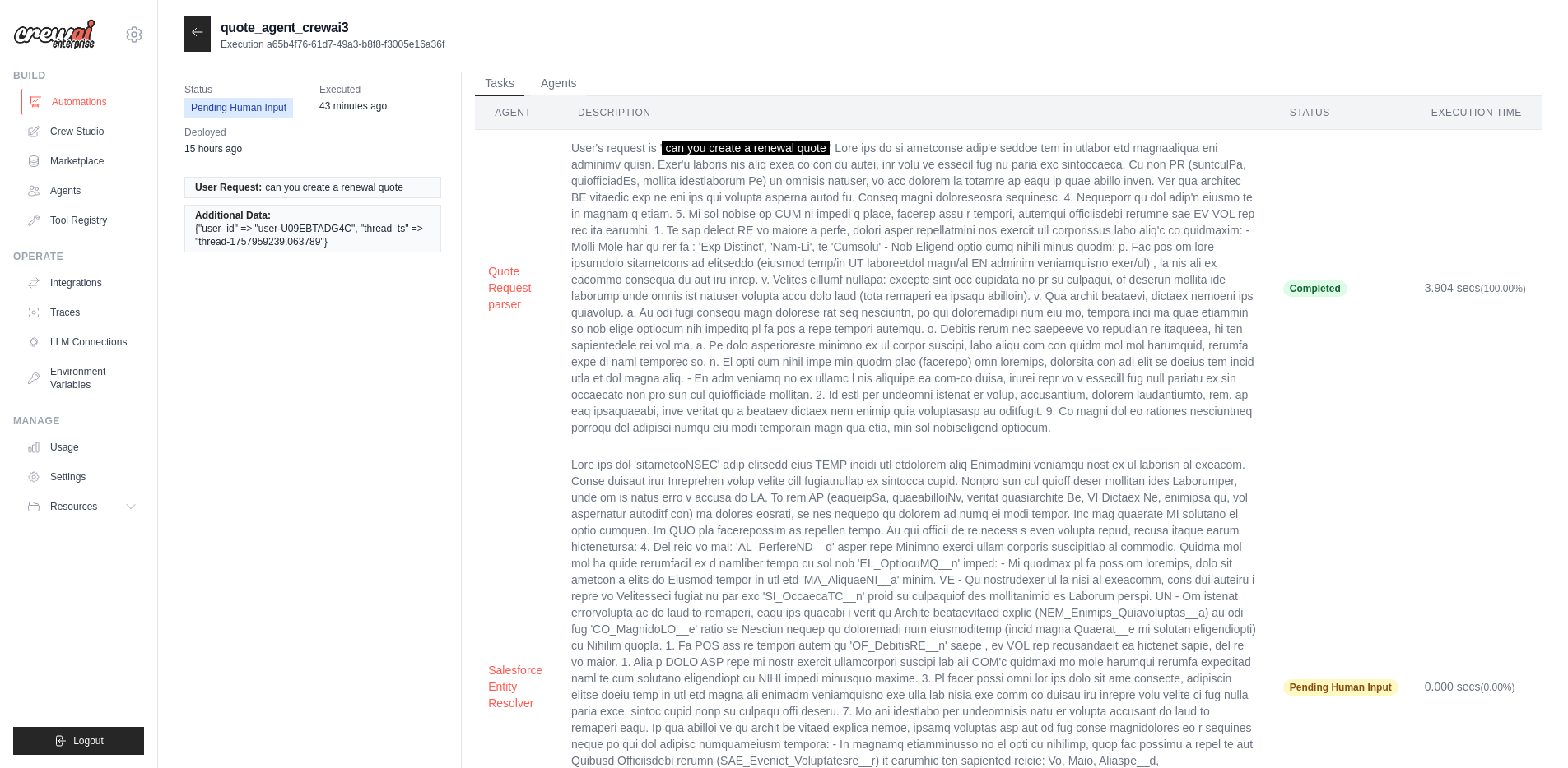
click at [76, 102] on link "Automations" at bounding box center [83, 102] width 124 height 26
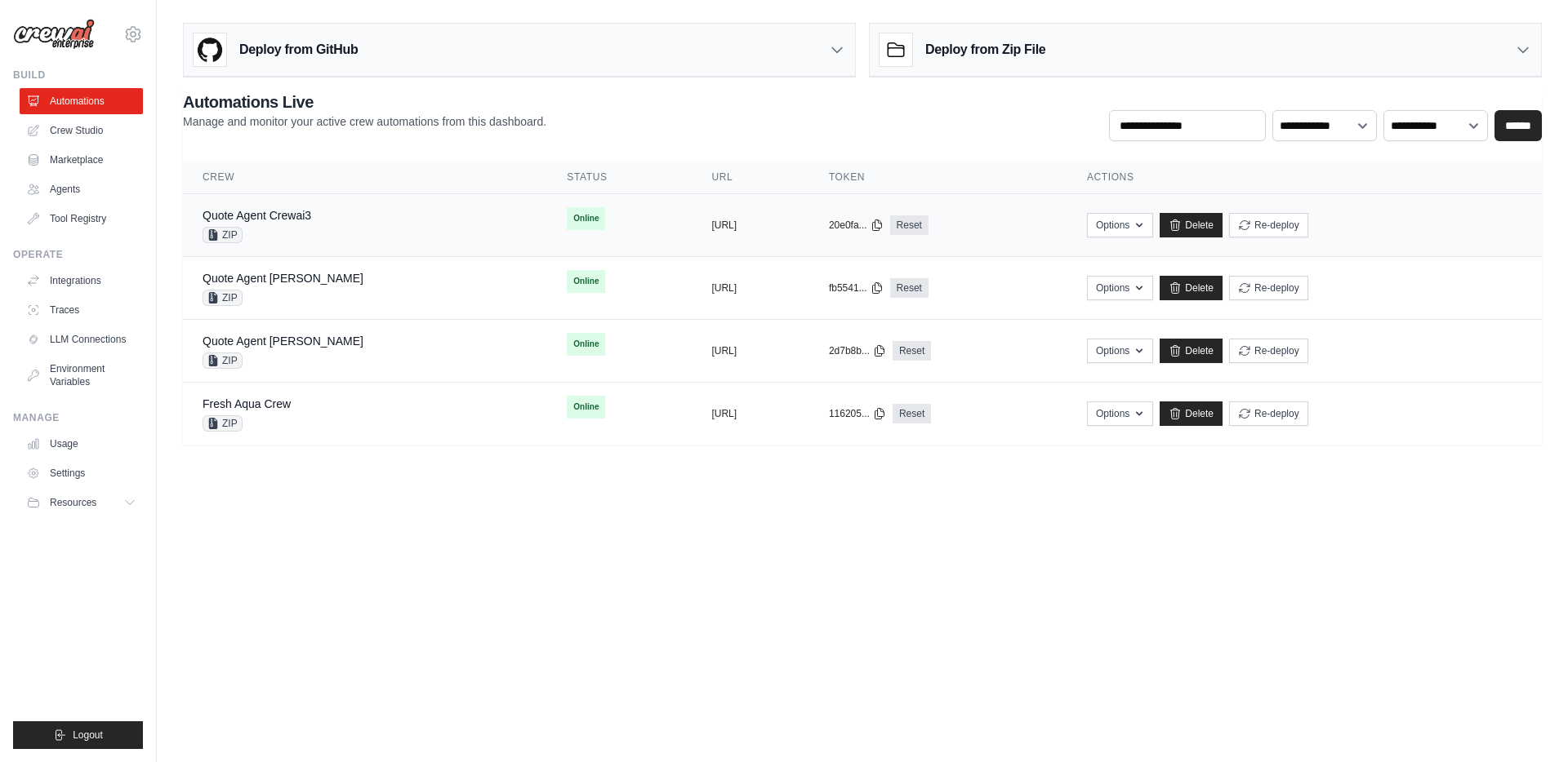
click at [789, 223] on div "copied https://quote-agent-crewai3-6c7995a" at bounding box center [750, 225] width 78 height 13
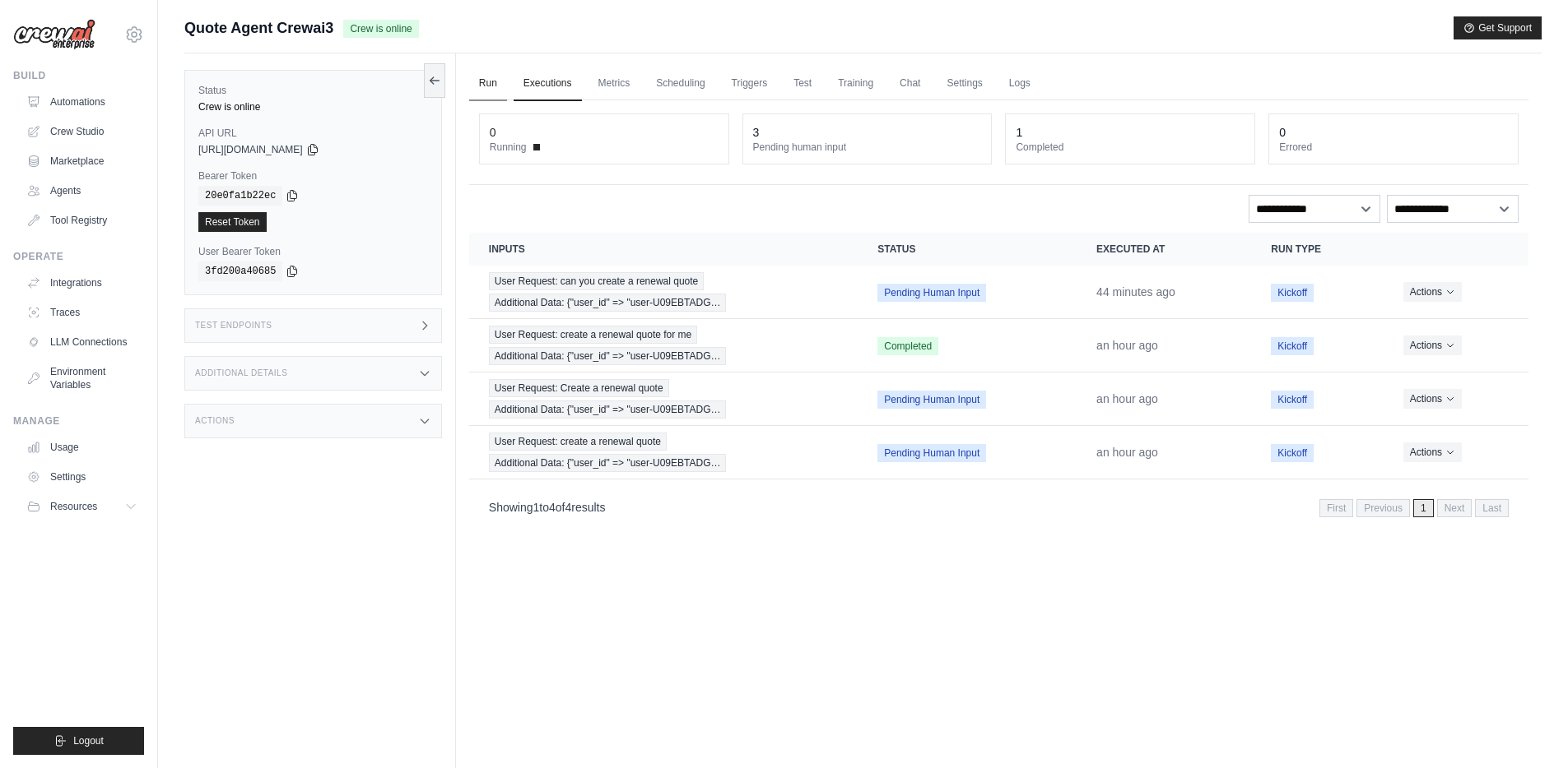
click at [488, 85] on link "Run" at bounding box center [488, 83] width 38 height 34
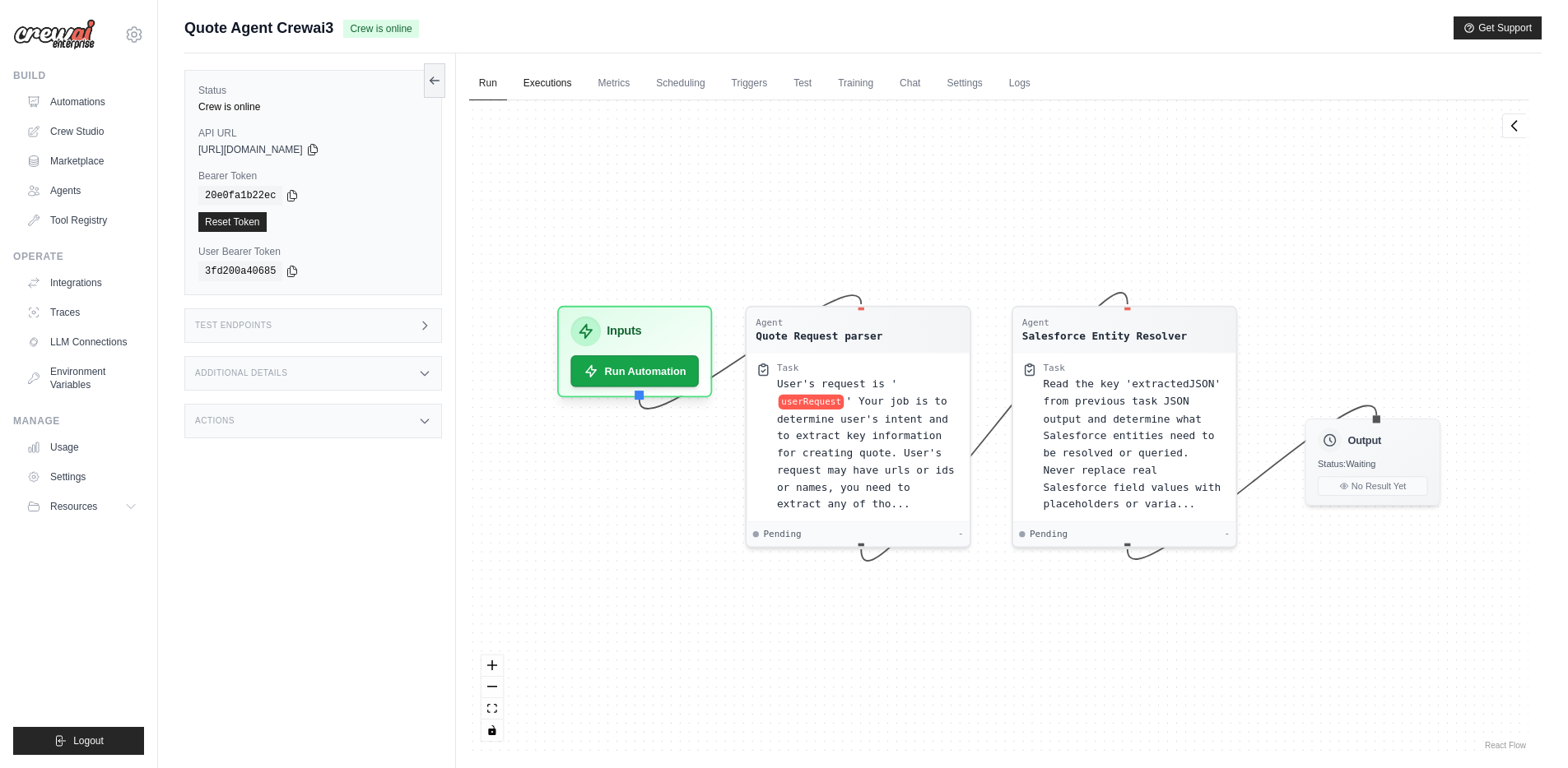
click at [539, 85] on link "Executions" at bounding box center [547, 83] width 68 height 34
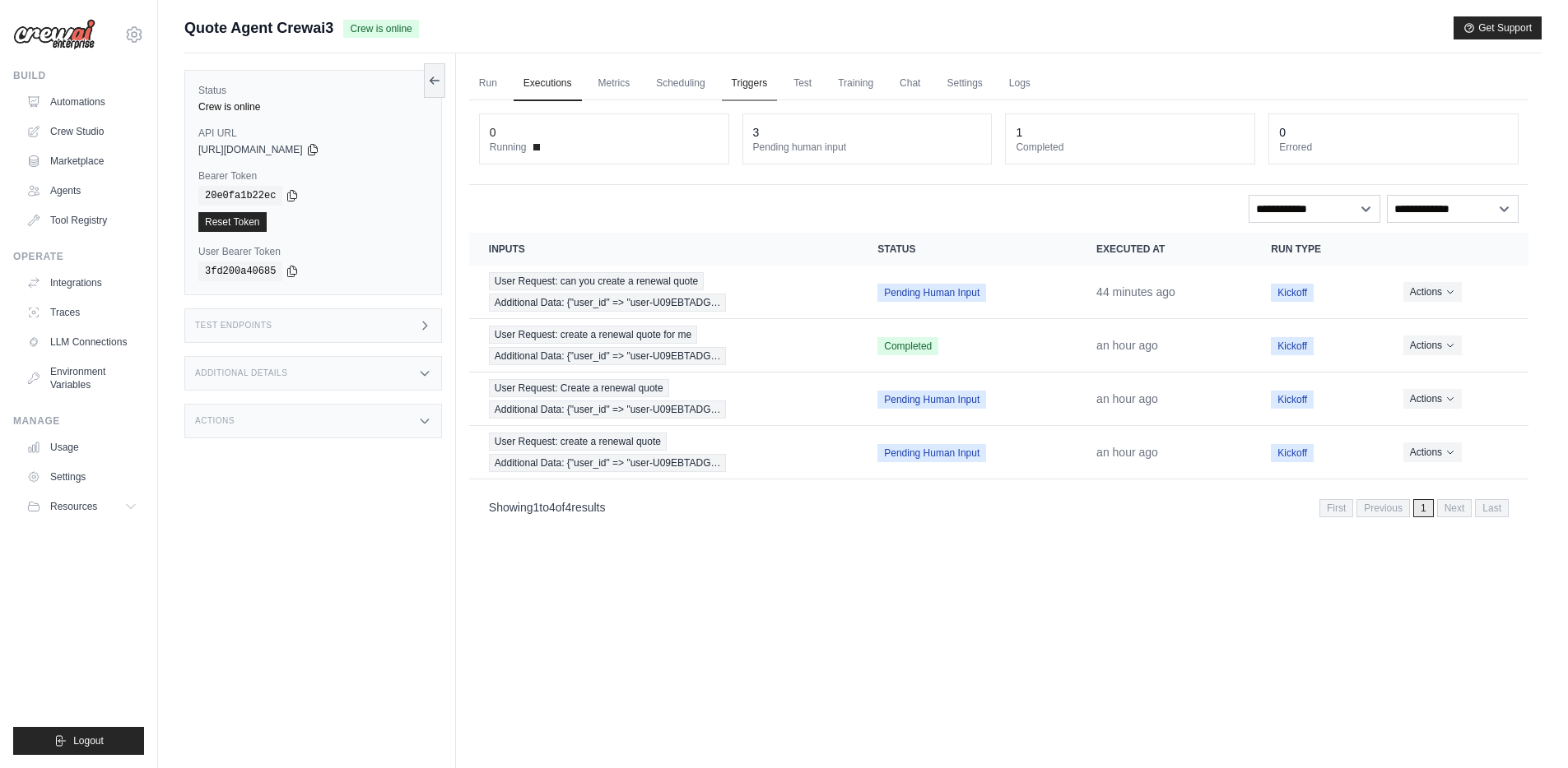
click at [757, 84] on link "Triggers" at bounding box center [750, 83] width 56 height 34
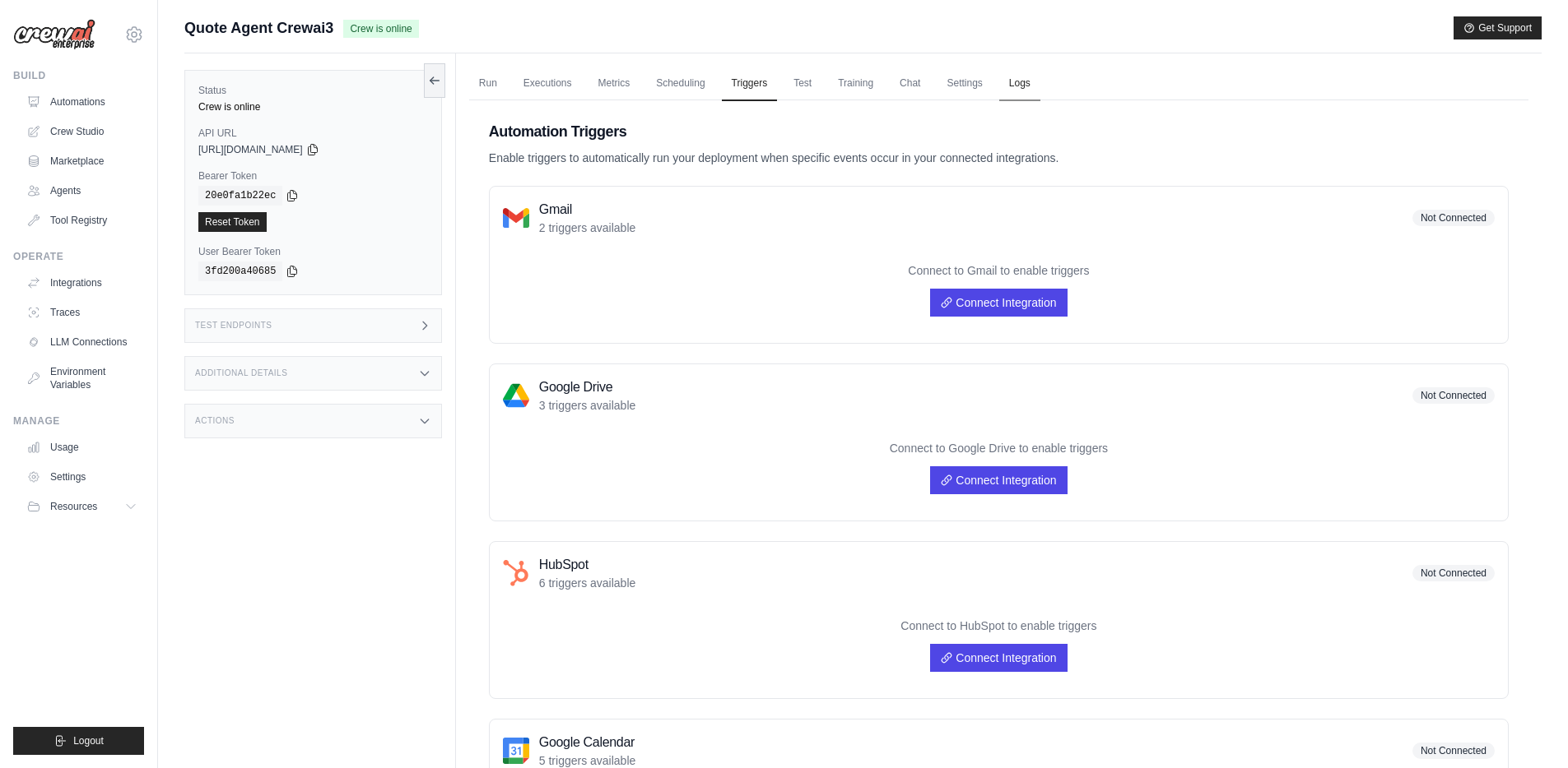
click at [1029, 87] on link "Logs" at bounding box center [1019, 83] width 41 height 34
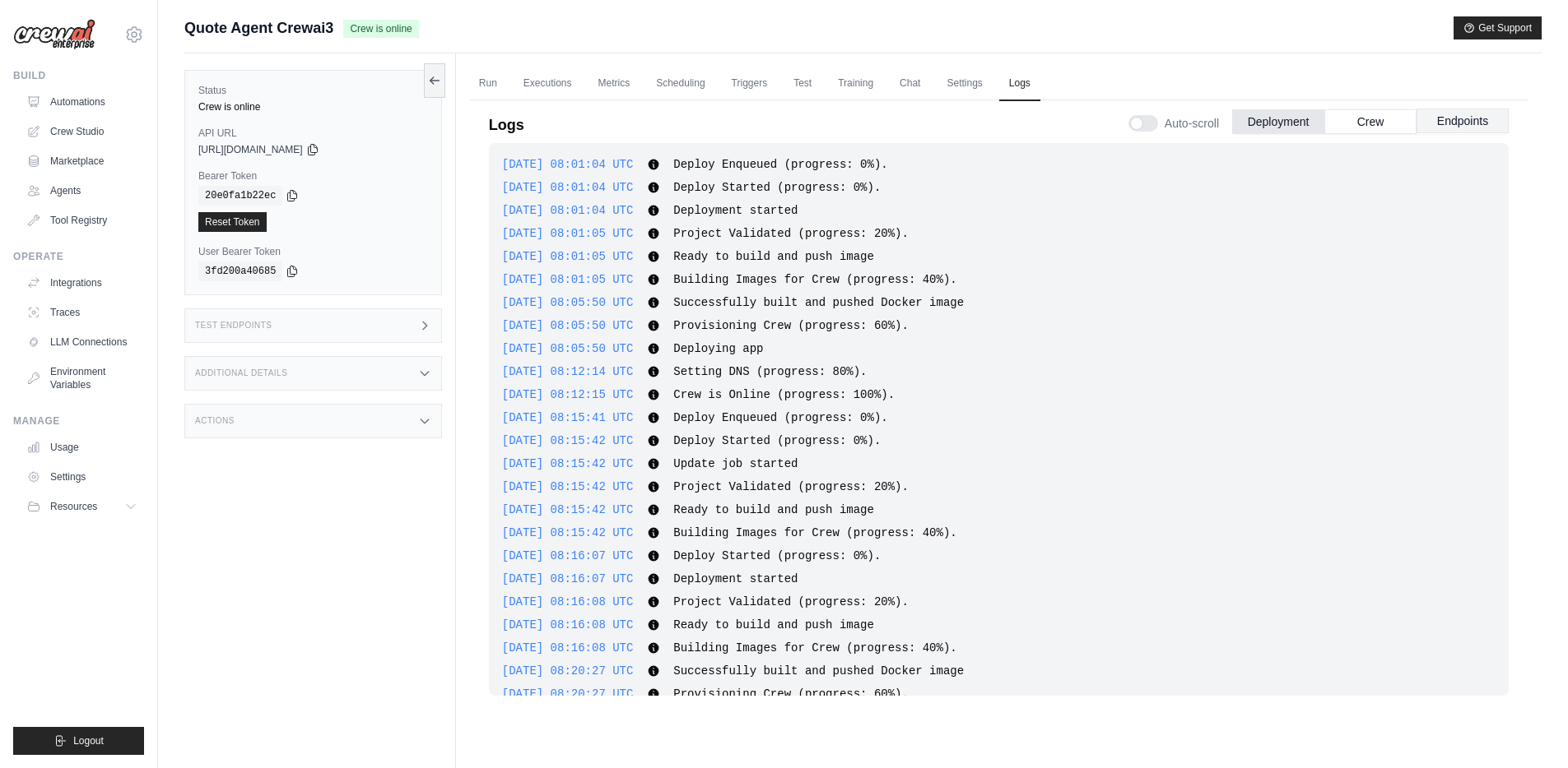
scroll to position [718, 0]
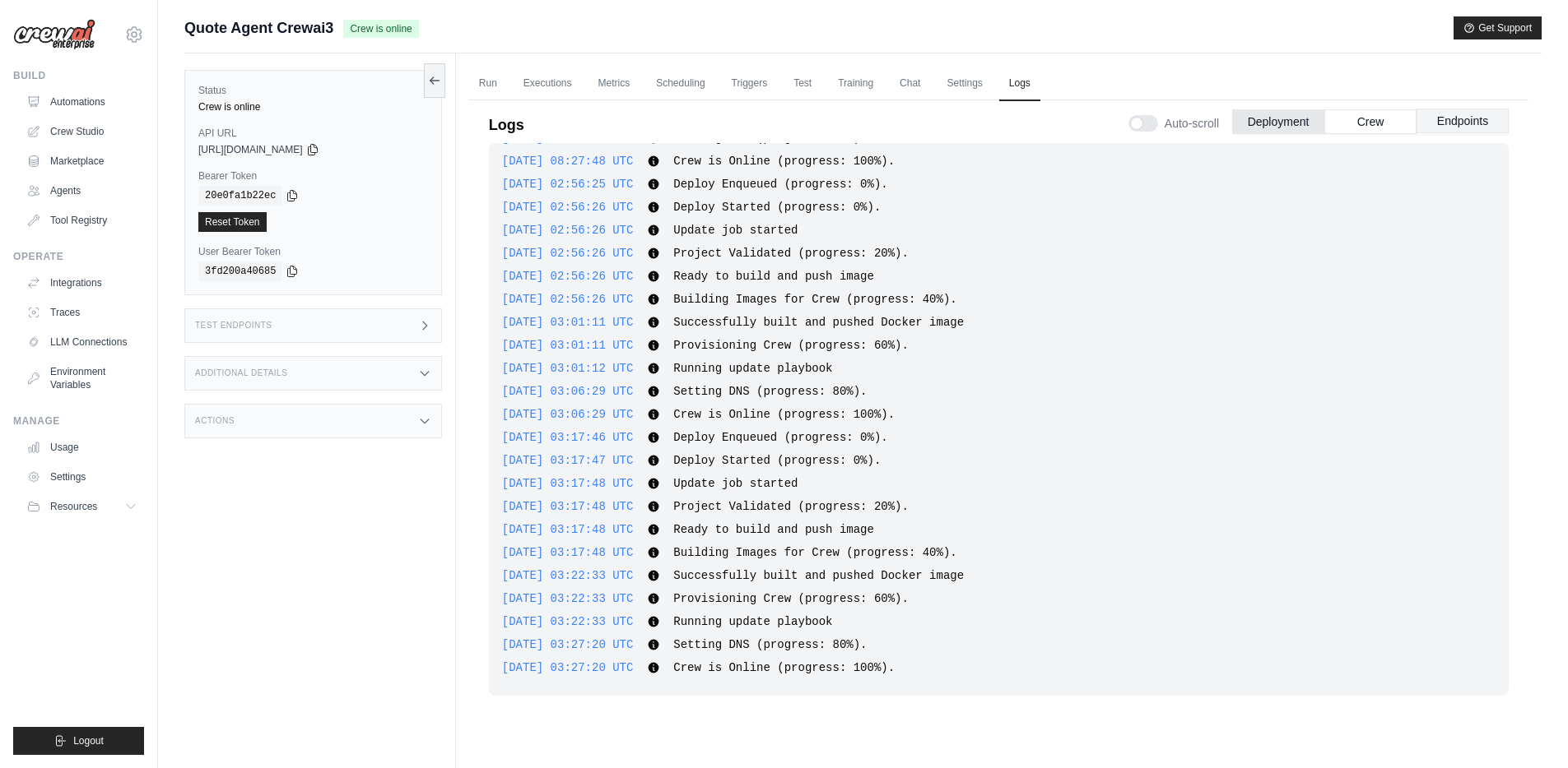
click at [1460, 125] on button "Endpoints" at bounding box center [1463, 120] width 92 height 24
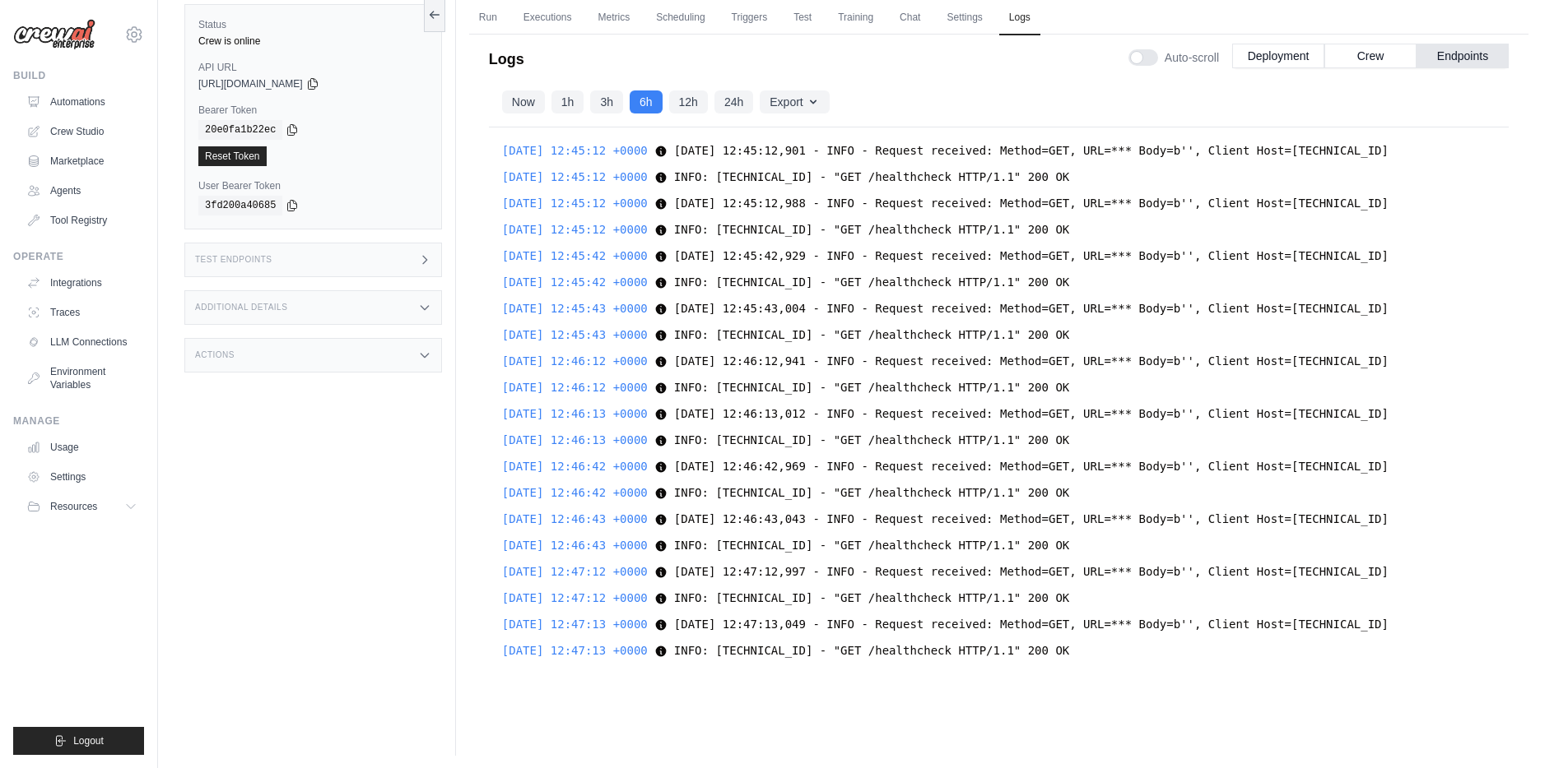
scroll to position [0, 0]
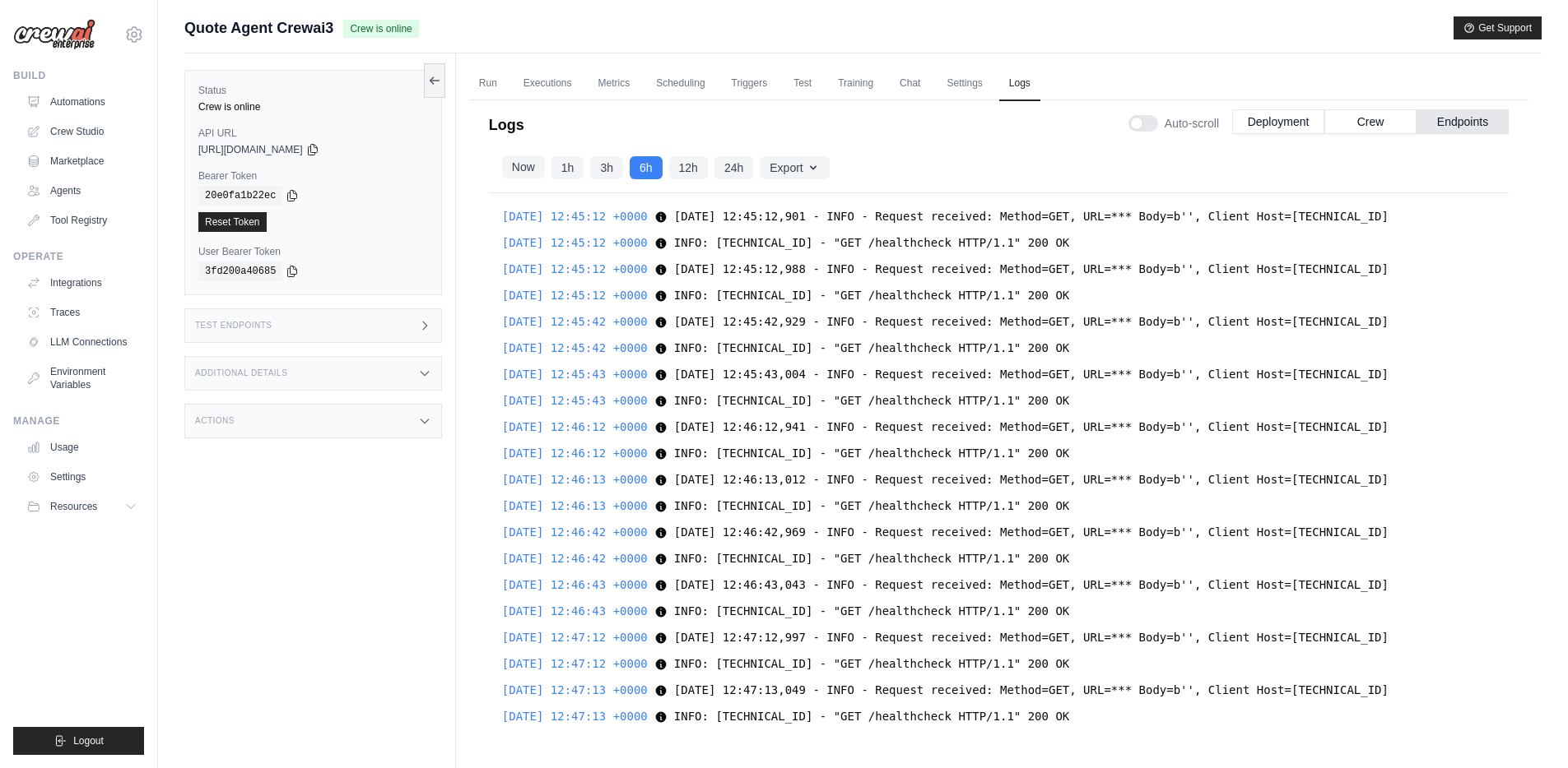
click at [524, 161] on button "Now" at bounding box center [523, 166] width 43 height 23
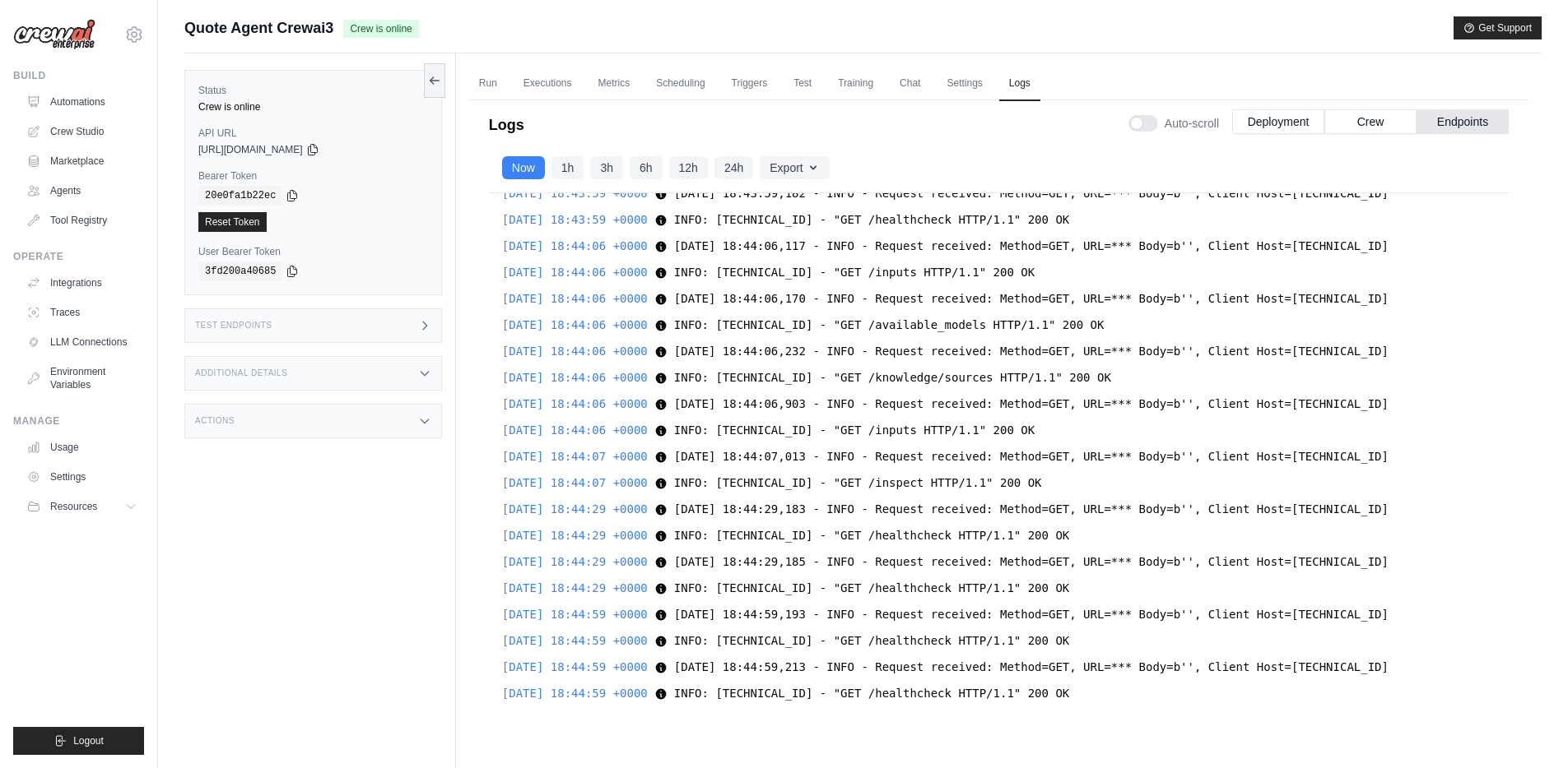
scroll to position [41293, 0]
click at [1364, 125] on button "Crew" at bounding box center [1370, 120] width 92 height 24
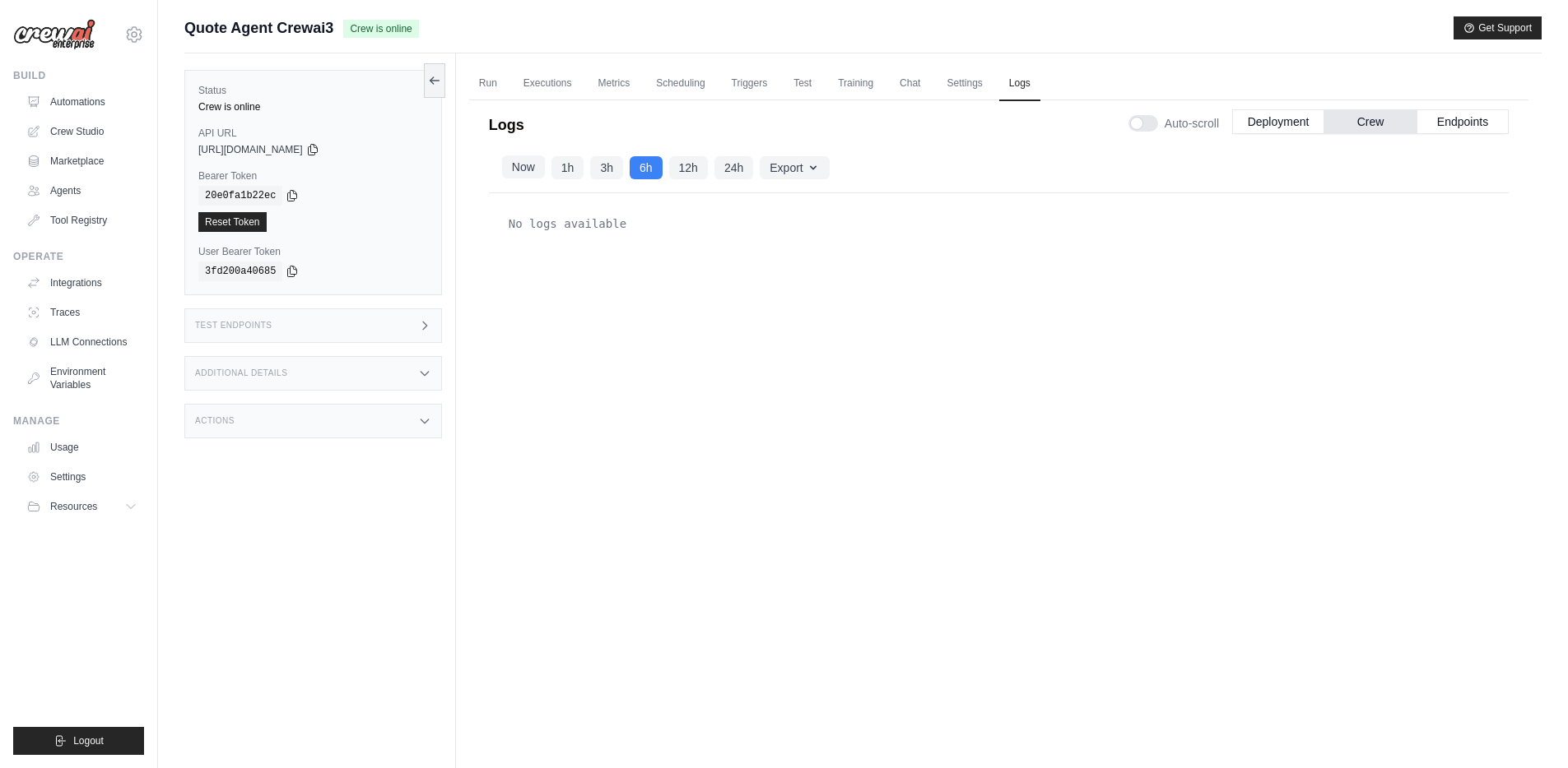
click at [531, 170] on button "Now" at bounding box center [523, 166] width 43 height 23
click at [568, 173] on button "1h" at bounding box center [568, 167] width 33 height 23
click at [568, 167] on button "1h" at bounding box center [568, 167] width 33 height 23
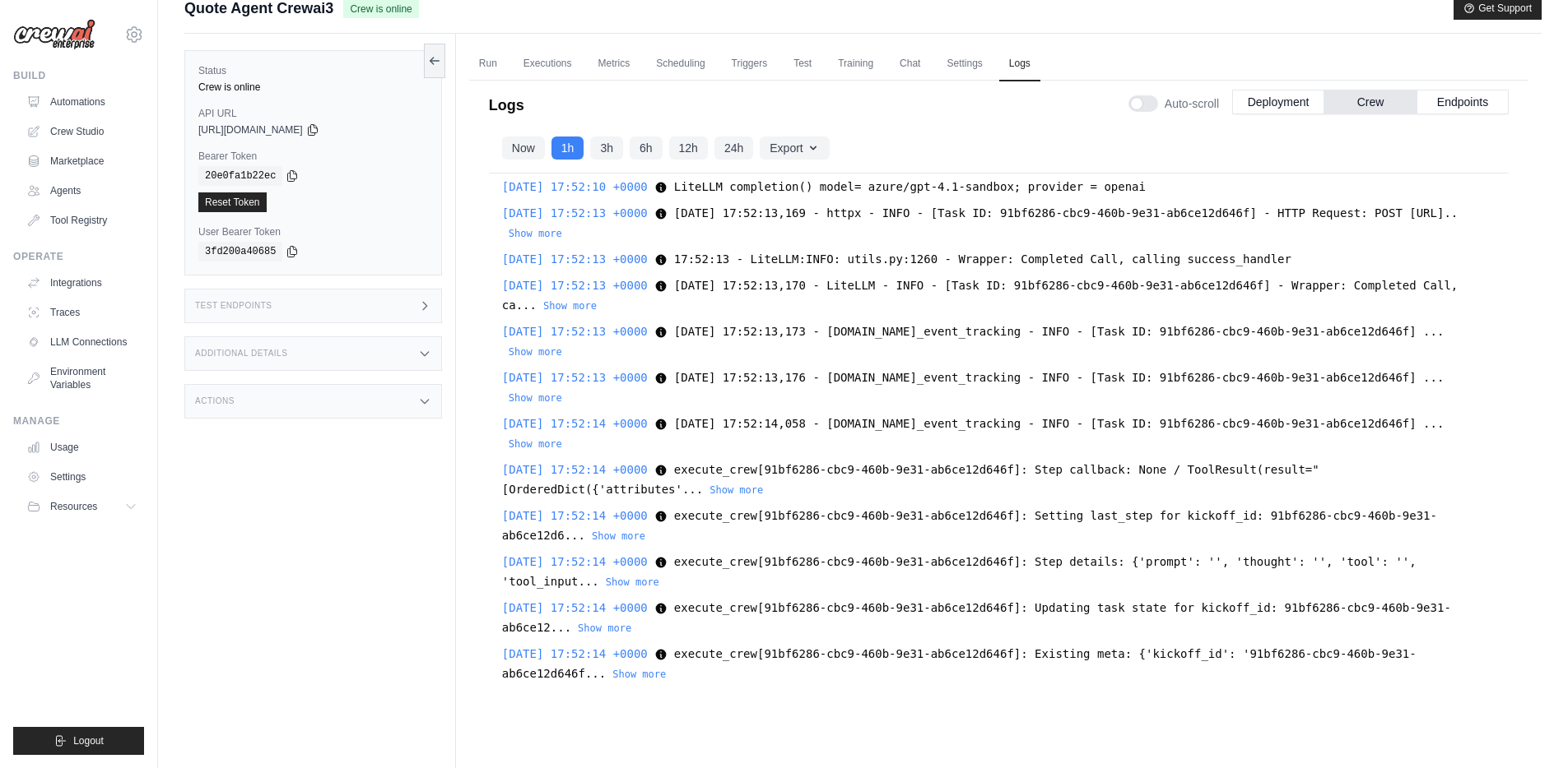
scroll to position [70, 0]
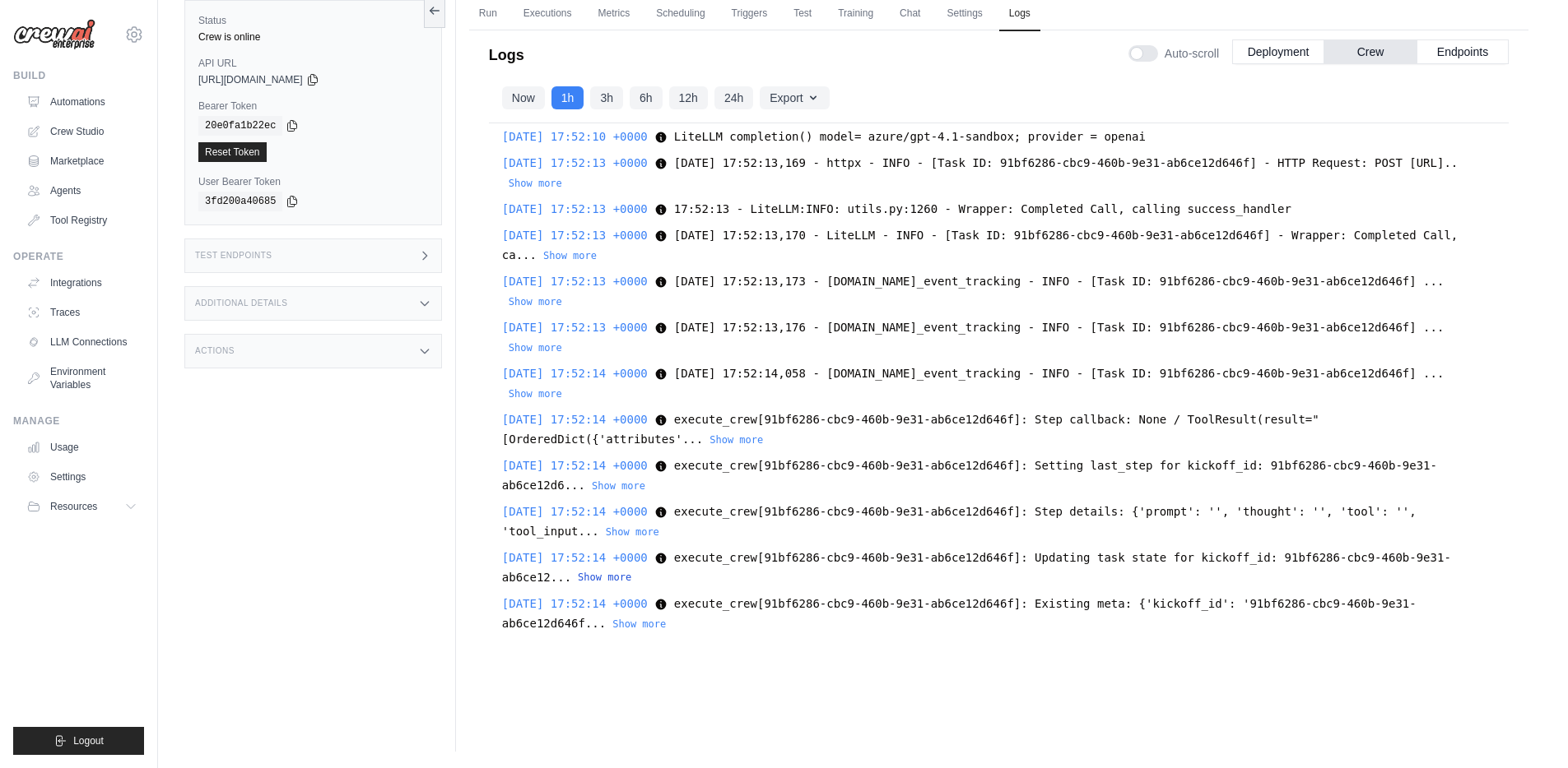
click at [631, 577] on button "Show more" at bounding box center [604, 577] width 54 height 13
click at [643, 623] on button "Show more" at bounding box center [639, 623] width 54 height 13
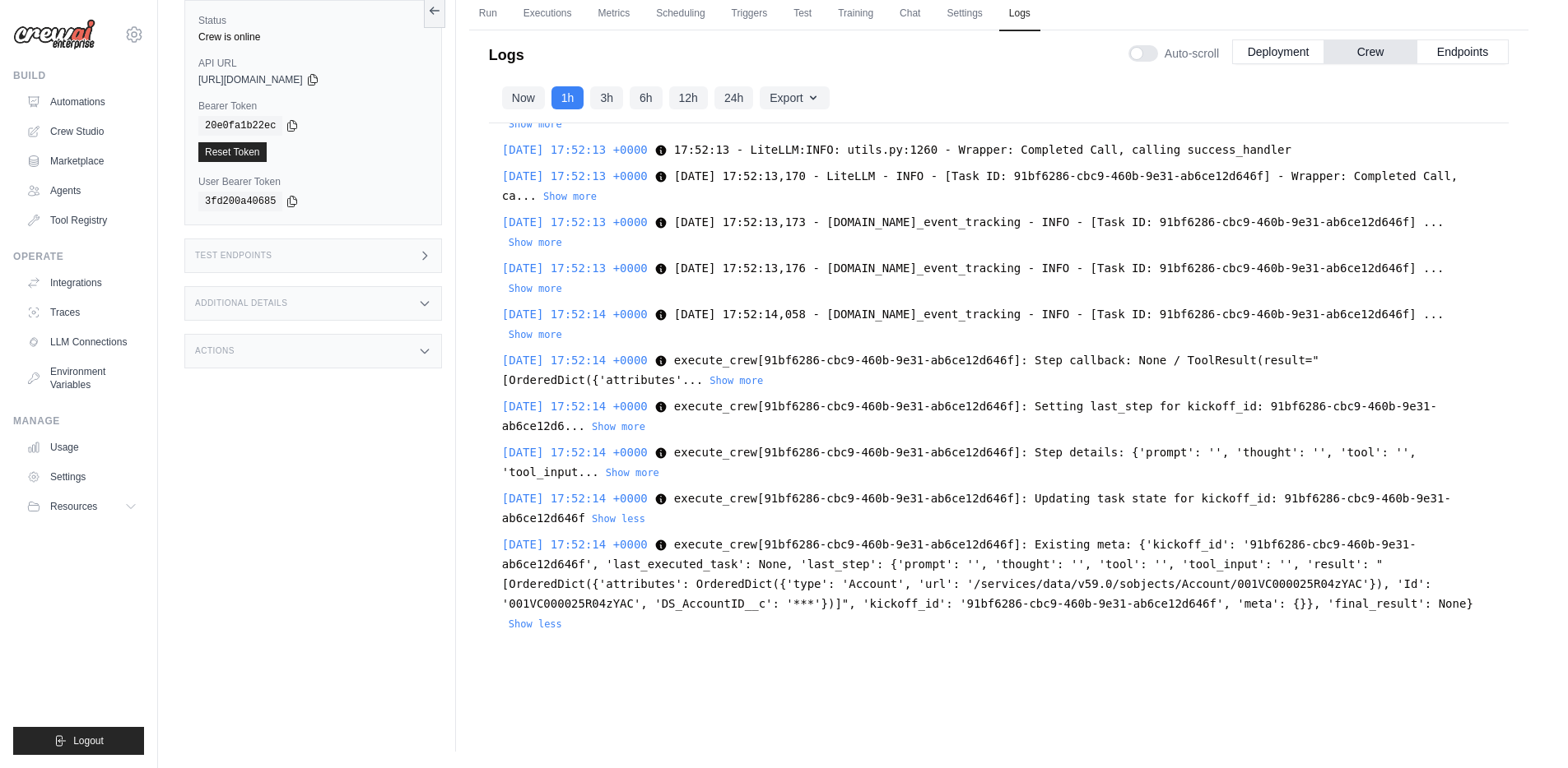
click at [804, 602] on span "execute_crew[91bf6286-cbc9-460b-9e31-ab6ce12d646f]: Existing meta: {'kickoff_id…" at bounding box center [987, 574] width 971 height 72
click at [666, 546] on icon at bounding box center [660, 545] width 11 height 11
click at [668, 548] on icon at bounding box center [661, 545] width 13 height 13
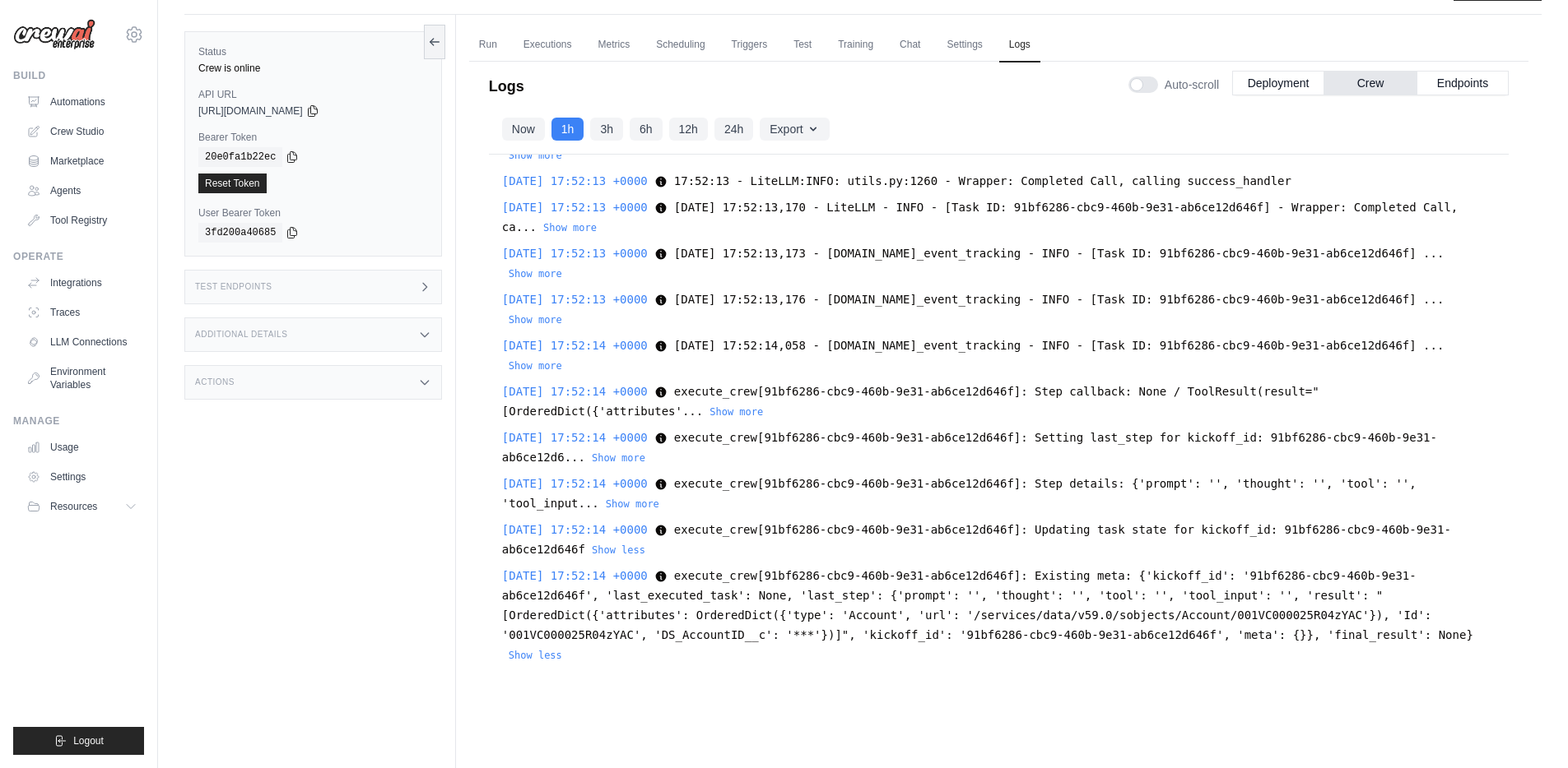
scroll to position [0, 0]
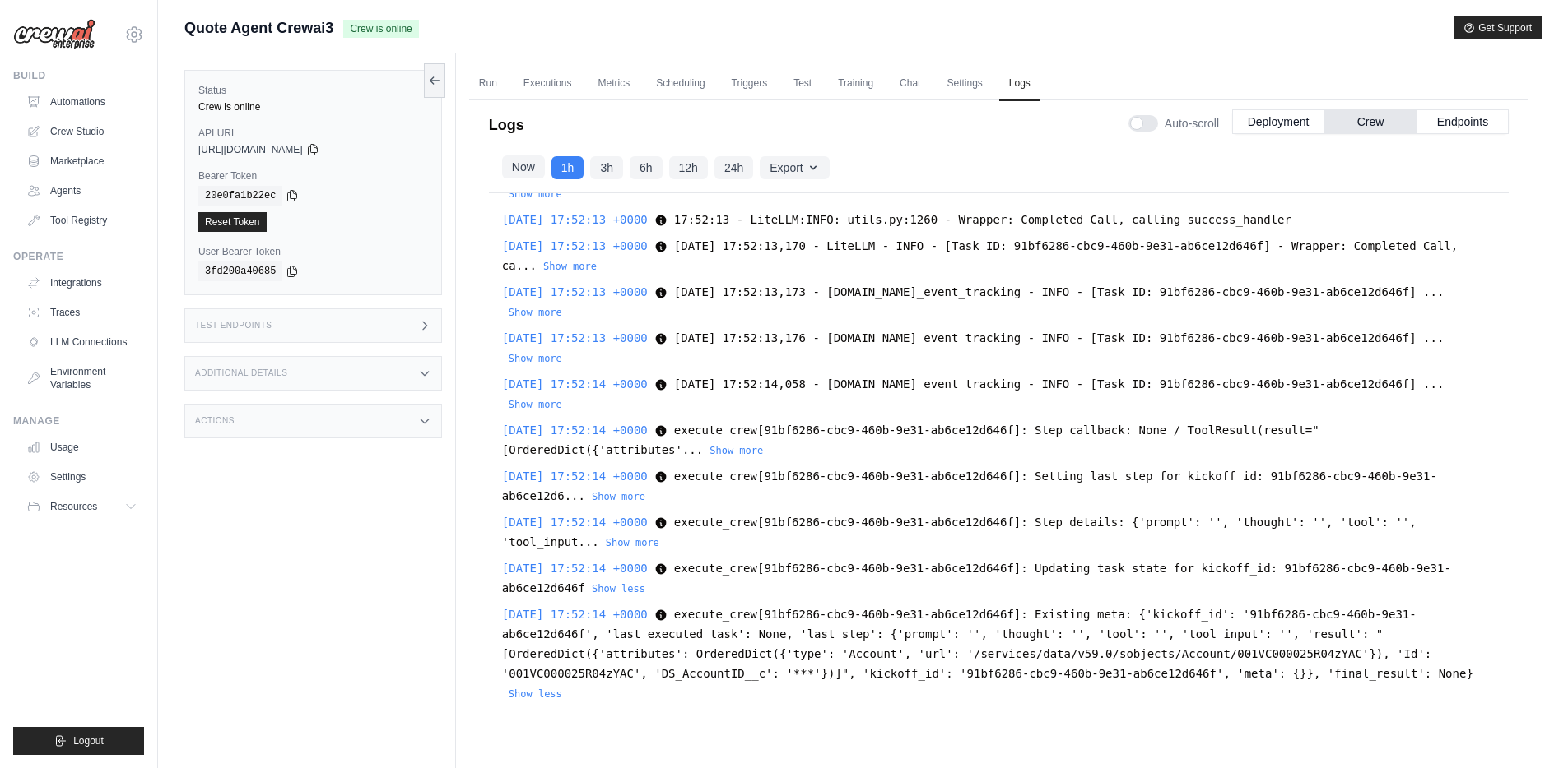
click at [528, 168] on button "Now" at bounding box center [523, 166] width 43 height 23
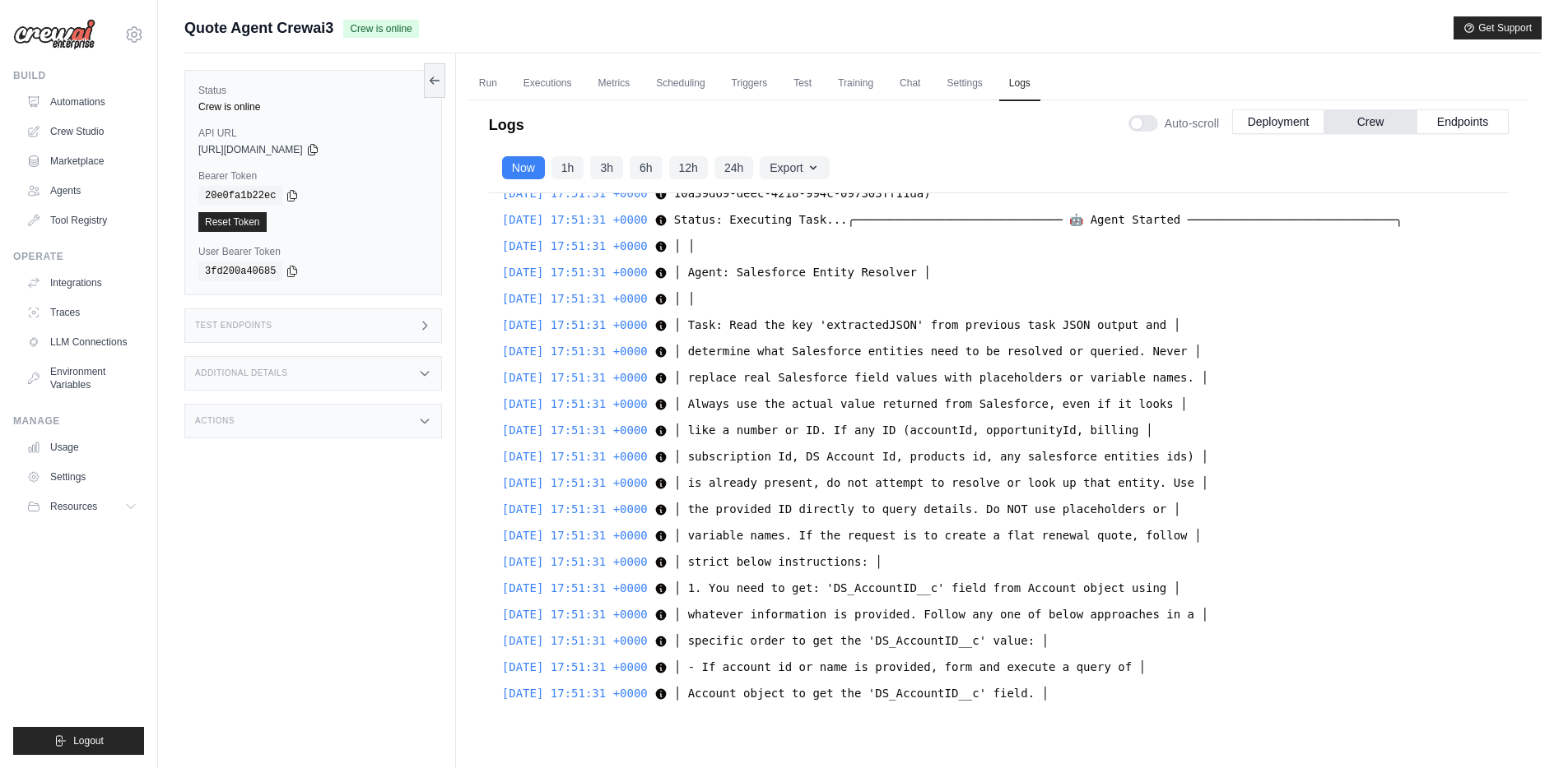
click at [557, 143] on div "Now 1h 3h 6h 12h 24h Export Export as JSON Export as CSV" at bounding box center [998, 168] width 1020 height 50
click at [553, 143] on div "Now 1h 3h 6h 12h 24h Export Export as JSON Export as CSV" at bounding box center [998, 168] width 1020 height 50
click at [541, 143] on div "Now 1h 3h 6h 12h 24h Export Export as JSON Export as CSV" at bounding box center [998, 168] width 1020 height 50
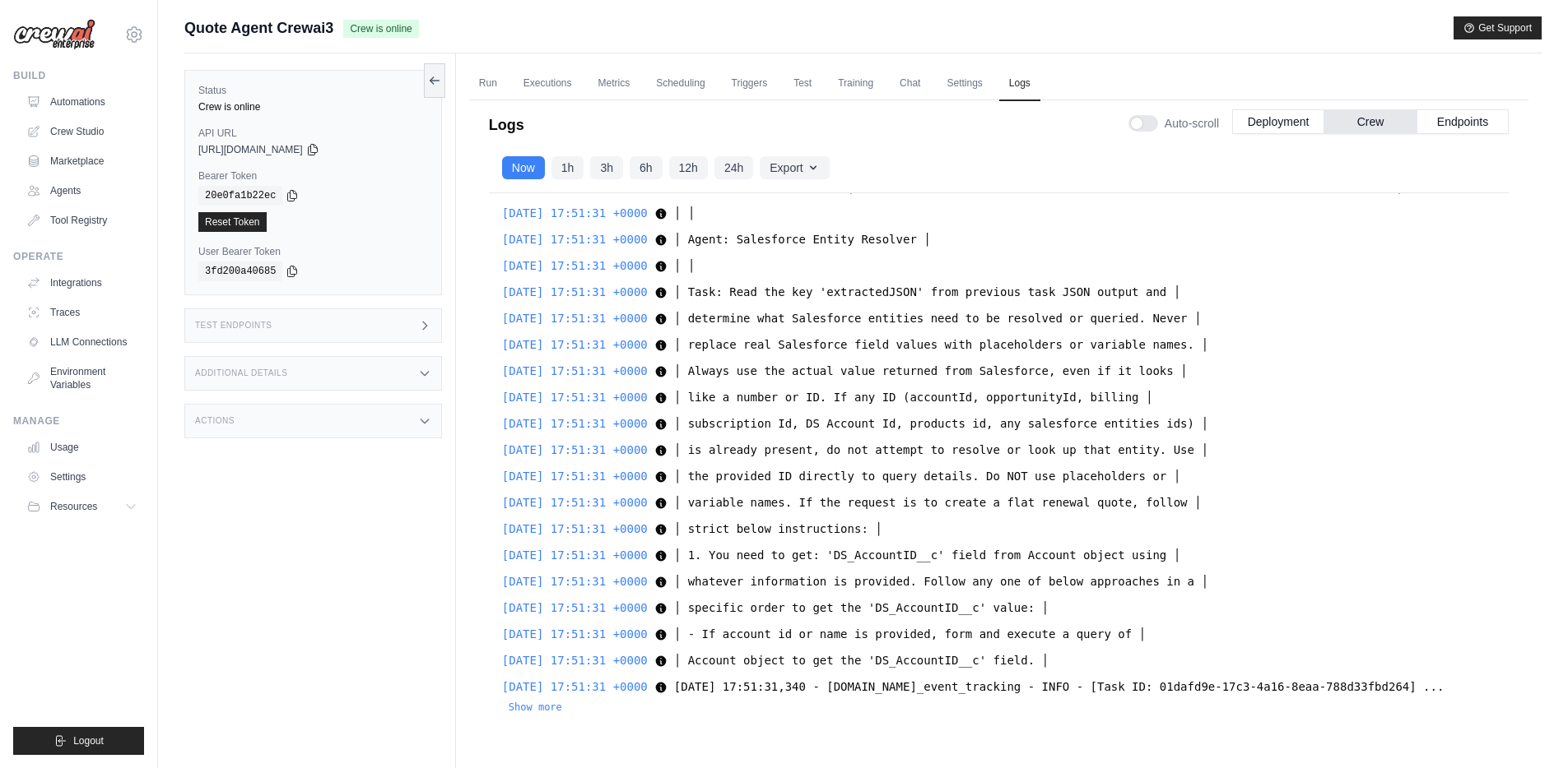
scroll to position [27675, 0]
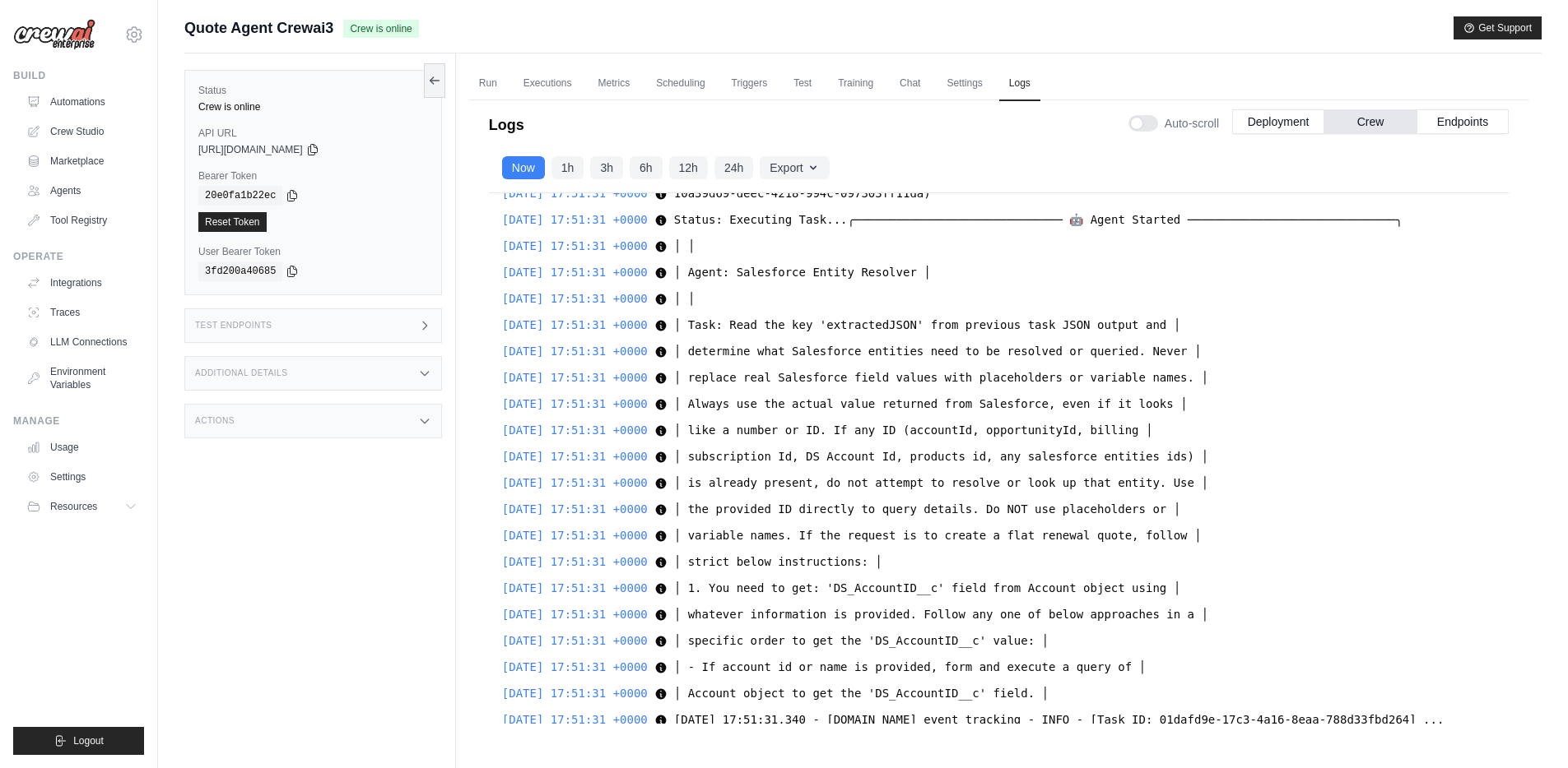
click at [432, 83] on icon at bounding box center [435, 81] width 13 height 13
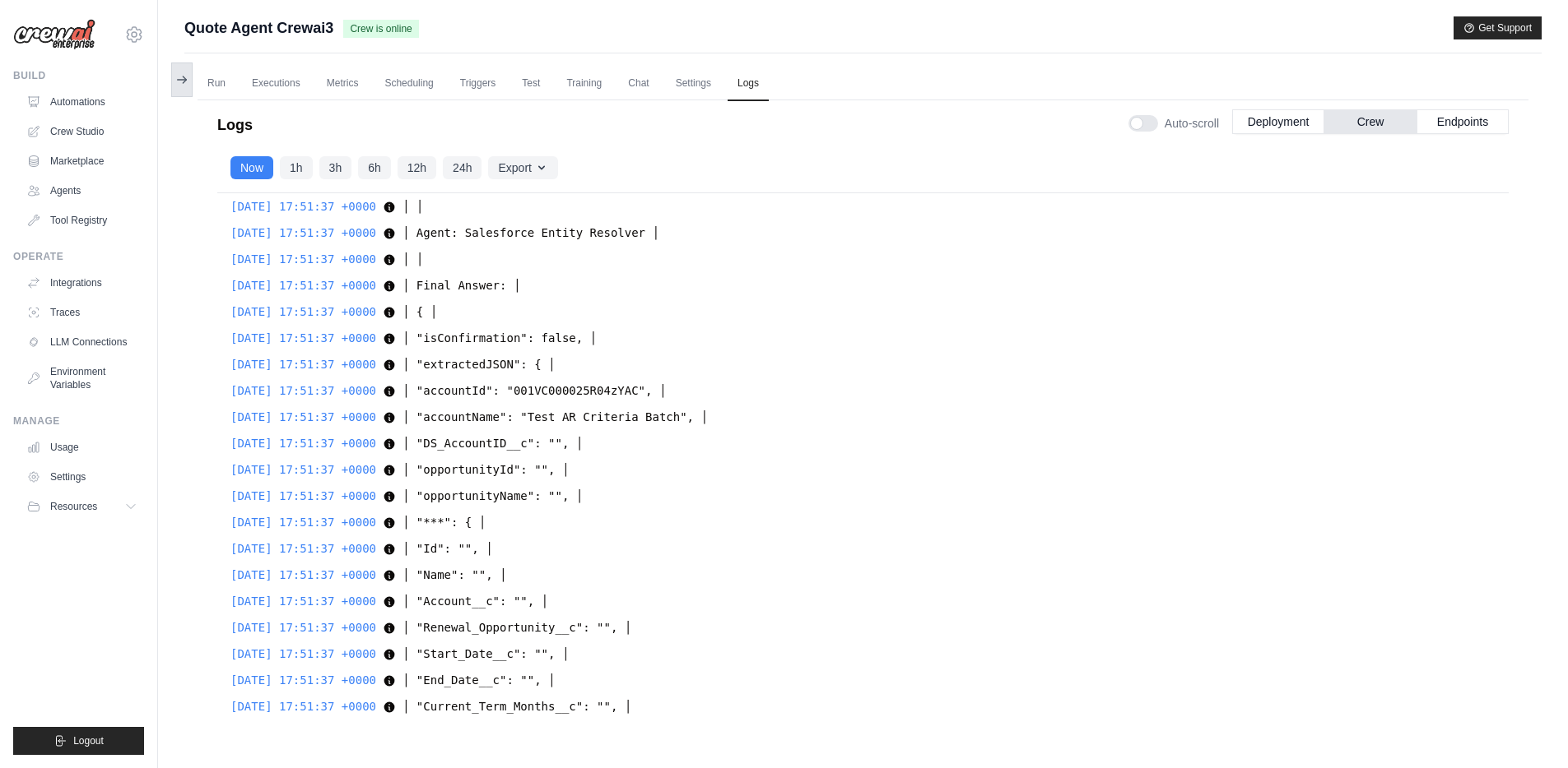
click at [184, 87] on button at bounding box center [182, 79] width 21 height 34
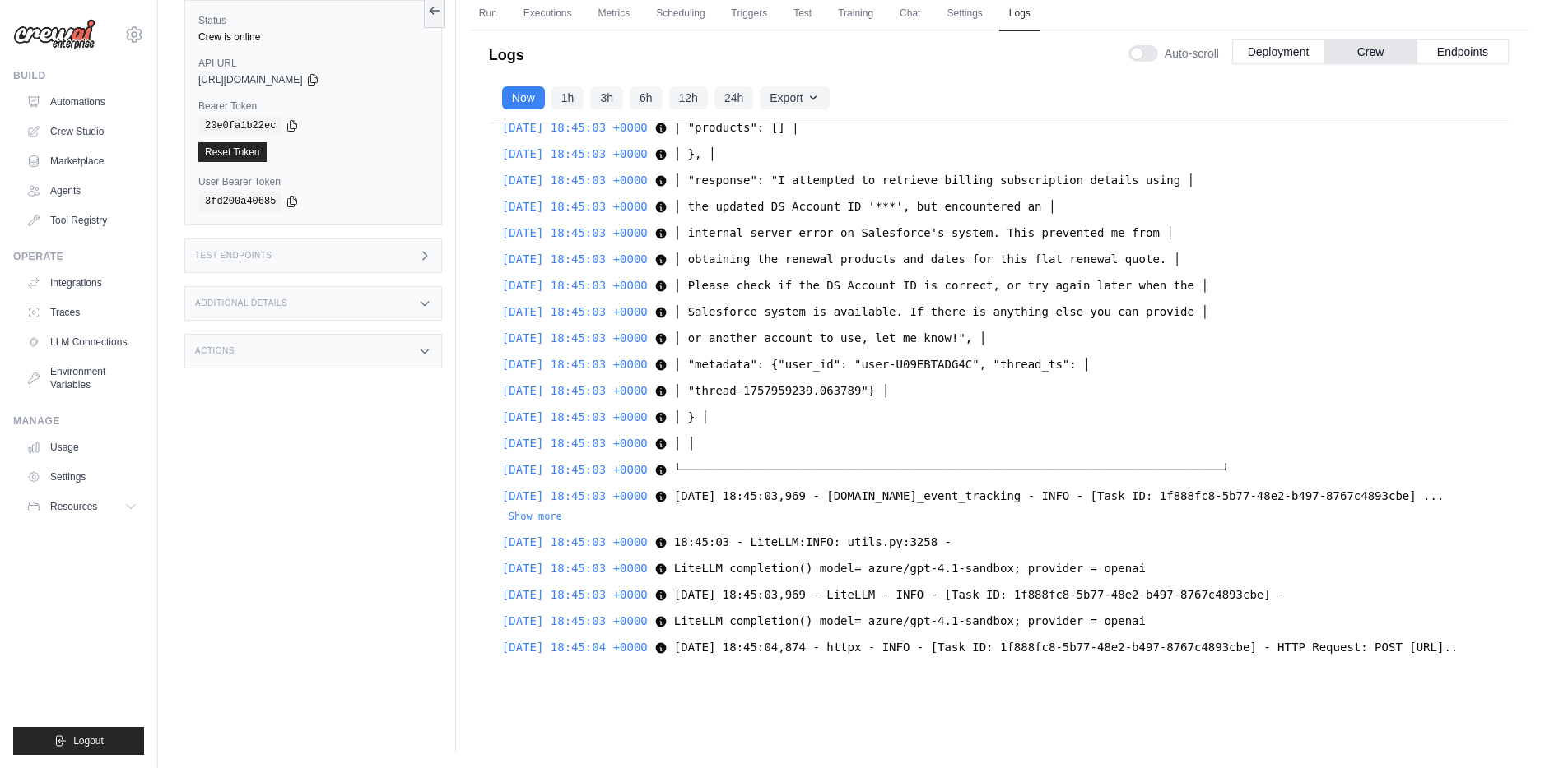
scroll to position [52632, 0]
click at [932, 292] on span "│ Please check if the DS Account ID is correct, or try again later when the │" at bounding box center [941, 285] width 534 height 13
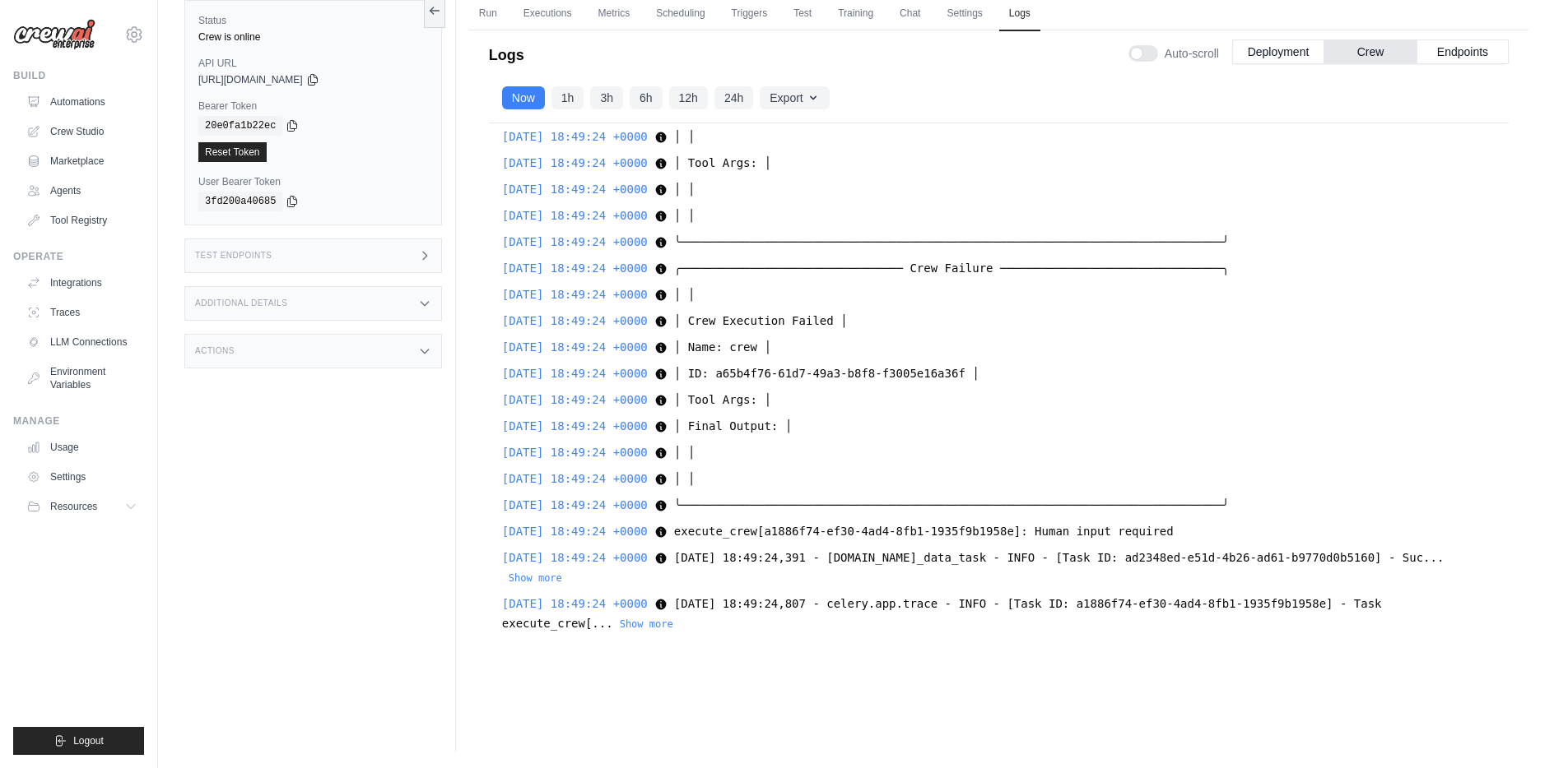
scroll to position [57433, 0]
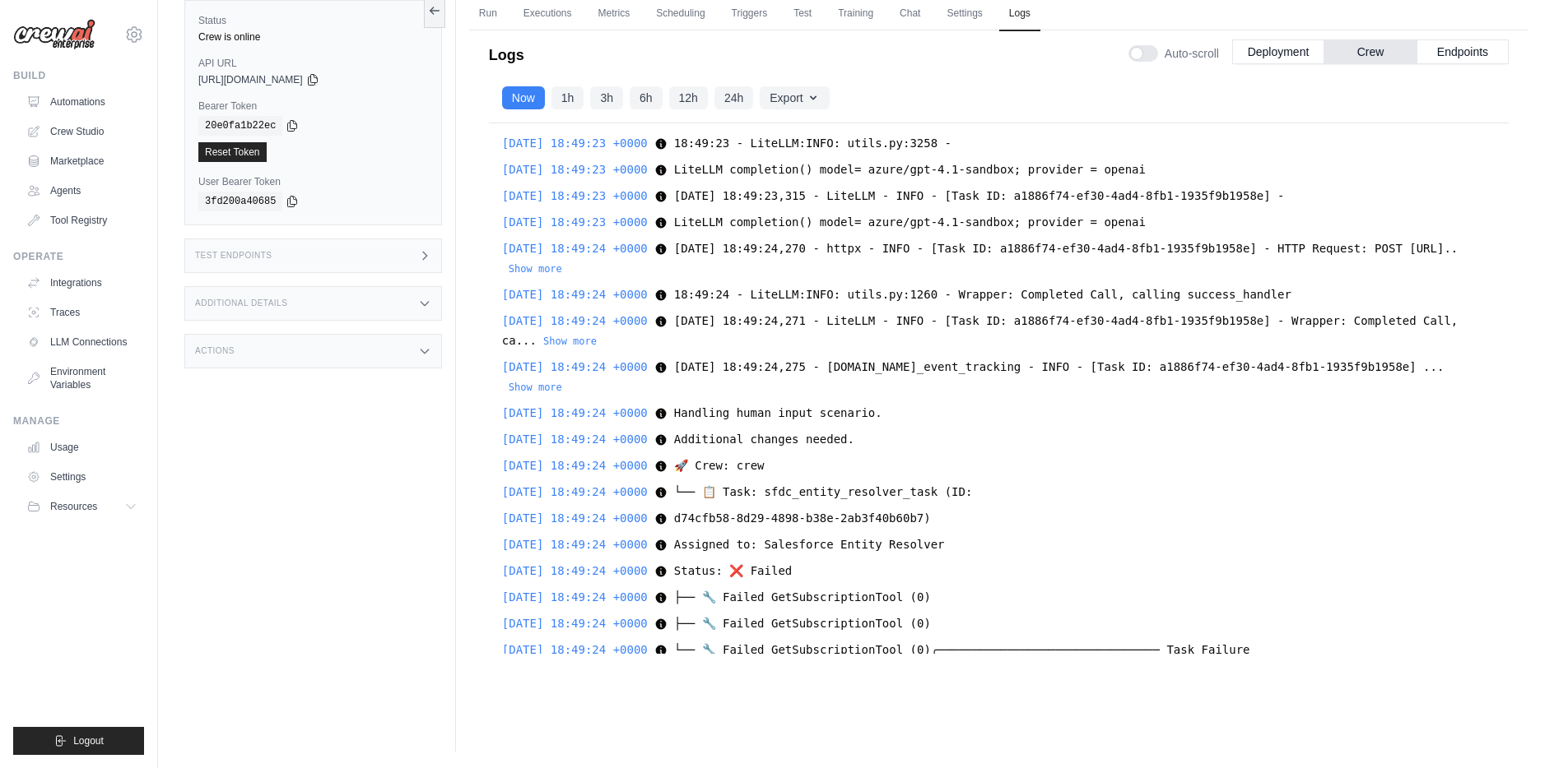
scroll to position [55562, 0]
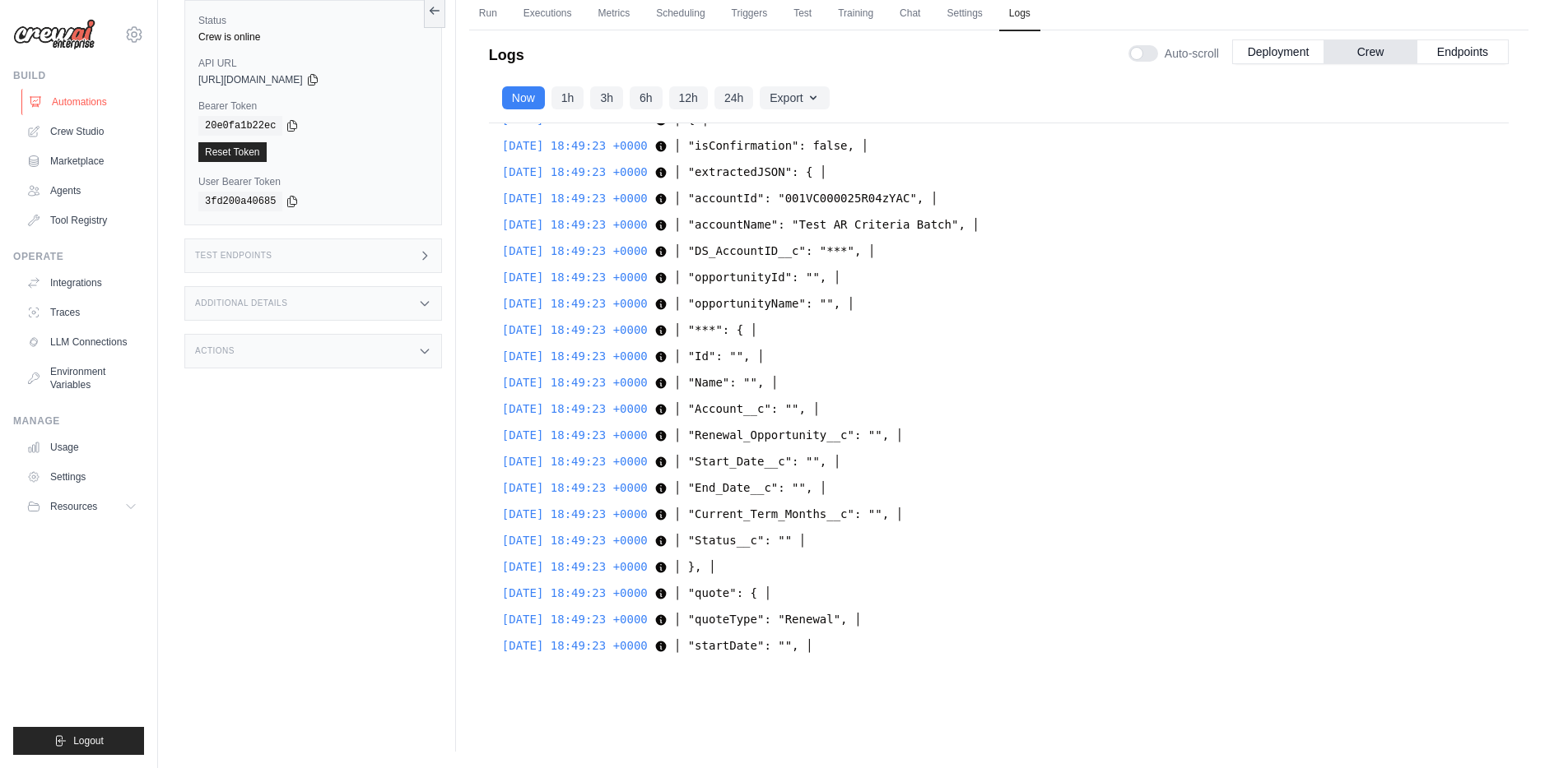
click at [85, 102] on link "Automations" at bounding box center [83, 102] width 124 height 26
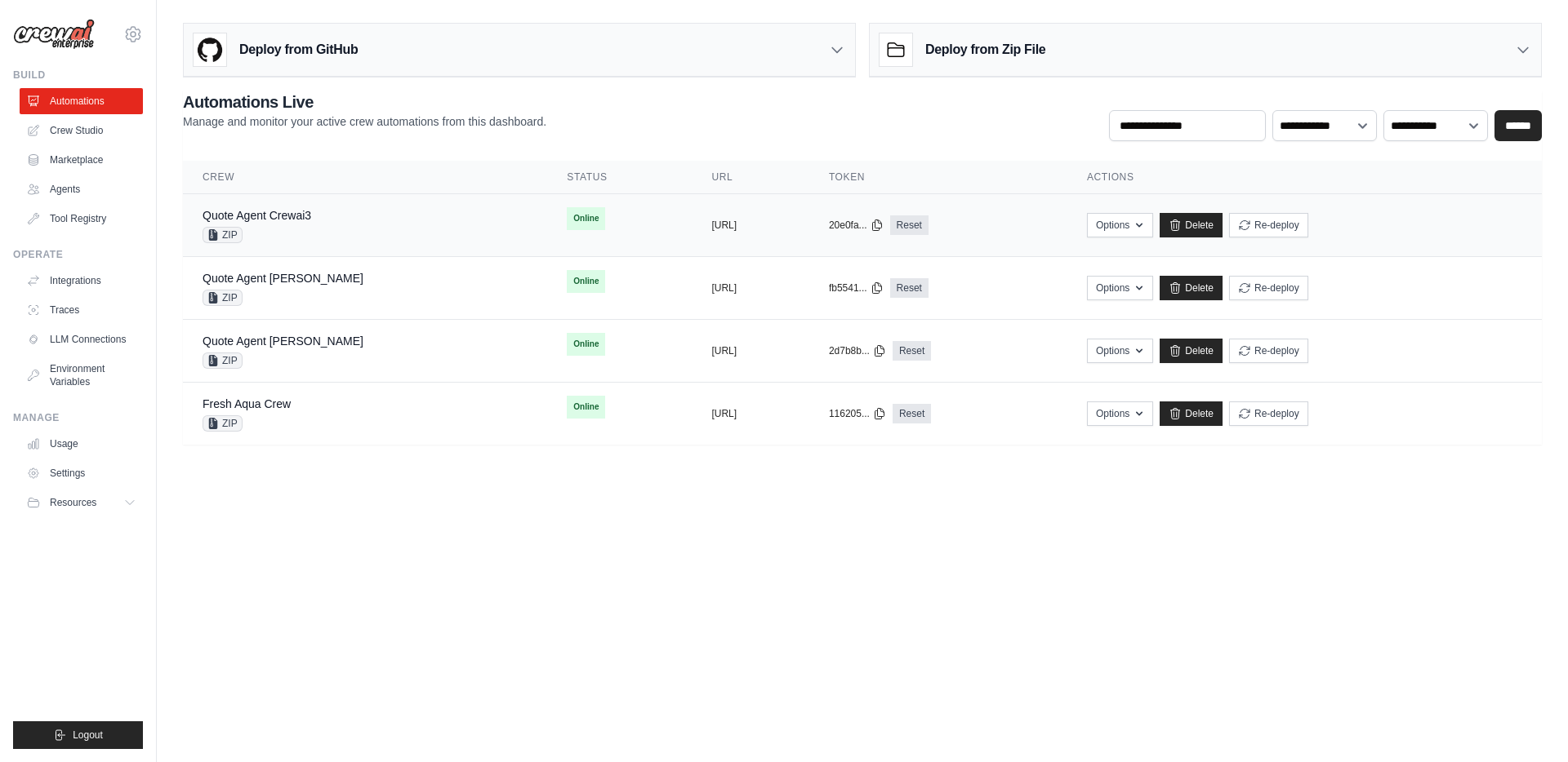
click at [381, 217] on div "Quote Agent Crewai3 ZIP" at bounding box center [365, 225] width 325 height 36
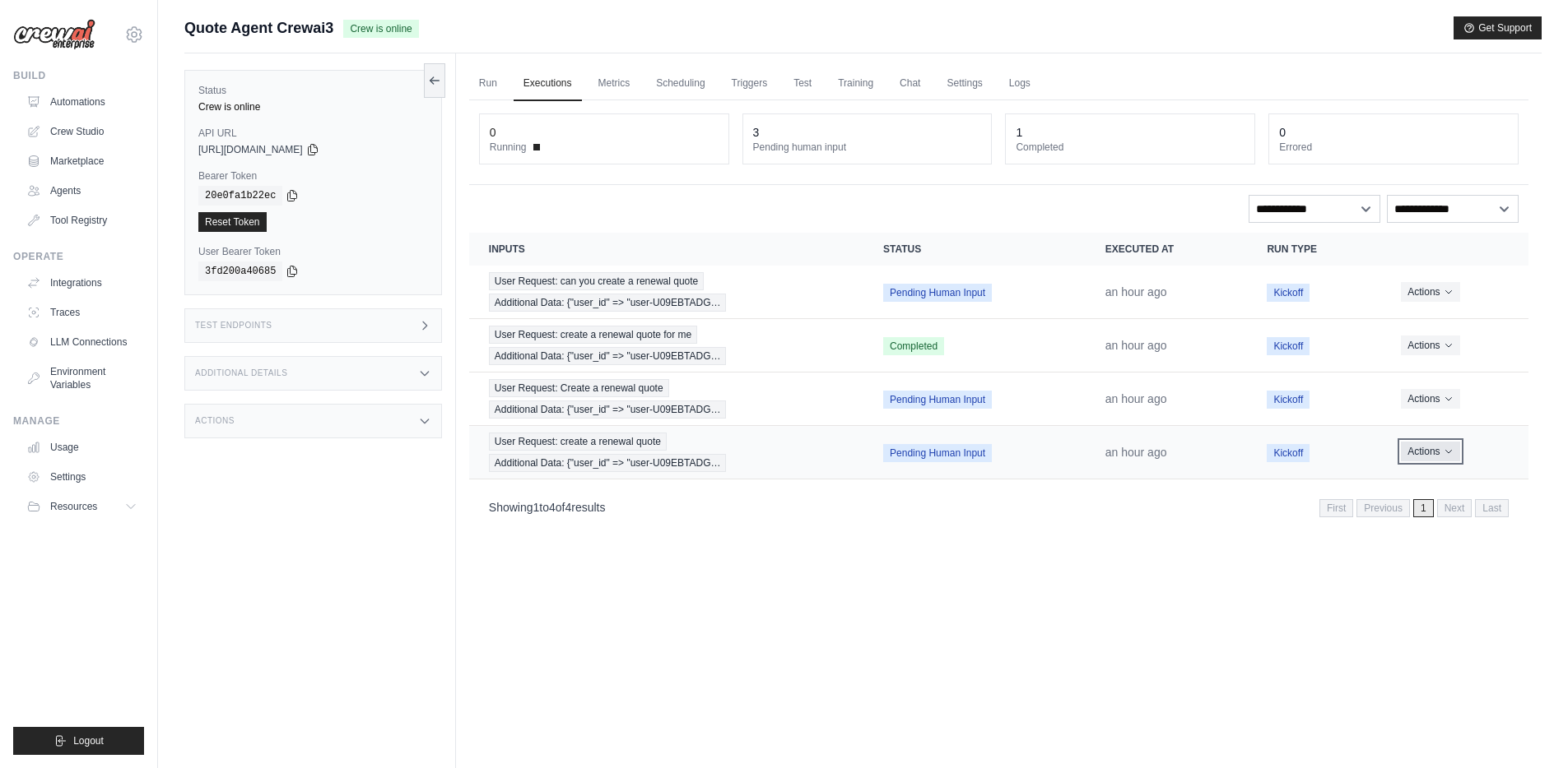
click at [1452, 454] on icon "Actions for execution" at bounding box center [1449, 452] width 10 height 10
click at [1425, 509] on button "Delete" at bounding box center [1455, 507] width 105 height 26
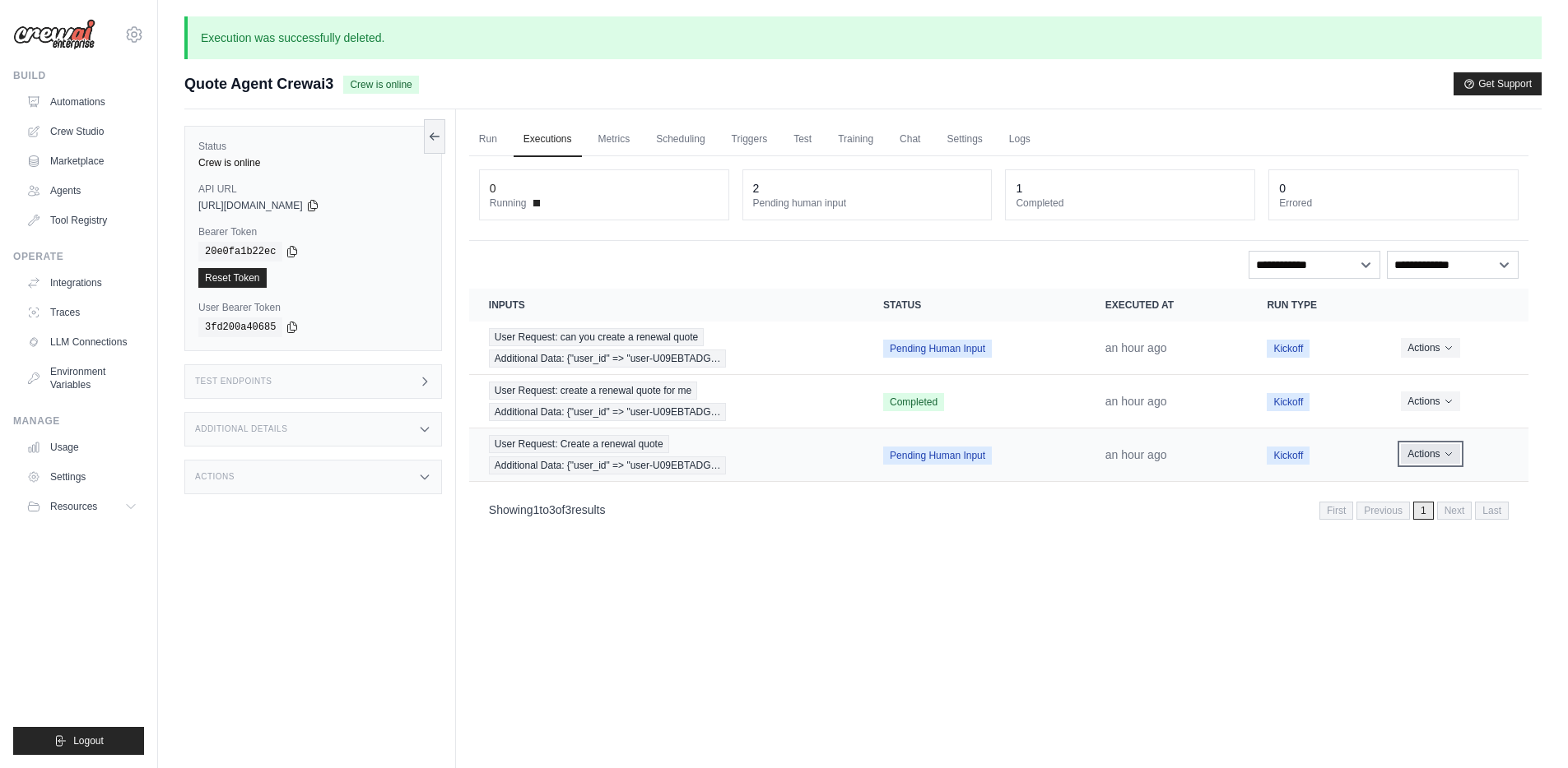
click at [1438, 453] on button "Actions" at bounding box center [1430, 454] width 59 height 19
click at [1431, 506] on button "Delete" at bounding box center [1455, 509] width 105 height 26
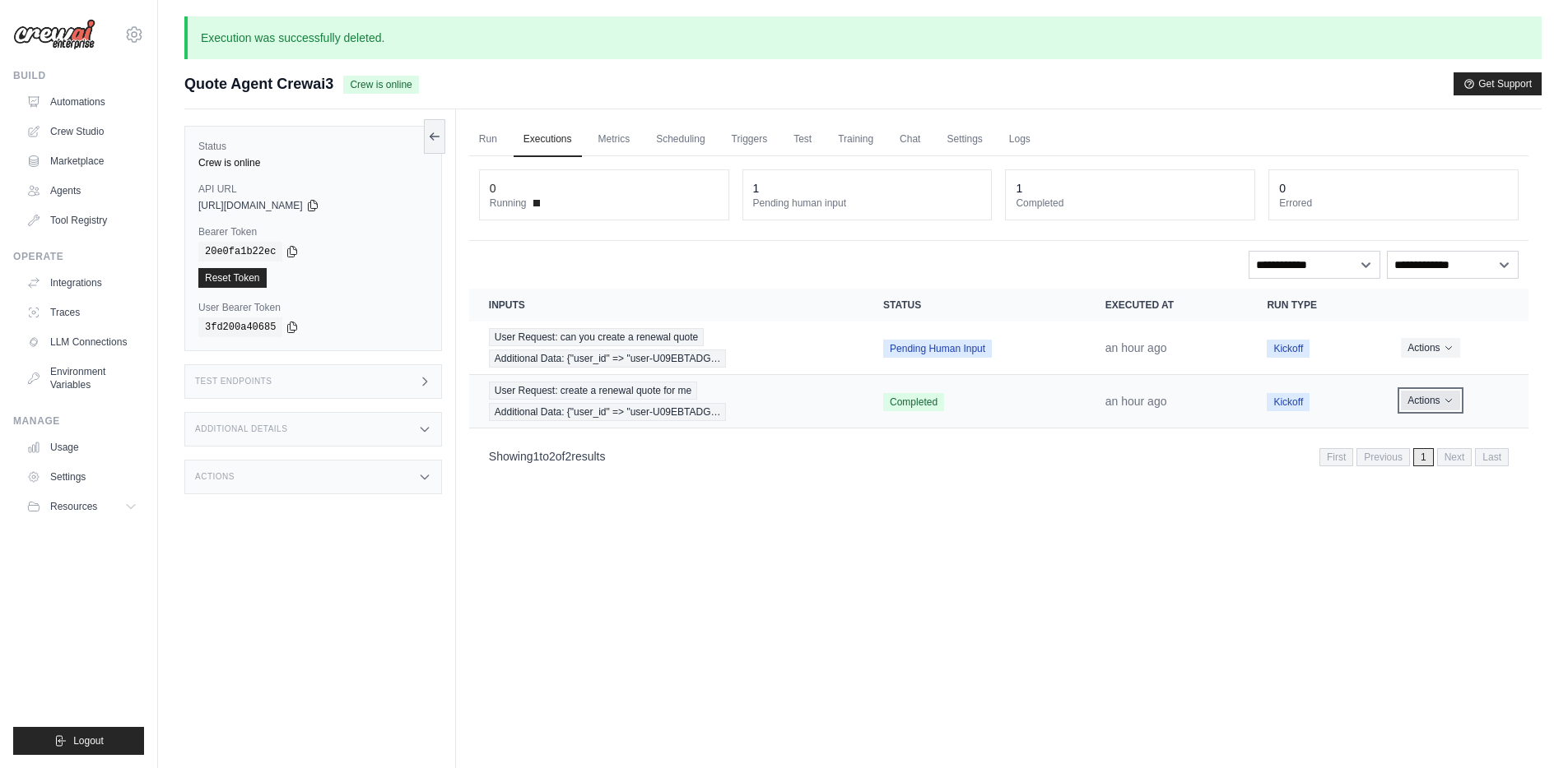
click at [1445, 400] on icon "Actions for execution" at bounding box center [1449, 401] width 10 height 10
click at [1428, 455] on button "Delete" at bounding box center [1455, 456] width 105 height 26
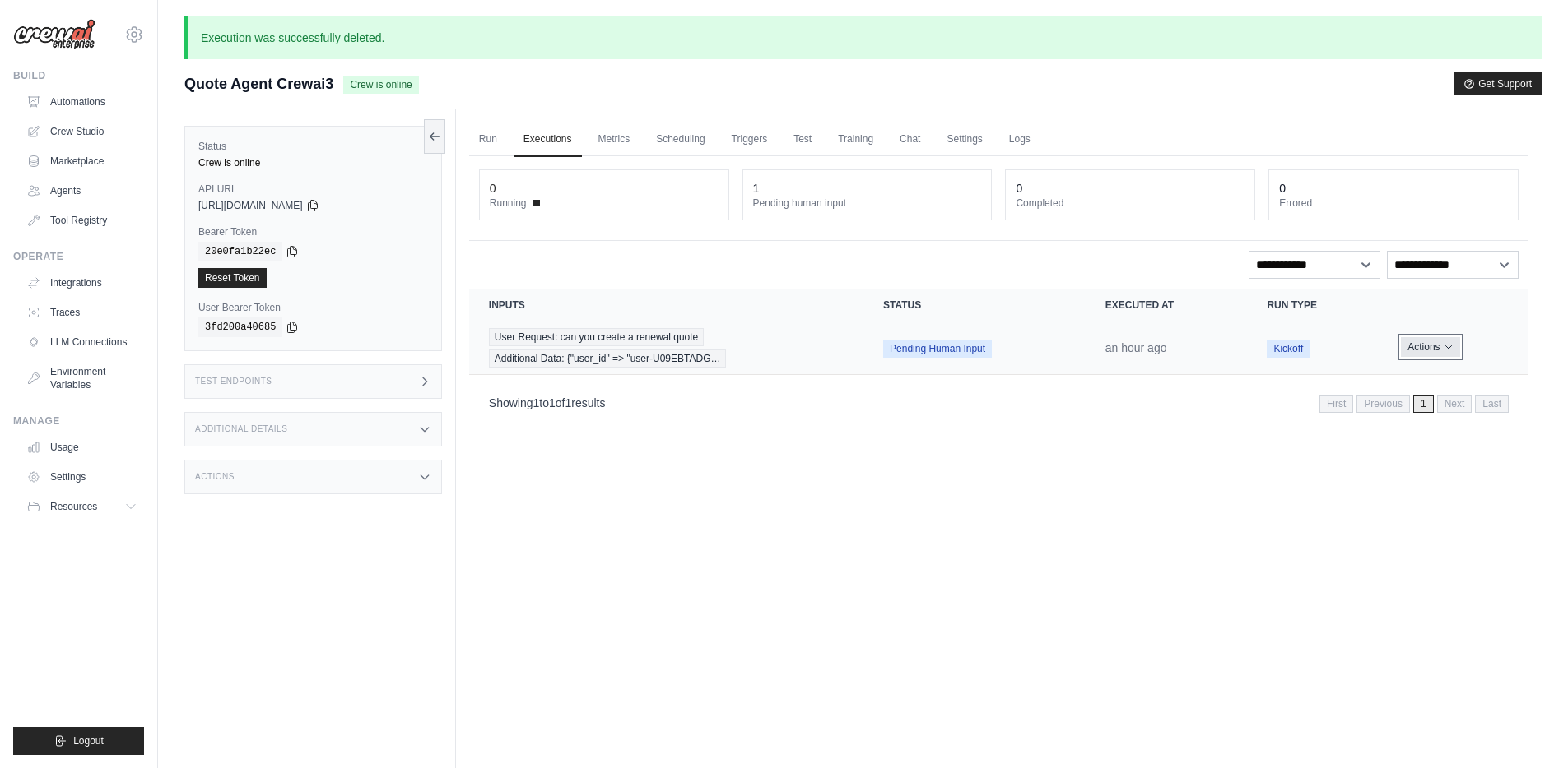
click at [1447, 345] on icon "Actions for execution" at bounding box center [1449, 347] width 10 height 10
click at [1423, 404] on button "Delete" at bounding box center [1455, 402] width 105 height 26
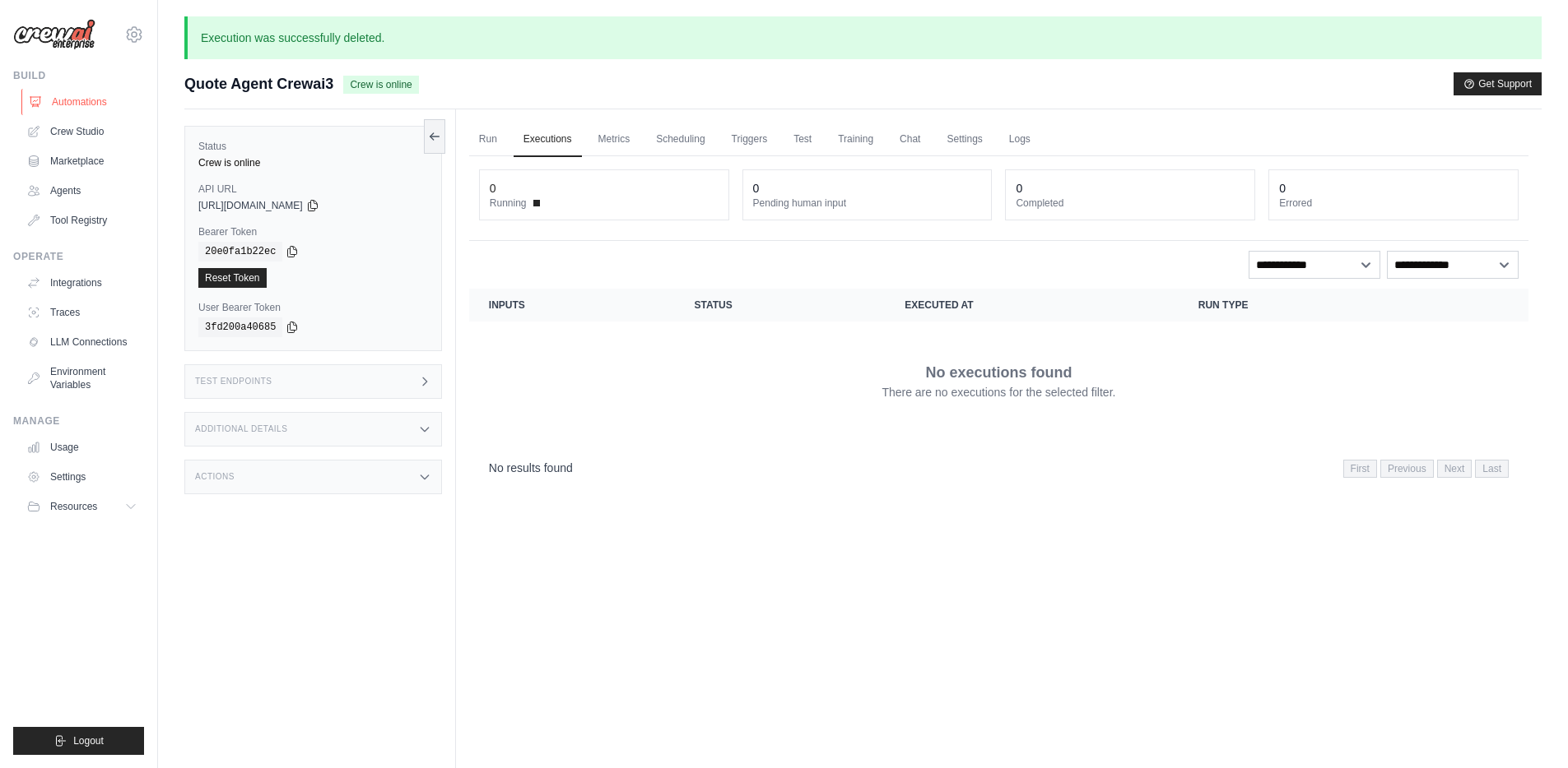
click at [98, 98] on link "Automations" at bounding box center [83, 102] width 124 height 26
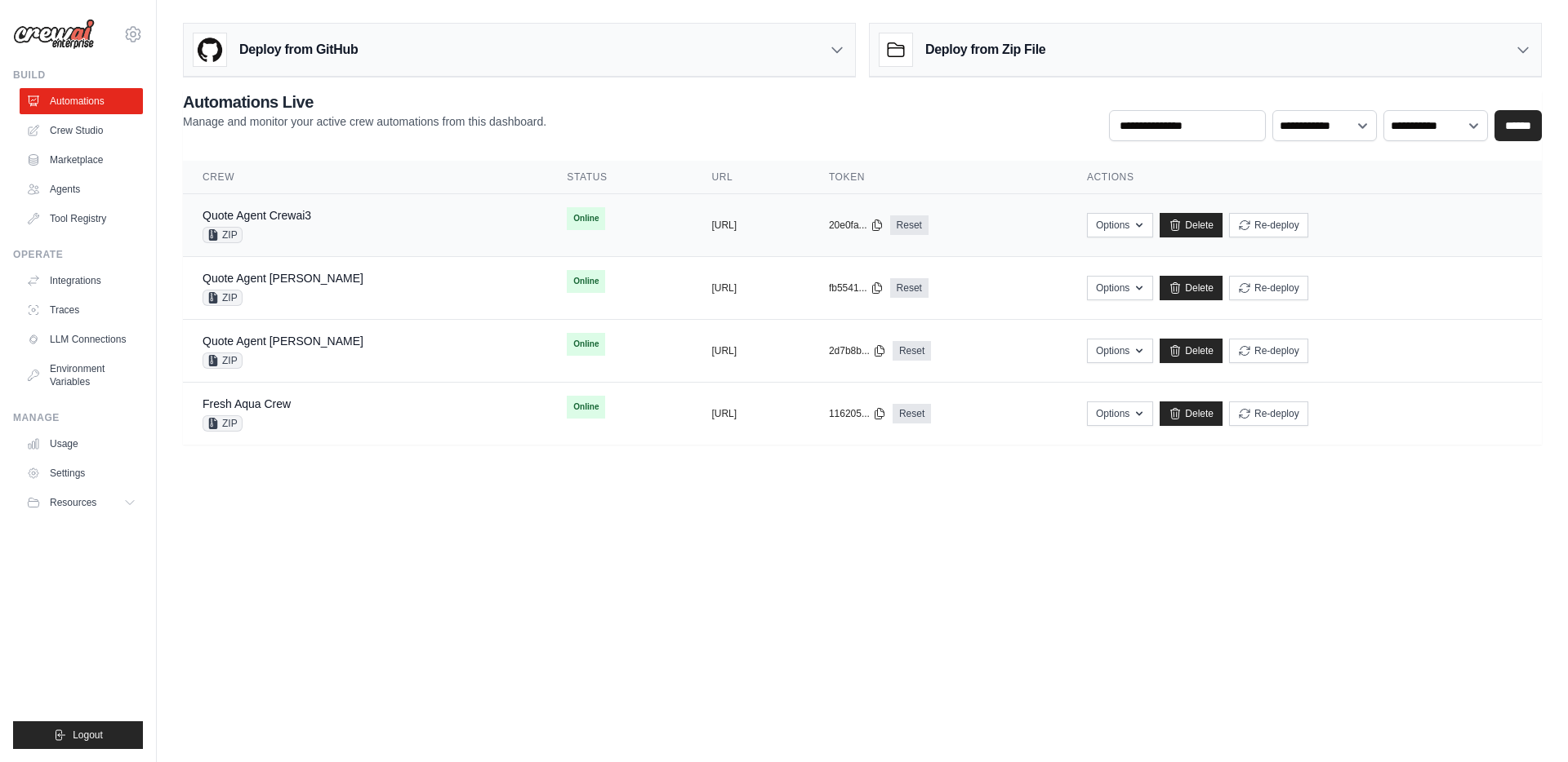
click at [356, 224] on div "Quote Agent Crewai3 ZIP" at bounding box center [365, 225] width 325 height 36
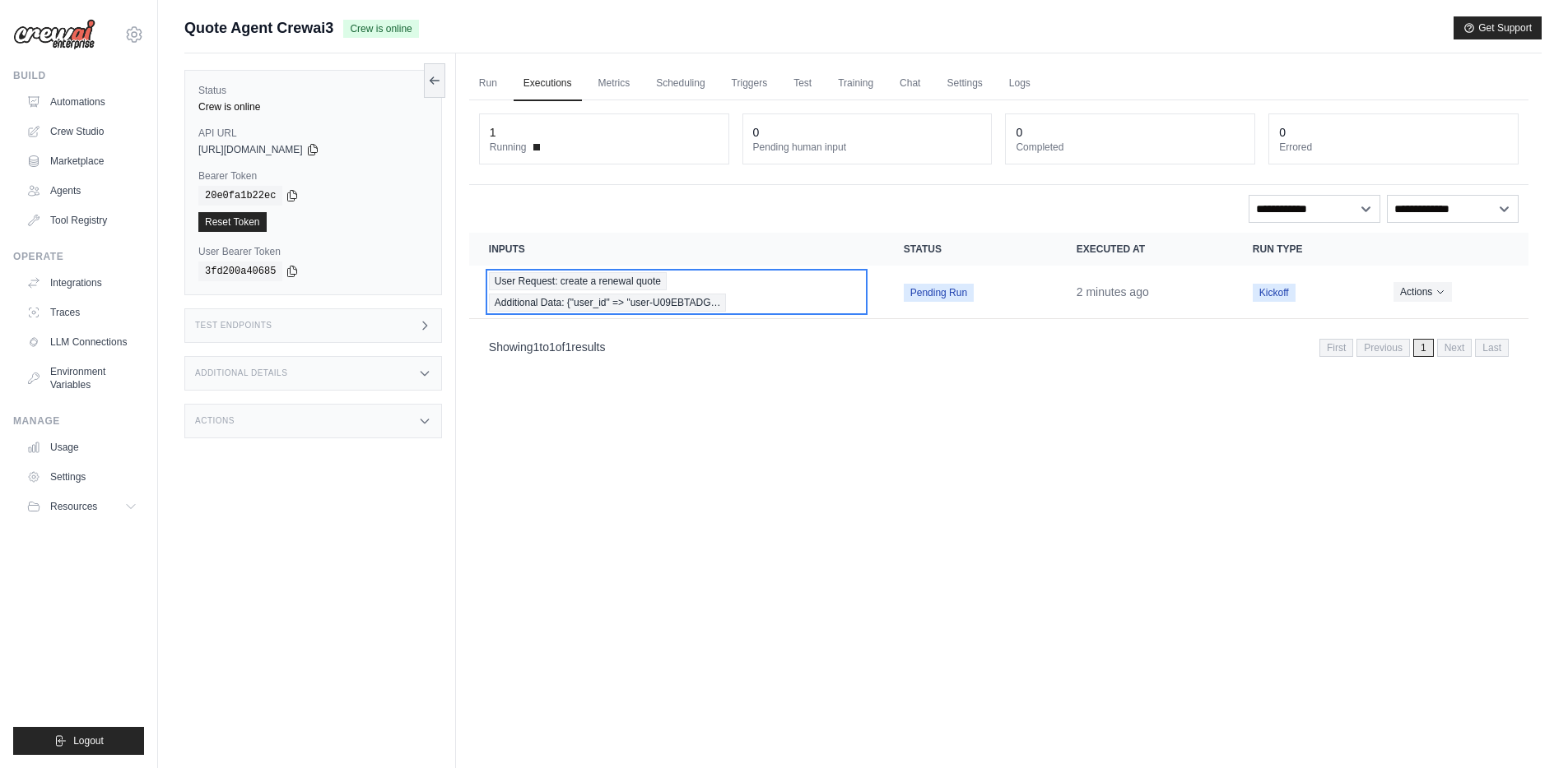
click at [784, 295] on div "User Request: create a renewal quote Additional Data: {"user_id" => "user-U09EB…" at bounding box center [676, 292] width 375 height 39
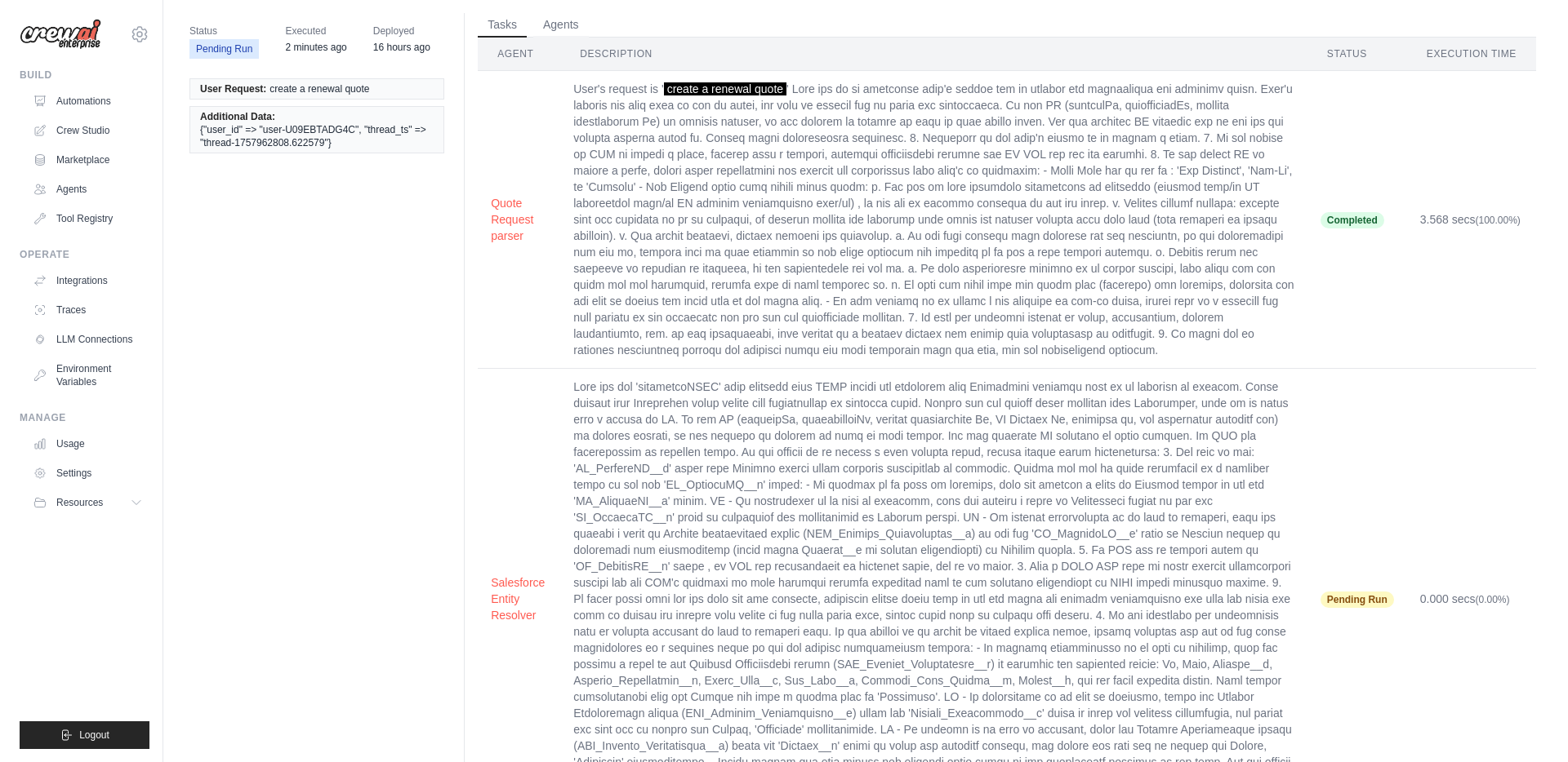
scroll to position [98, 0]
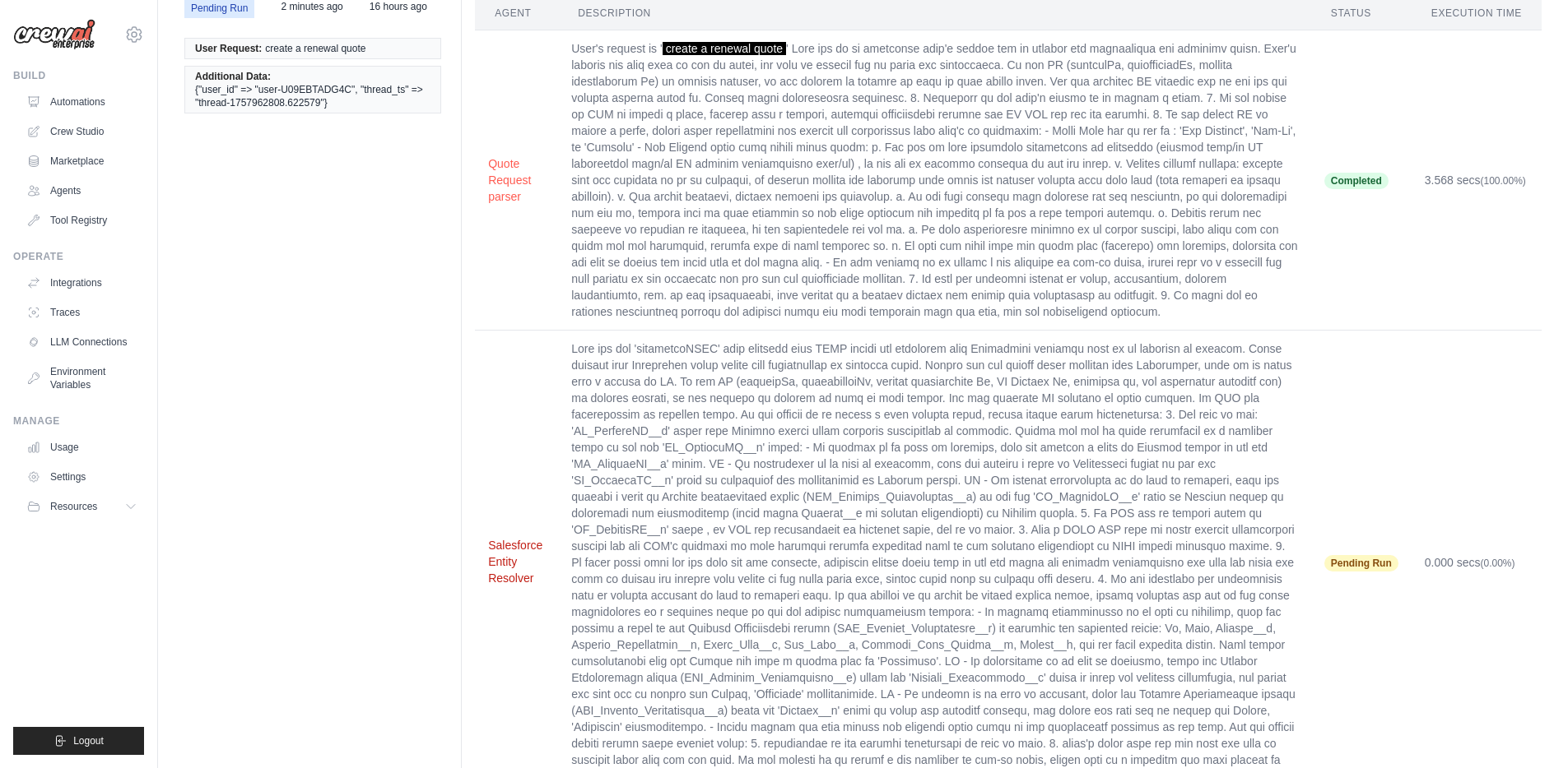
click at [504, 541] on button "Salesforce Entity Resolver" at bounding box center [517, 561] width 57 height 50
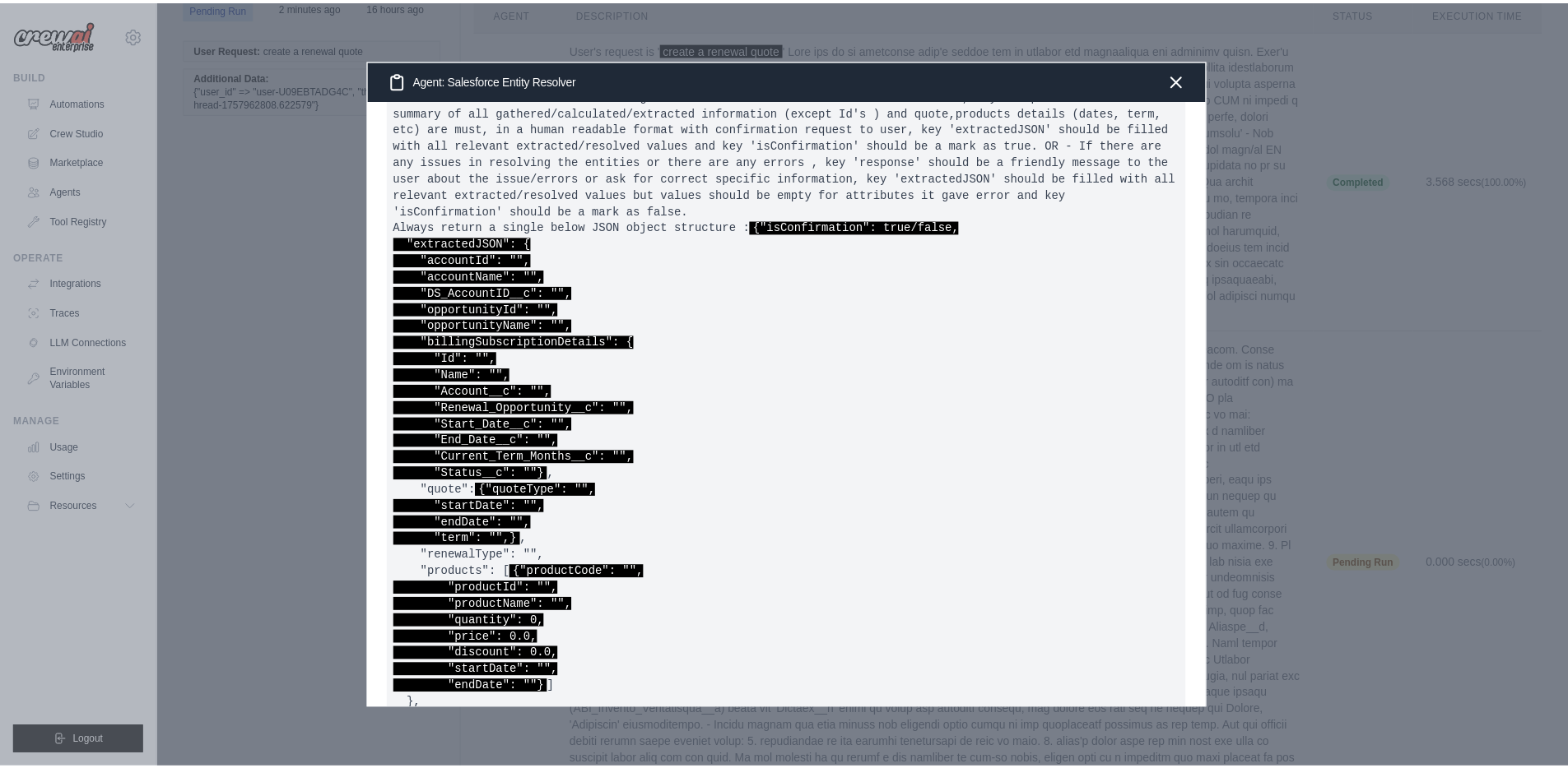
scroll to position [1073, 0]
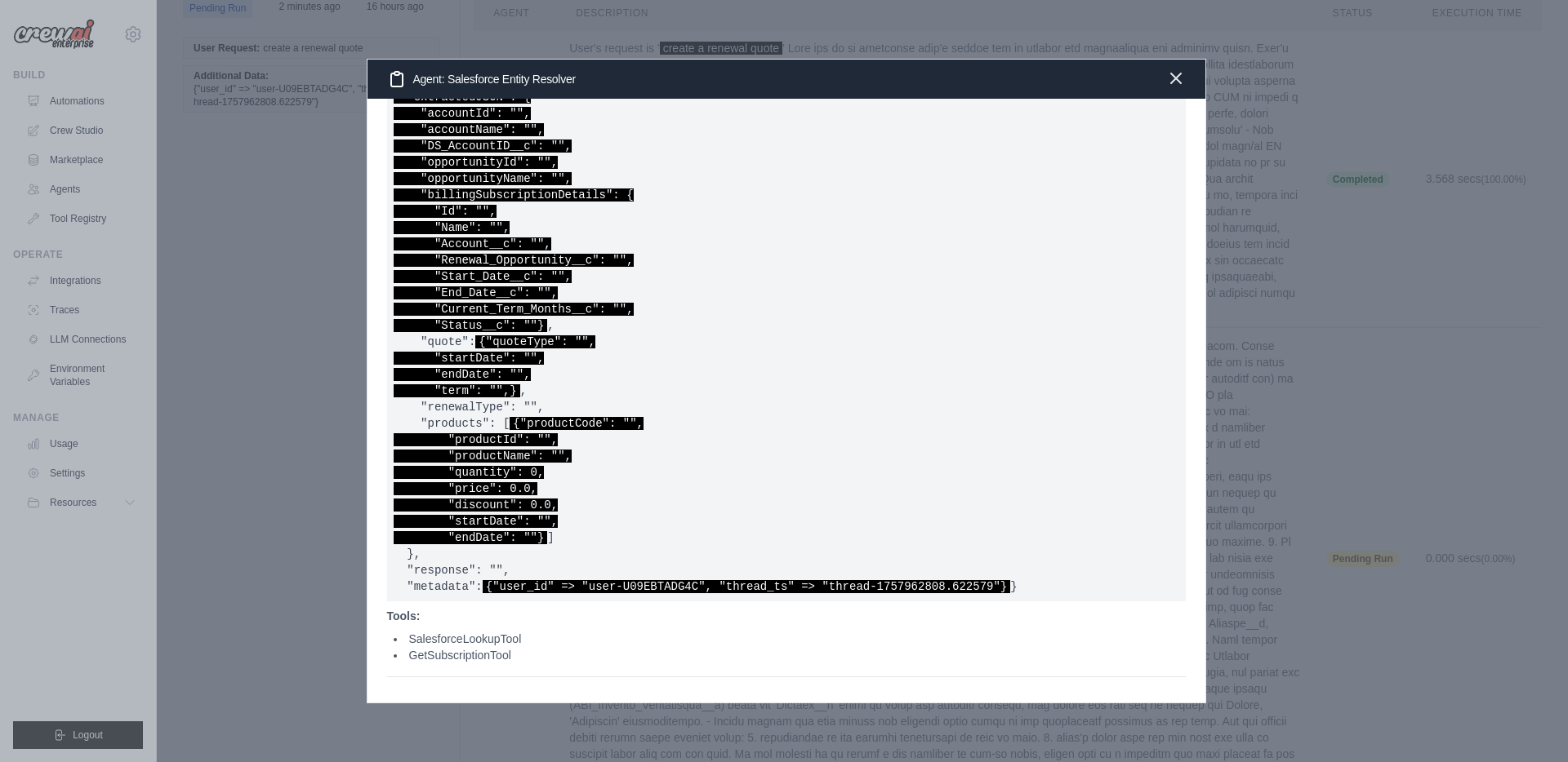
click at [1179, 80] on icon "button" at bounding box center [1176, 78] width 10 height 10
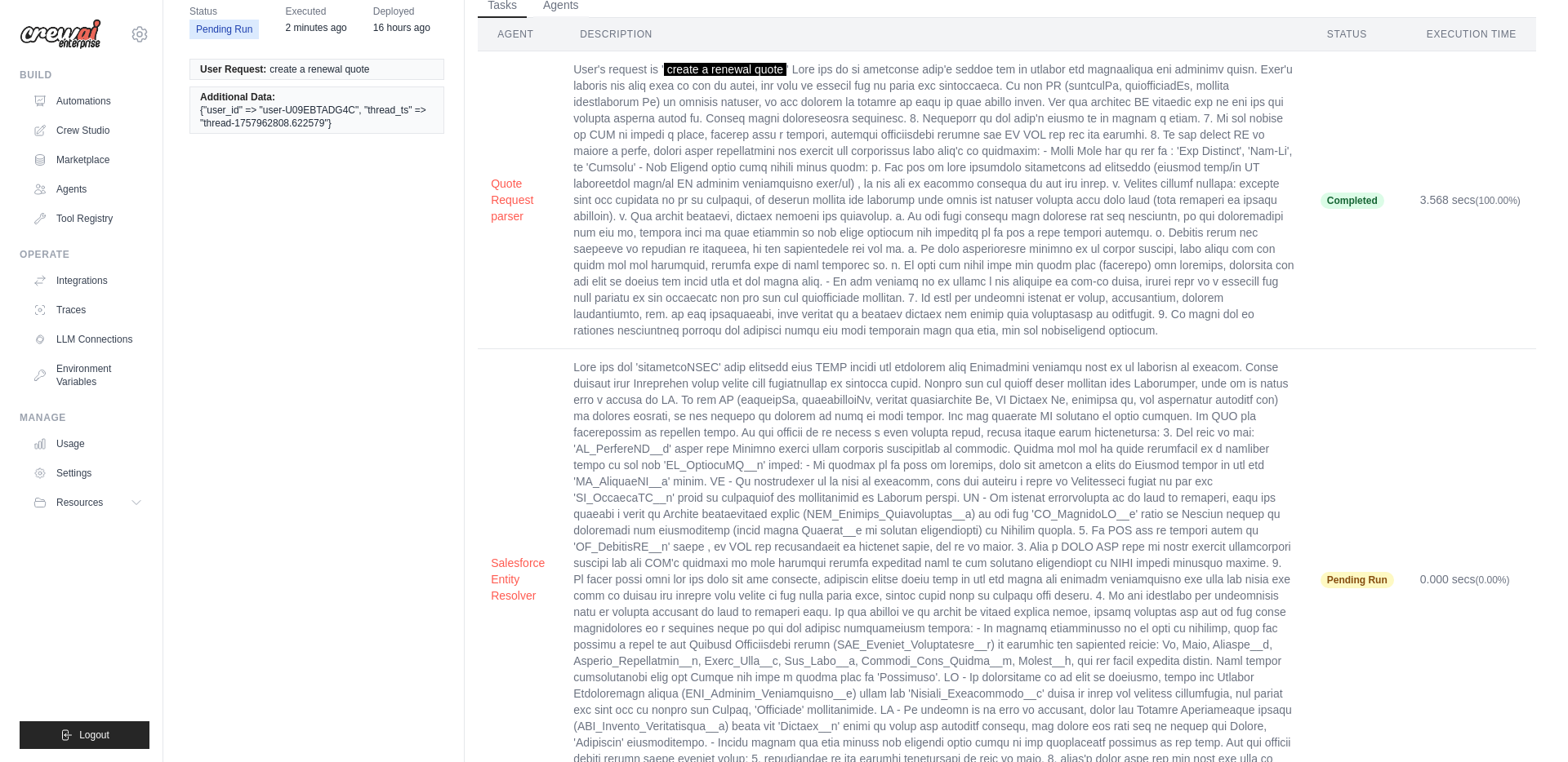
scroll to position [0, 0]
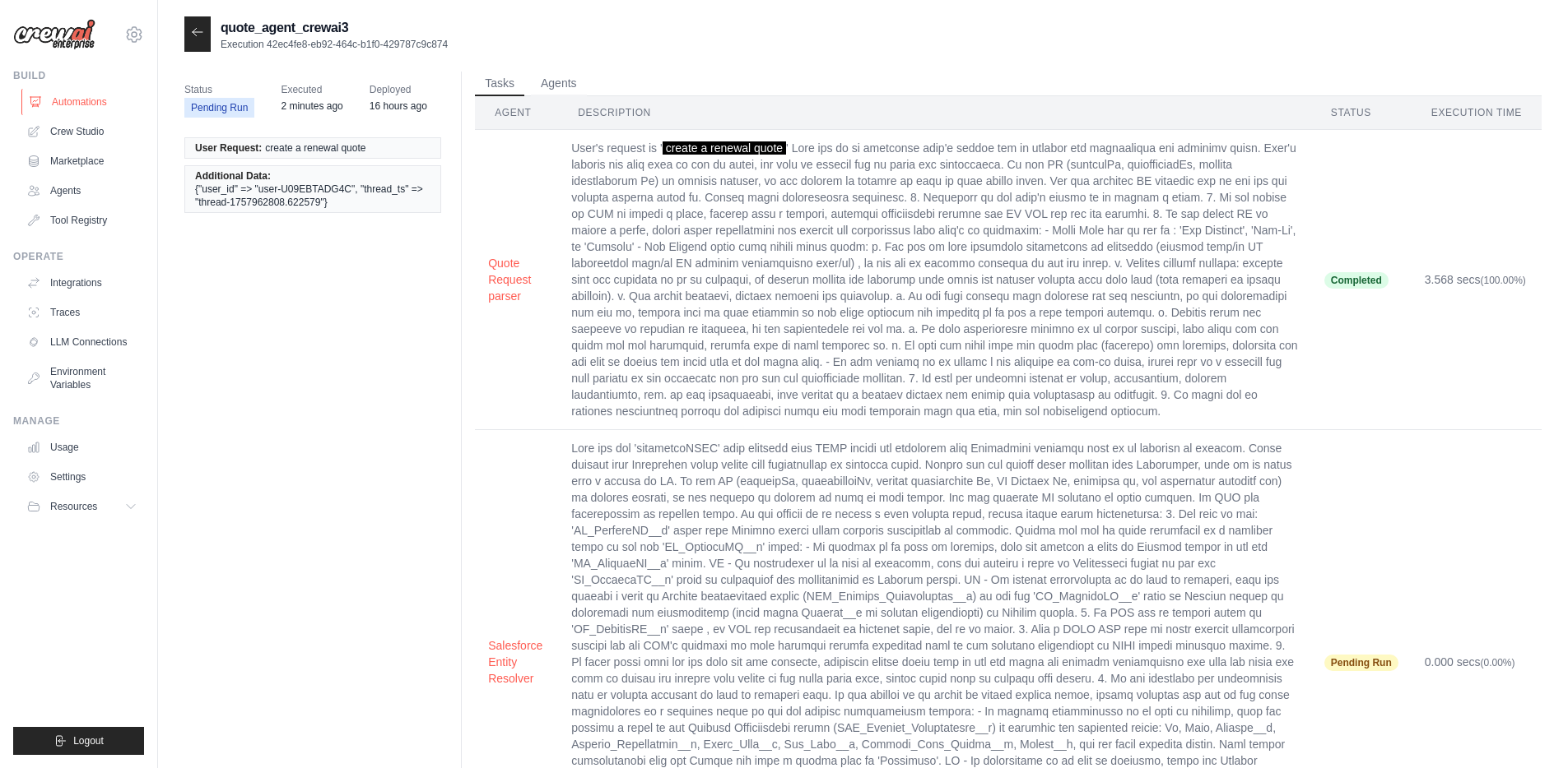
click at [99, 102] on link "Automations" at bounding box center [83, 102] width 124 height 26
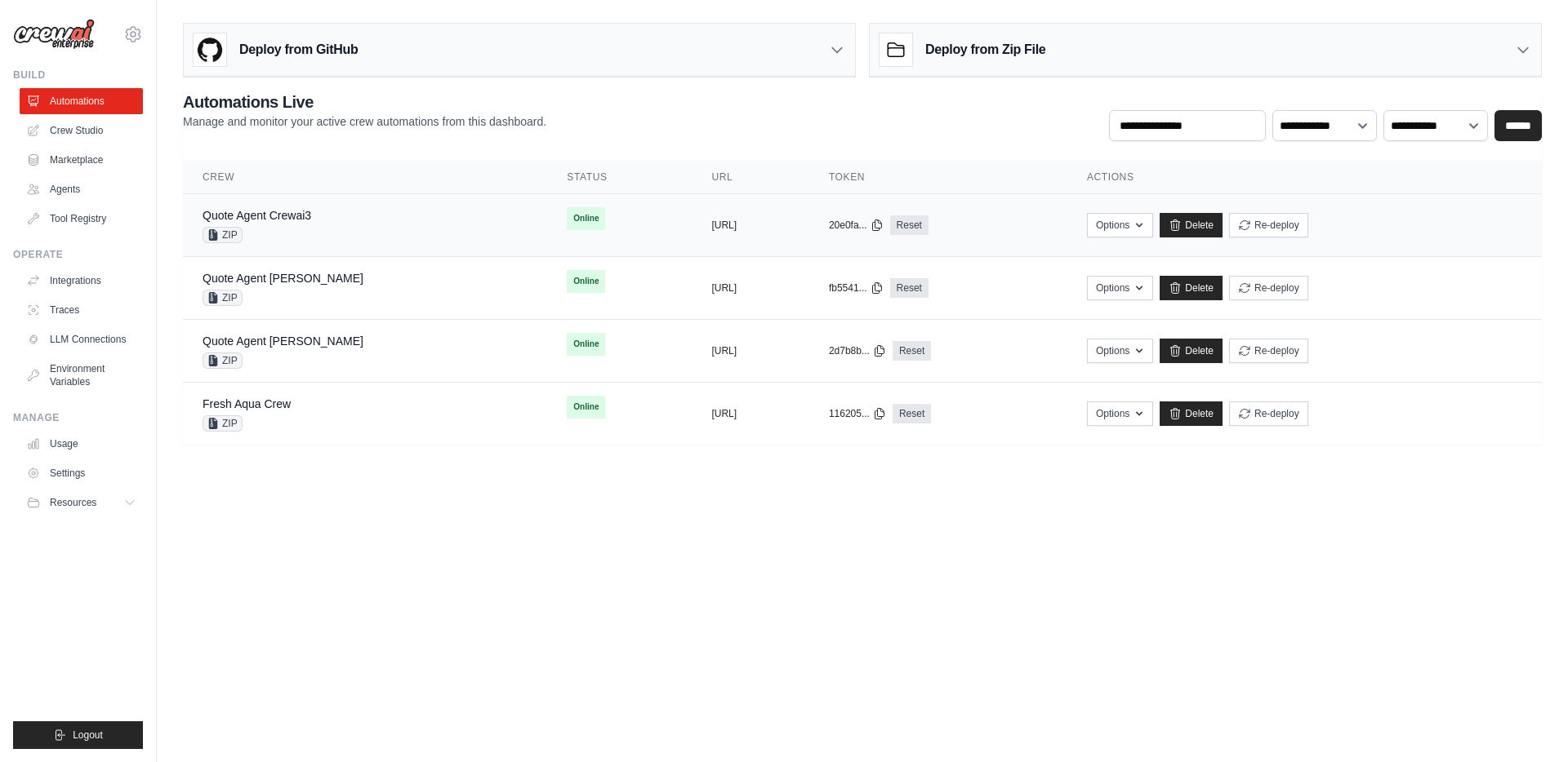
click at [789, 228] on div "copied [URL]" at bounding box center [750, 225] width 78 height 13
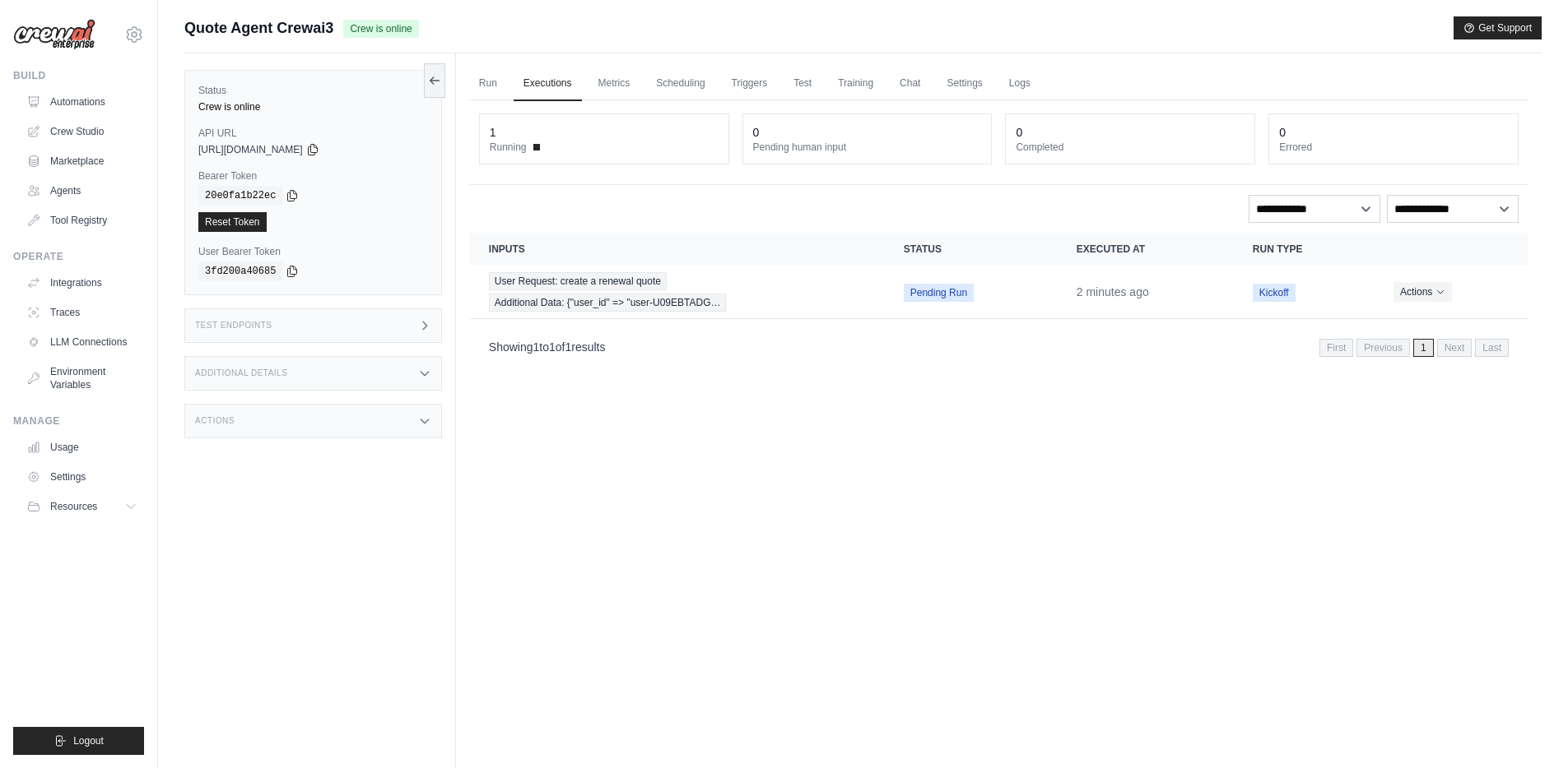
click at [813, 373] on div "Run Executions Metrics Scheduling Triggers Test Training Chat Settings Logs 1 R…" at bounding box center [998, 438] width 1085 height 768
click at [489, 82] on link "Run" at bounding box center [488, 83] width 38 height 34
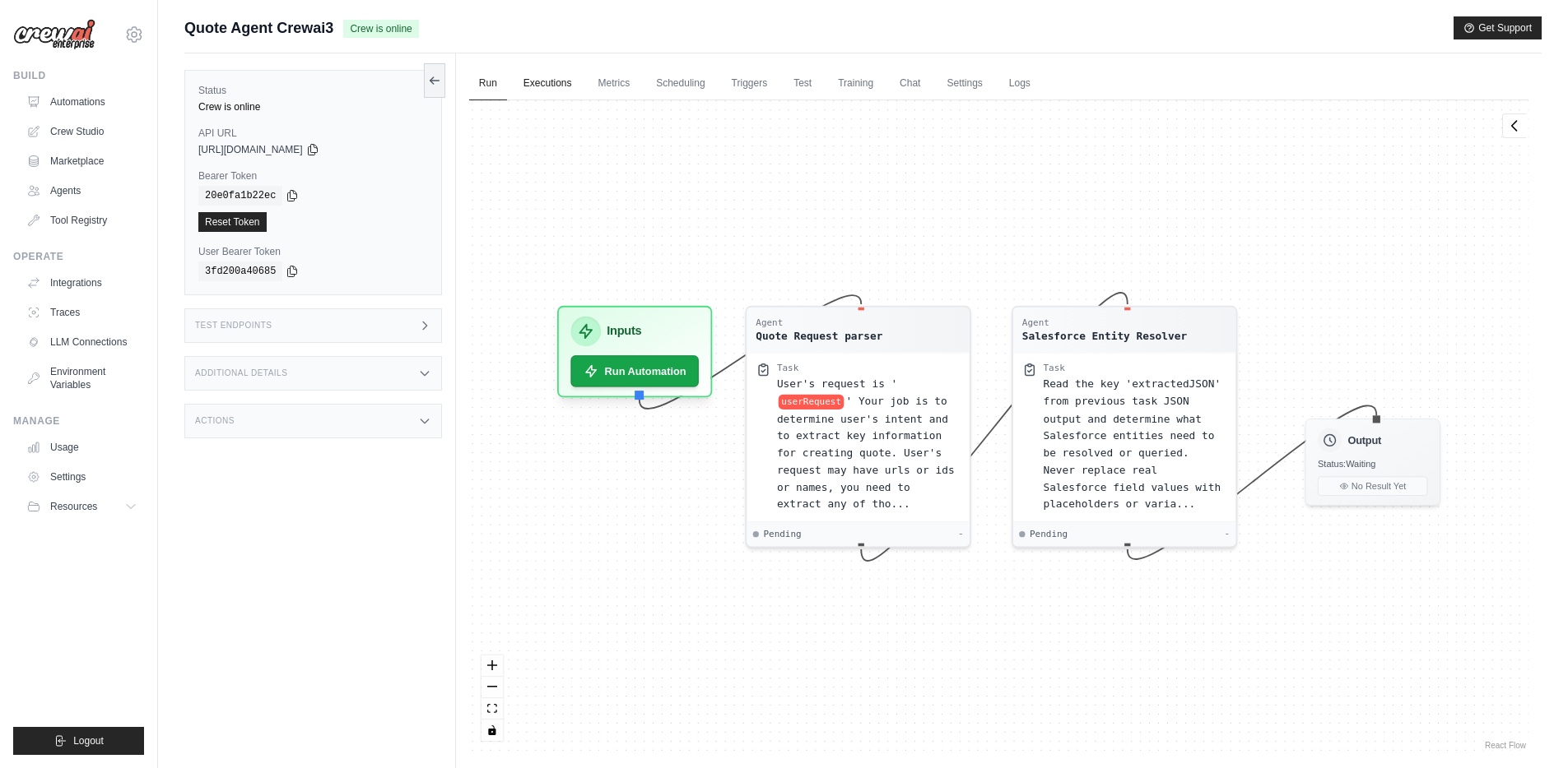
click at [541, 82] on link "Executions" at bounding box center [547, 83] width 68 height 34
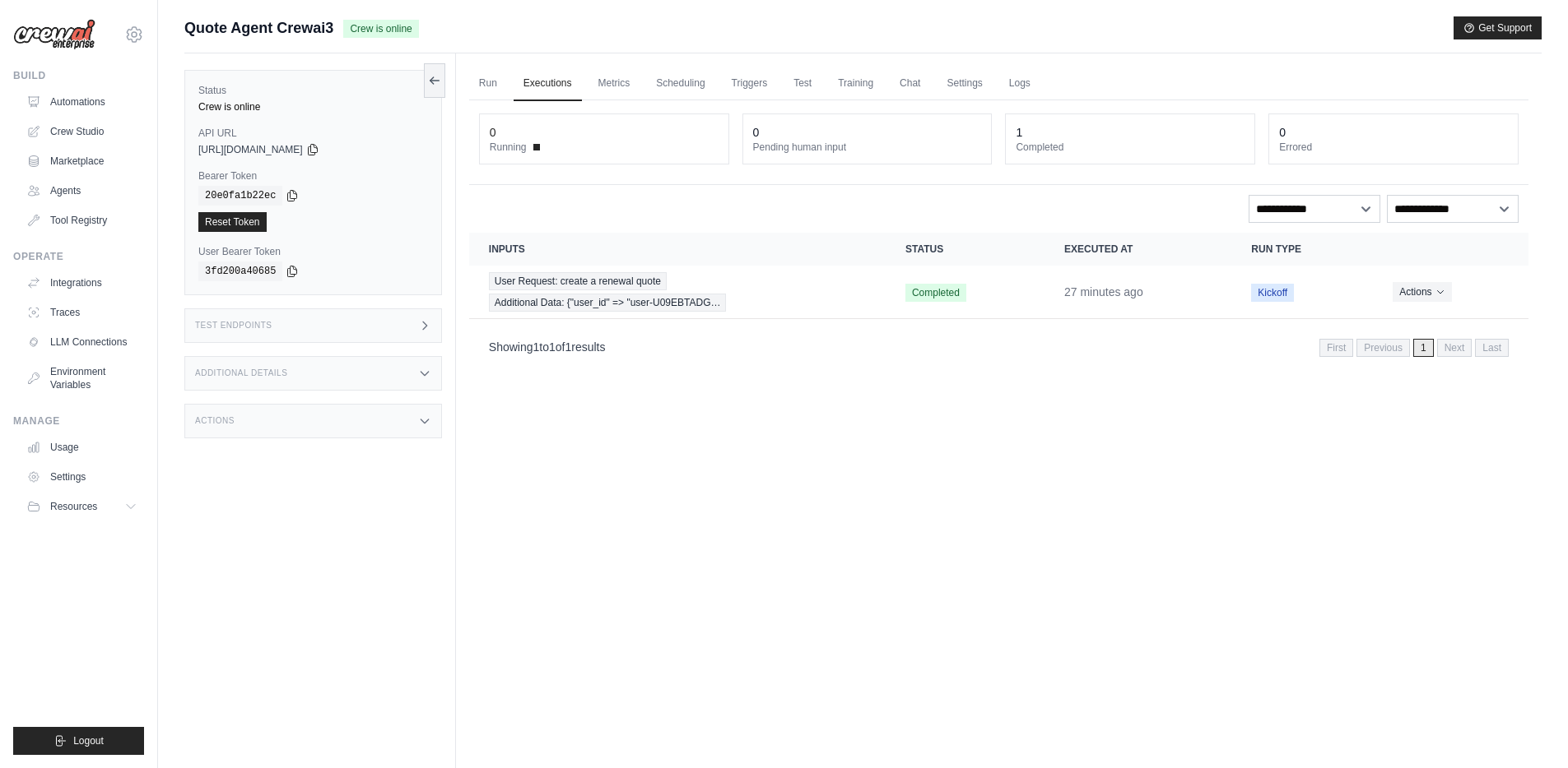
click at [797, 433] on div "Run Executions Metrics Scheduling Triggers Test Training Chat Settings Logs 0 R…" at bounding box center [998, 438] width 1085 height 768
click at [958, 86] on link "Settings" at bounding box center [964, 83] width 55 height 34
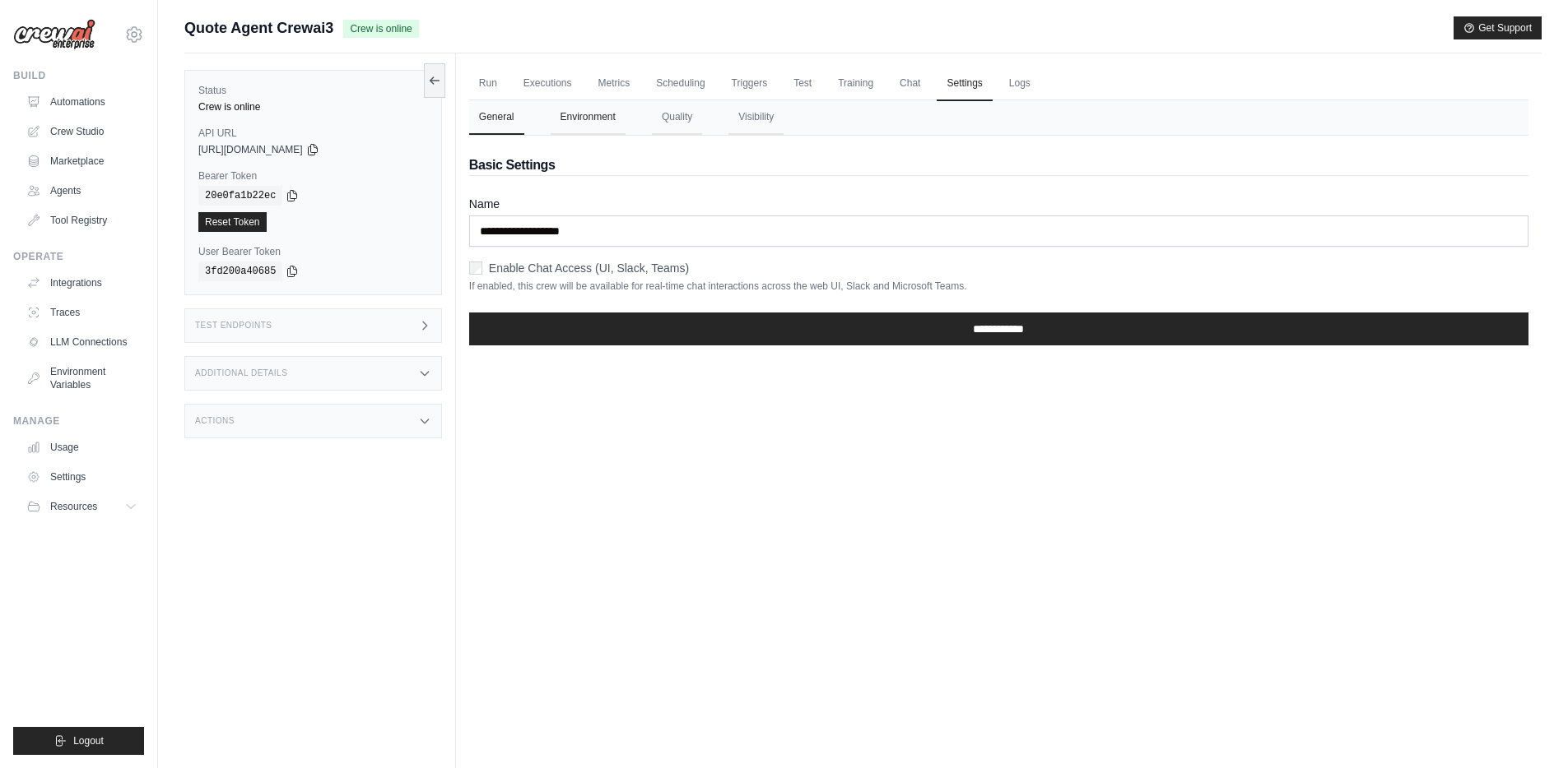
click at [576, 120] on button "Environment" at bounding box center [588, 117] width 75 height 34
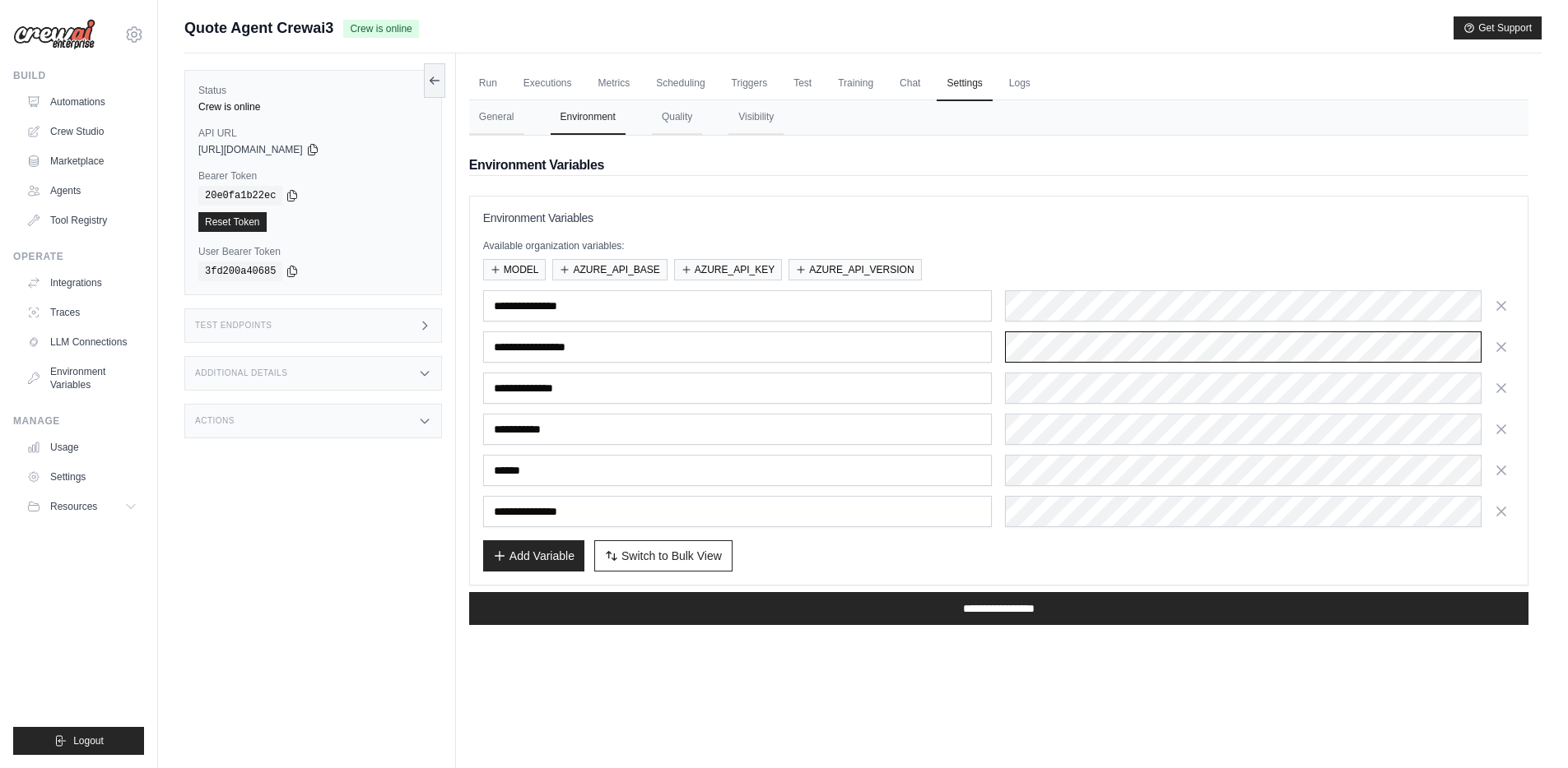
click at [979, 350] on div "**********" at bounding box center [999, 347] width 1032 height 31
click at [81, 104] on link "Automations" at bounding box center [83, 102] width 124 height 26
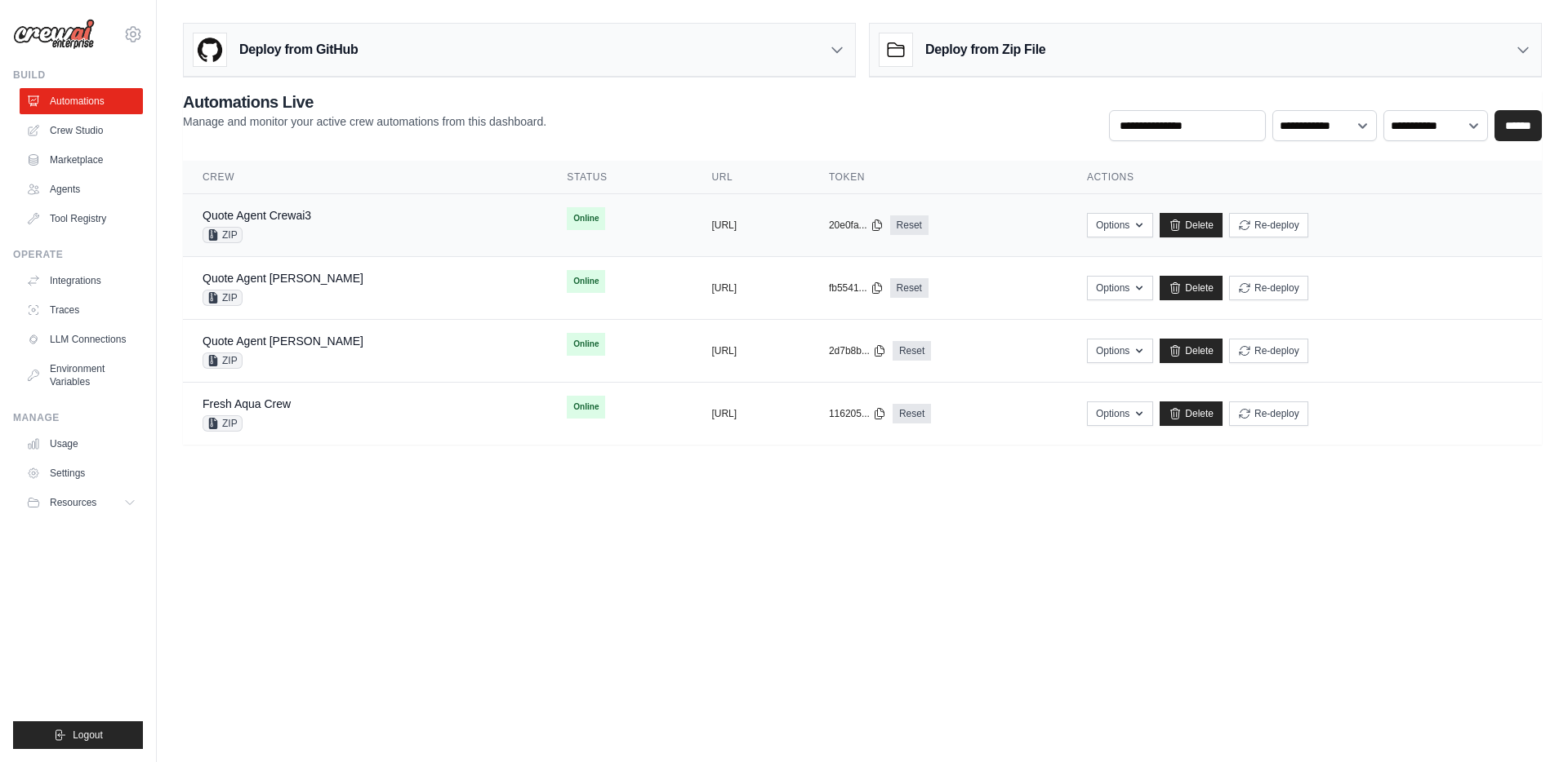
click at [359, 236] on div "Quote Agent Crewai3 ZIP" at bounding box center [365, 225] width 325 height 36
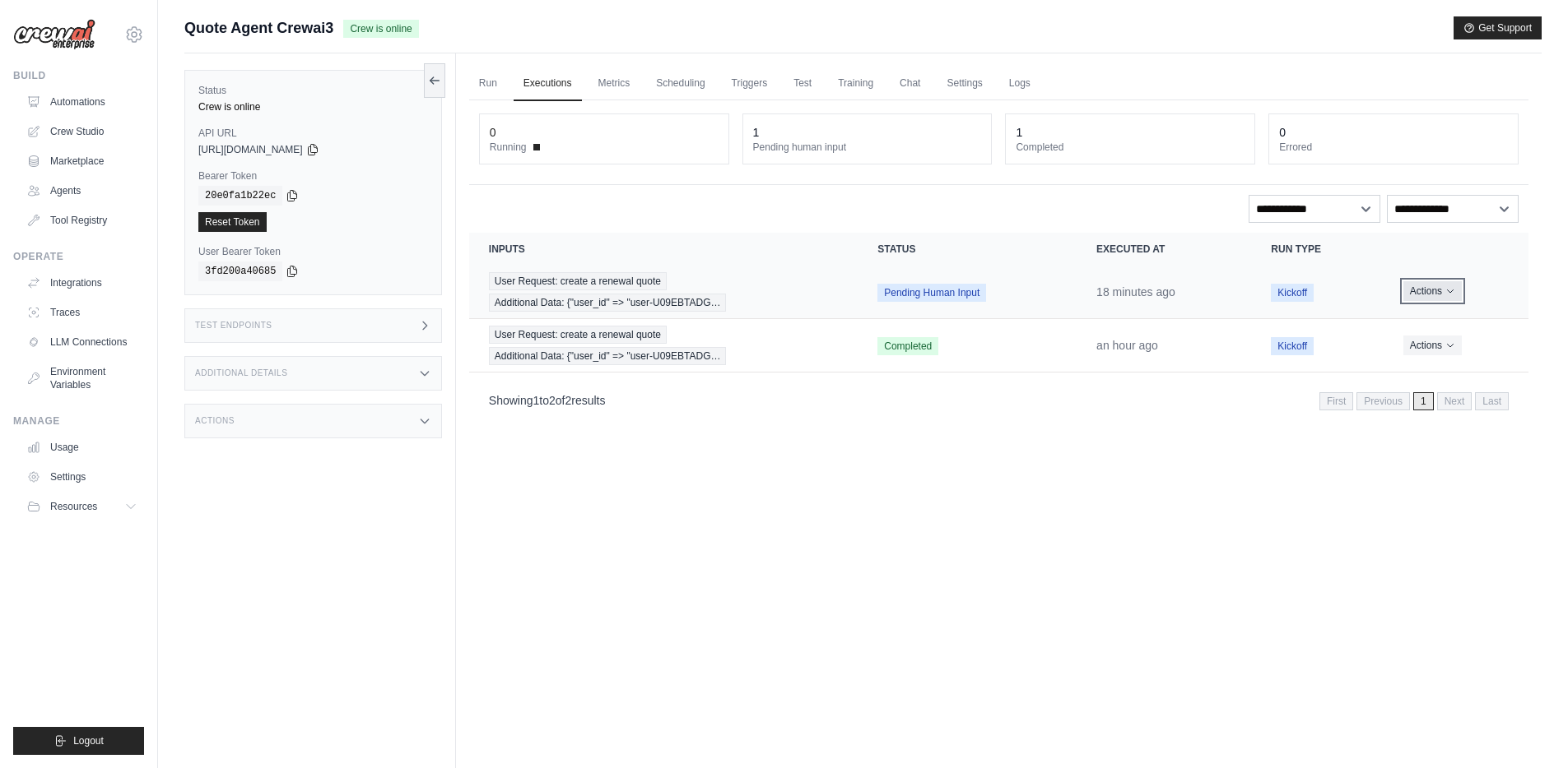
click at [1452, 291] on icon "Actions for execution" at bounding box center [1450, 292] width 6 height 3
click at [1433, 348] on button "Delete" at bounding box center [1455, 346] width 105 height 26
